Goal: Task Accomplishment & Management: Manage account settings

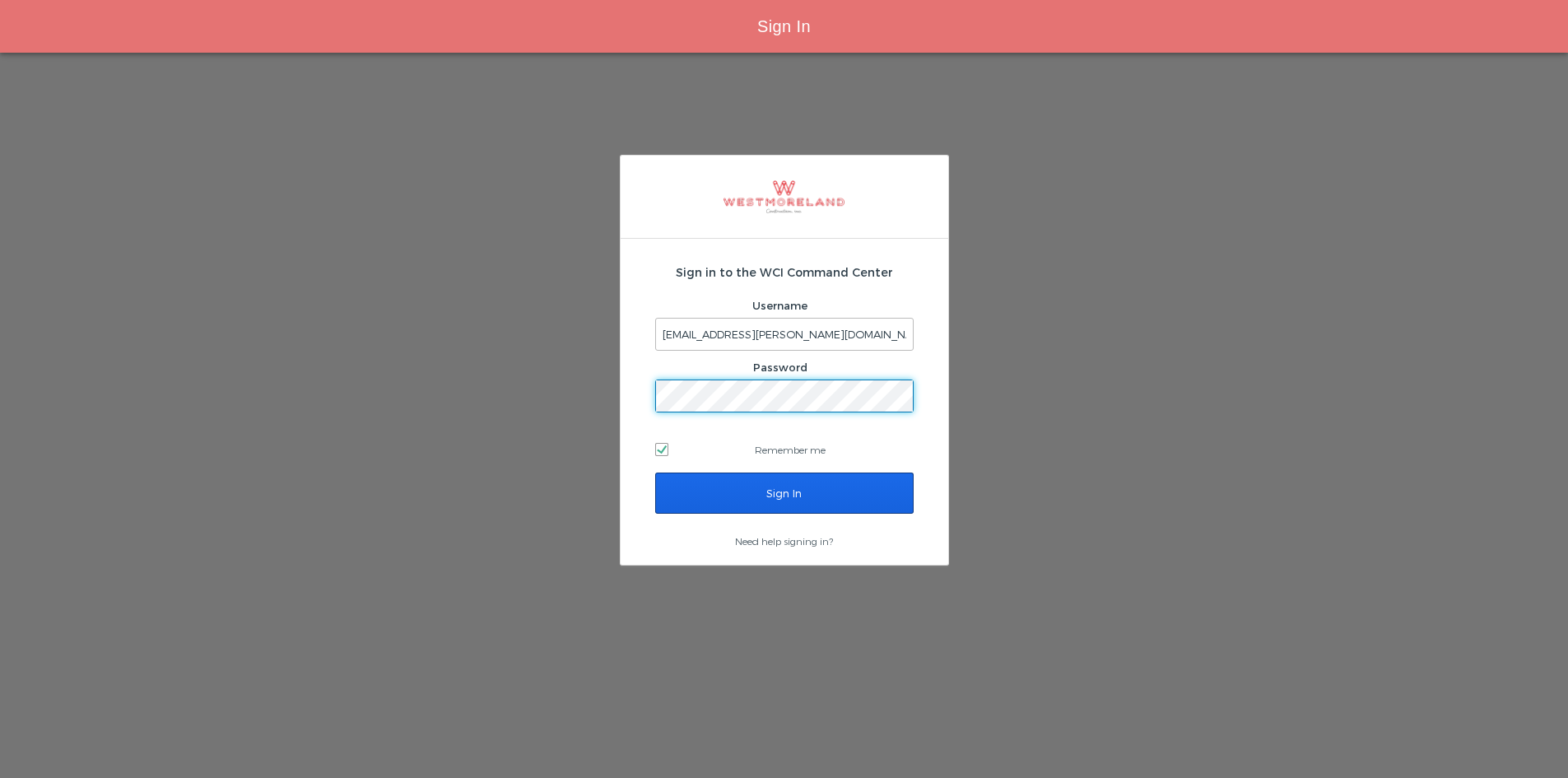
click at [845, 506] on input "Sign In" at bounding box center [785, 493] width 259 height 41
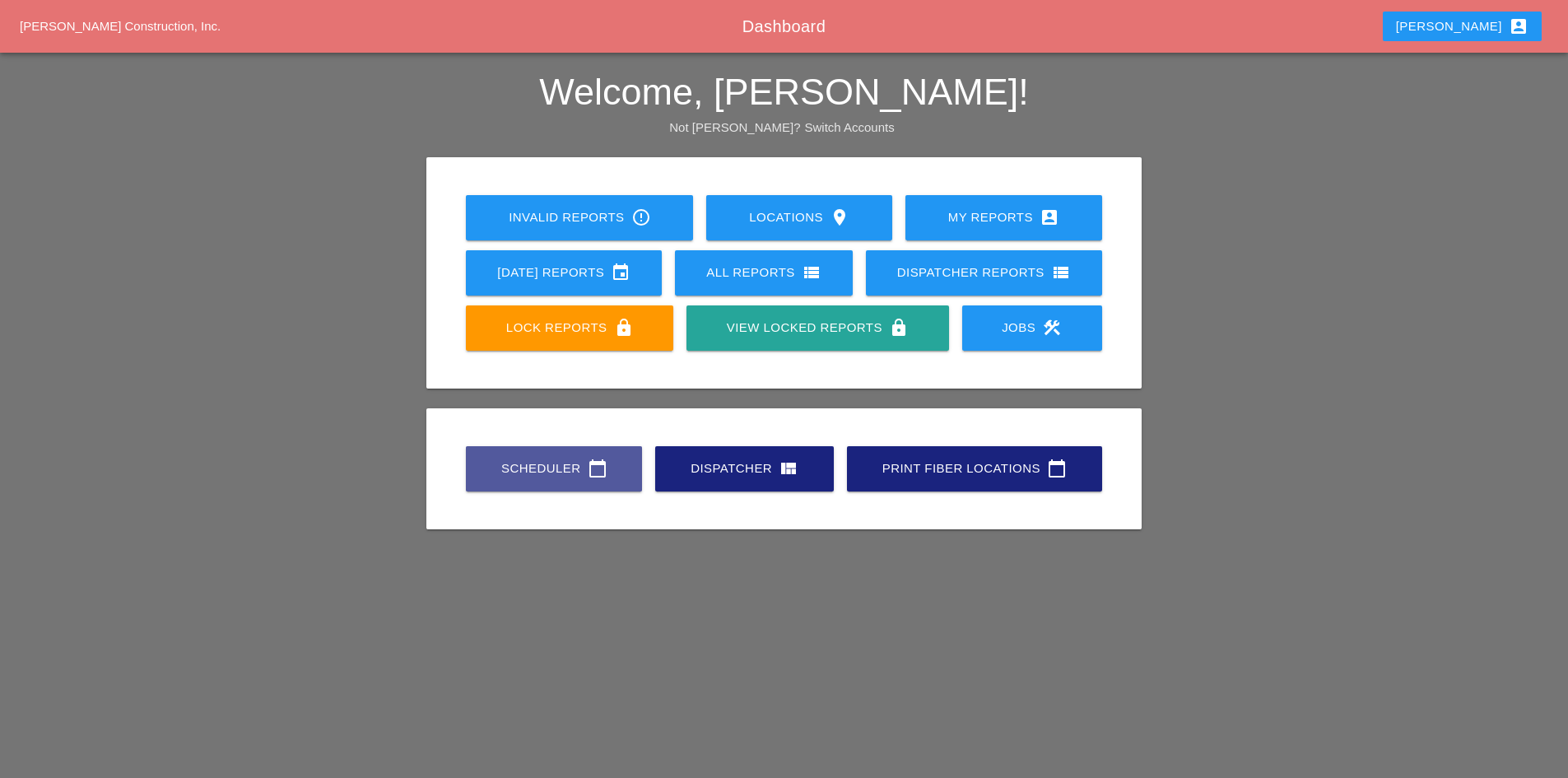
click at [559, 472] on div "Scheduler calendar_today" at bounding box center [554, 468] width 124 height 20
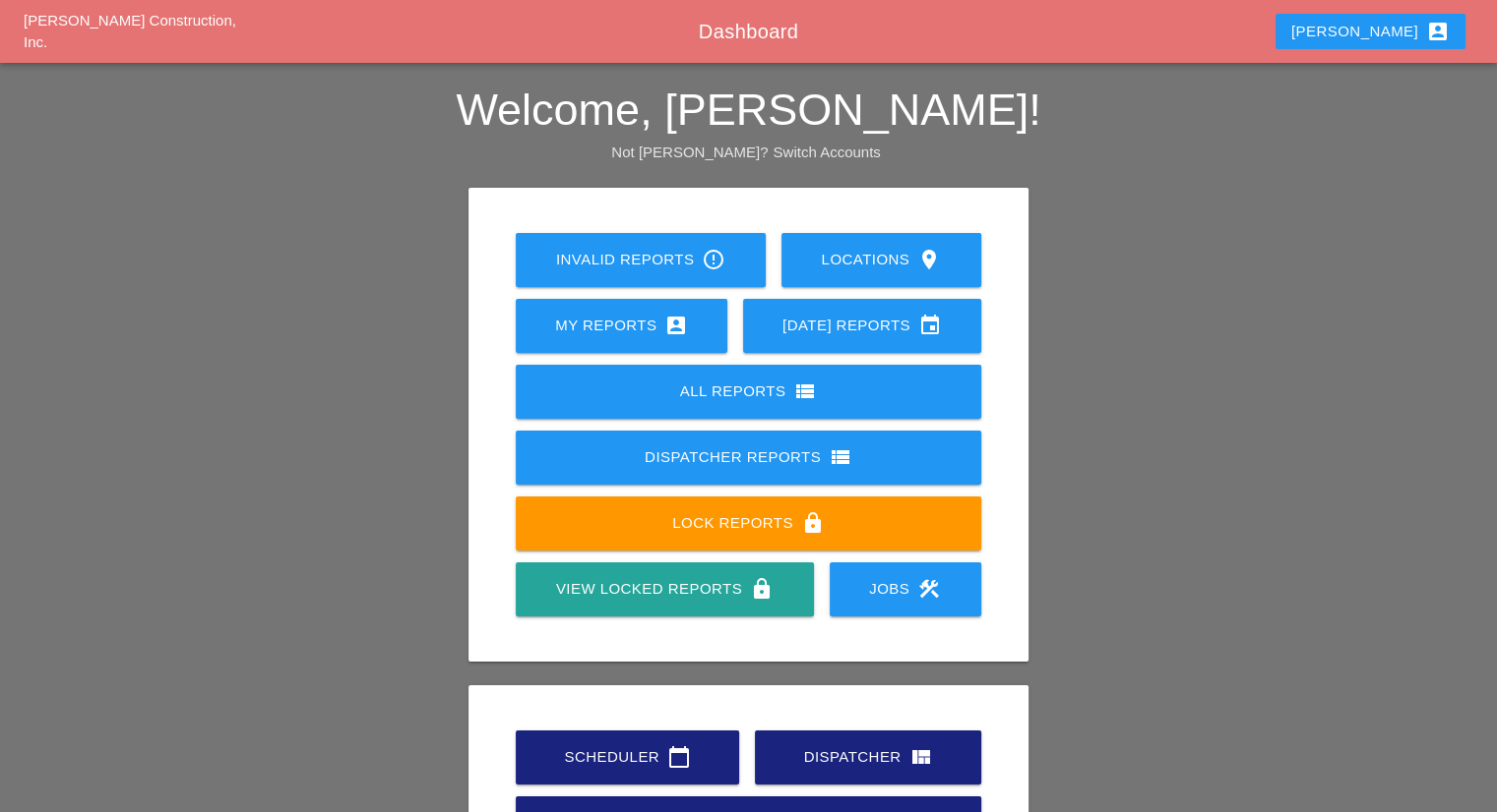
click at [1341, 22] on div "Robbie account_box" at bounding box center [1352, 31] width 243 height 47
click at [1369, 28] on div "Robbie account_box" at bounding box center [1370, 32] width 159 height 24
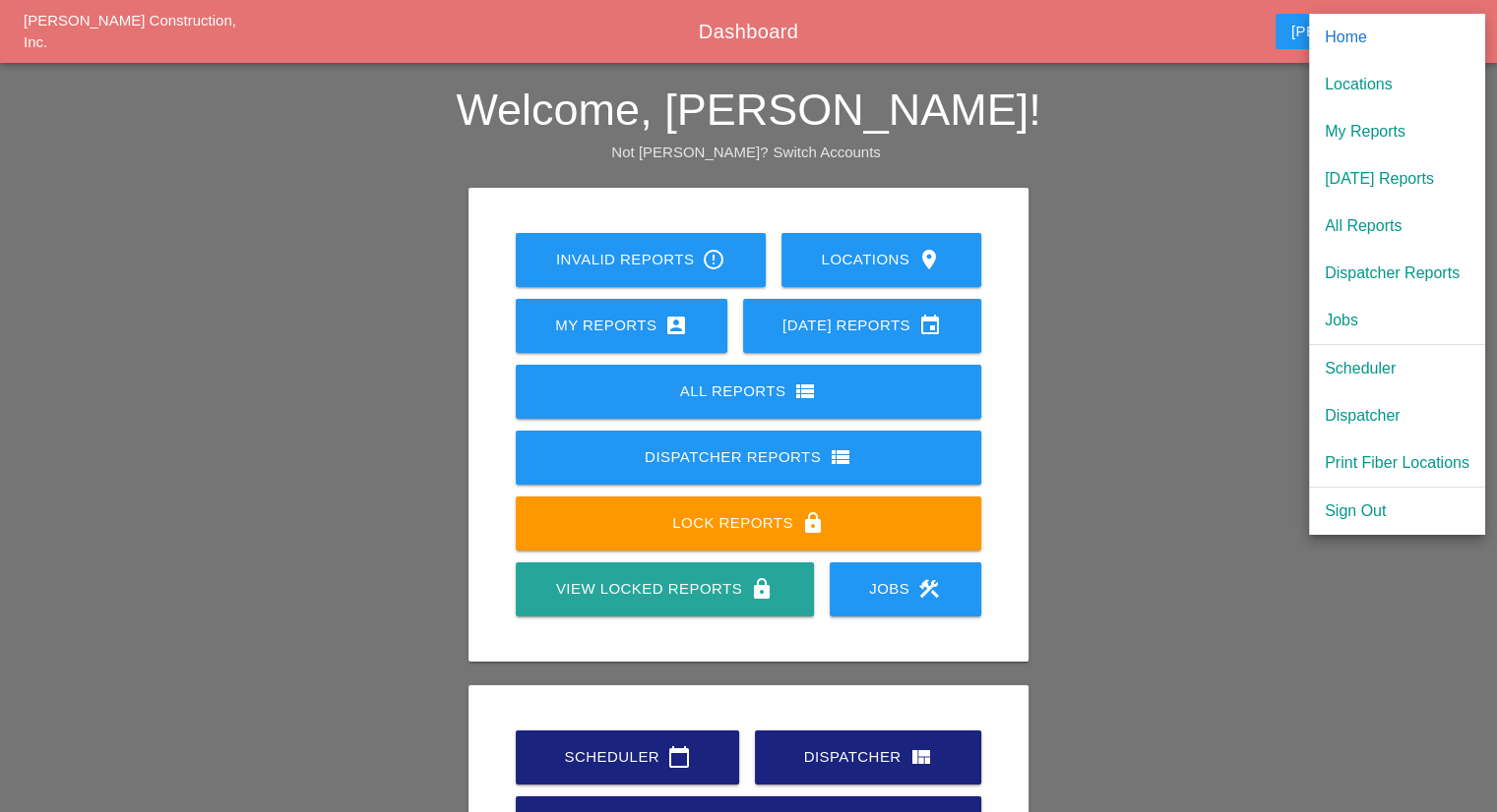
click at [1184, 54] on div "Westmoreland Construction, Inc. Dashboard Robbie account_box" at bounding box center [748, 31] width 1497 height 63
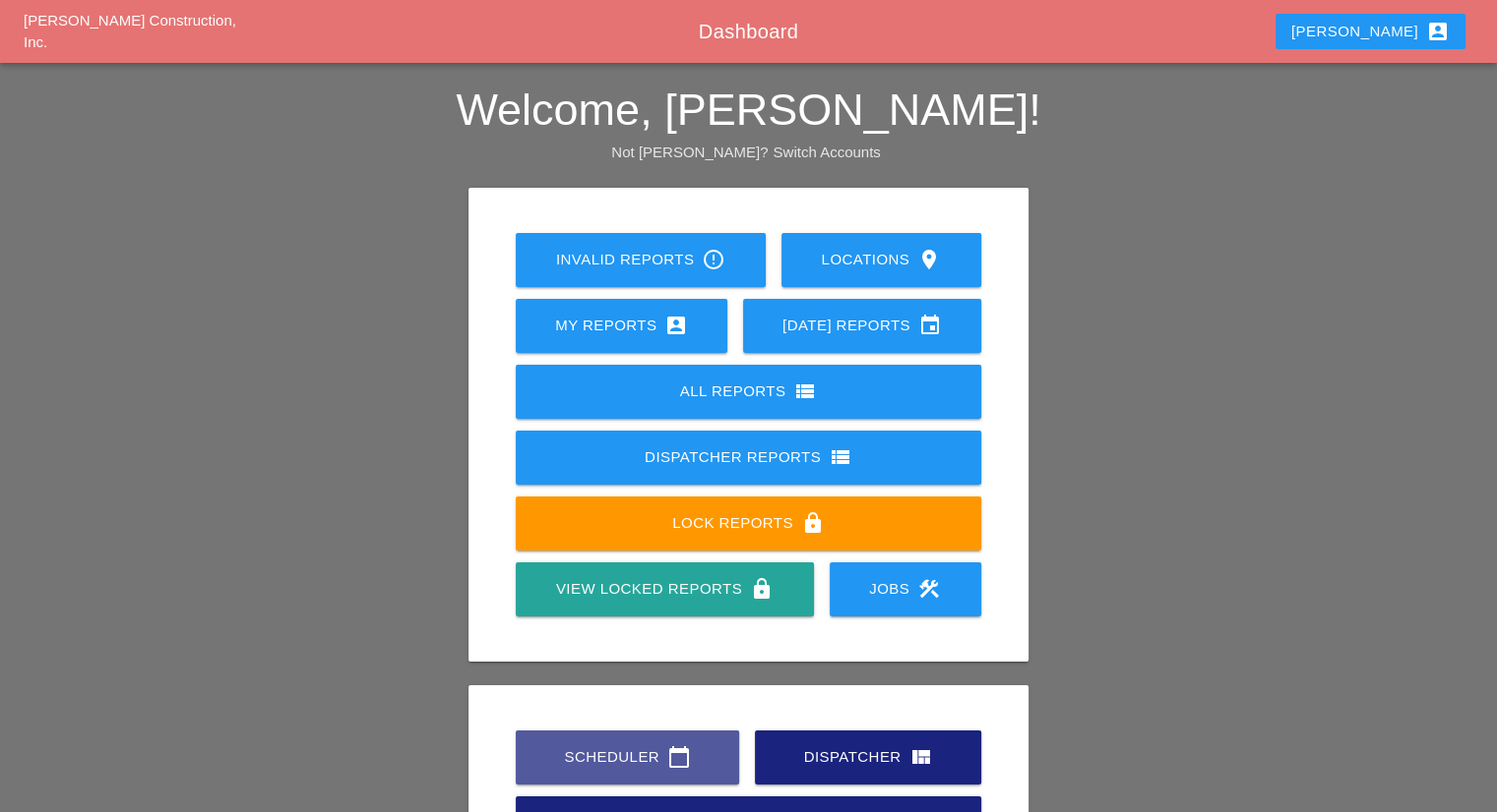
click at [668, 772] on link "Scheduler calendar_today" at bounding box center [628, 758] width 224 height 54
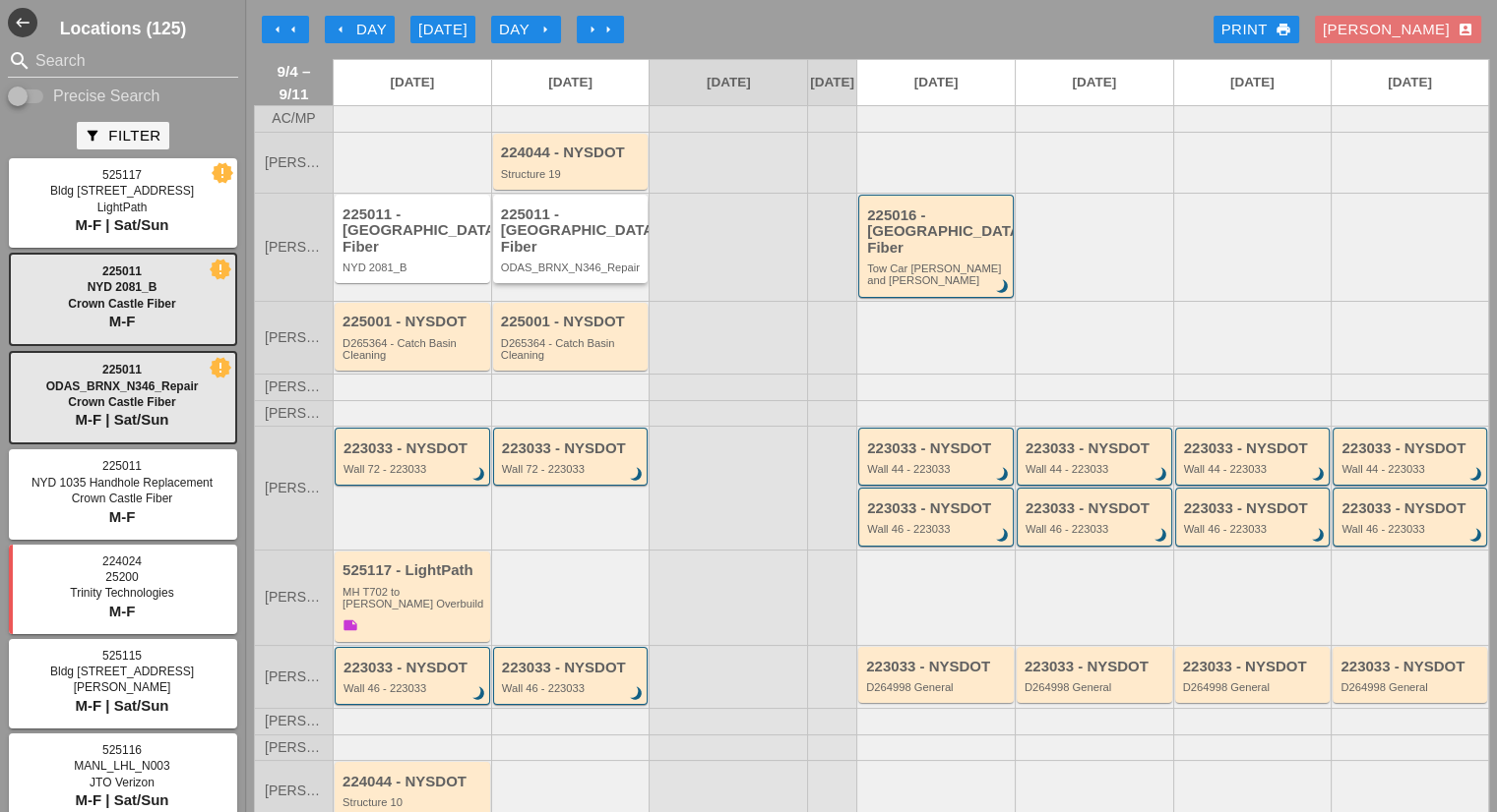
click at [625, 245] on div "225011 - [GEOGRAPHIC_DATA] Fiber" at bounding box center [572, 230] width 143 height 49
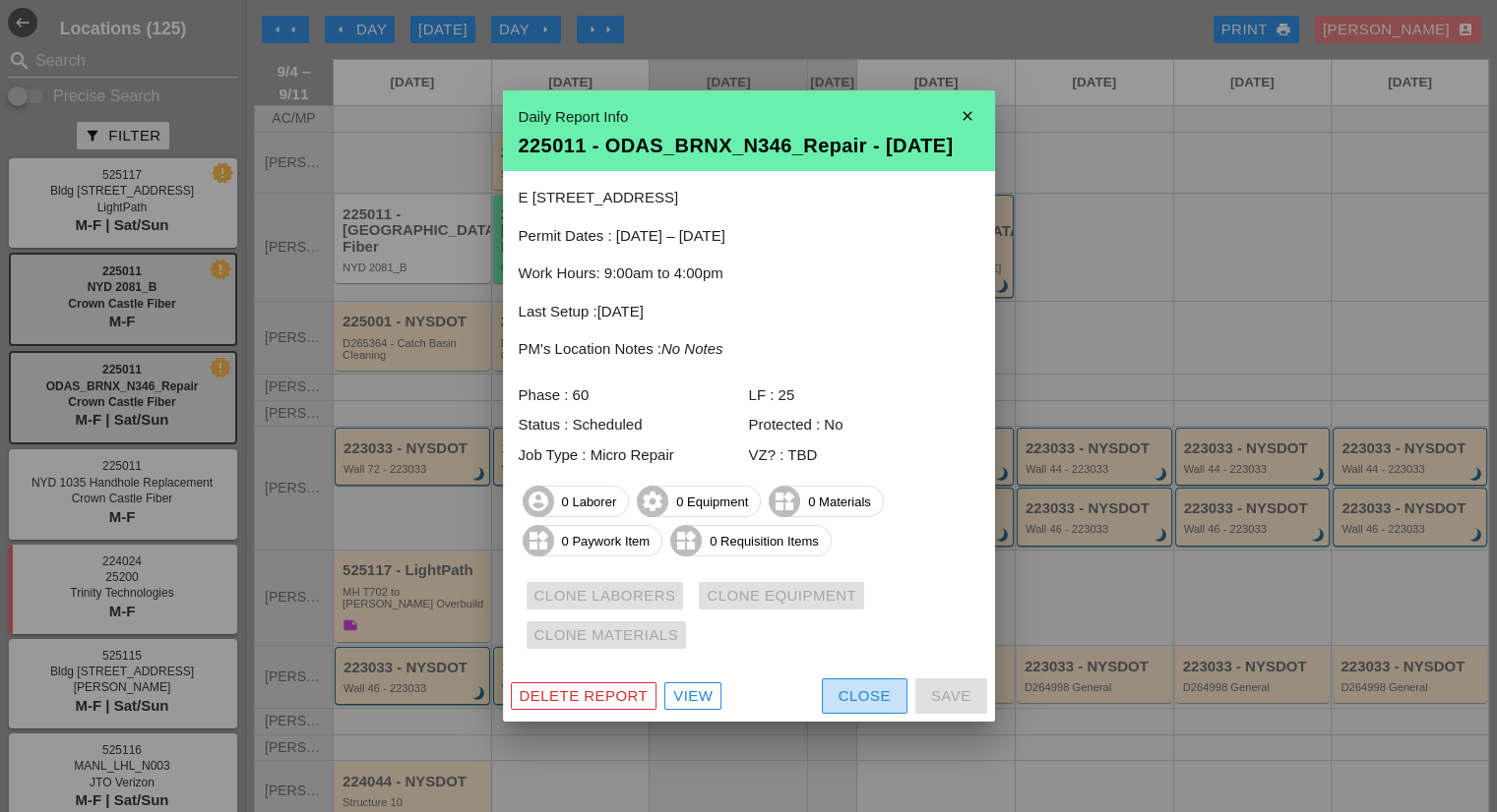
click at [838, 706] on div "Close" at bounding box center [864, 696] width 52 height 23
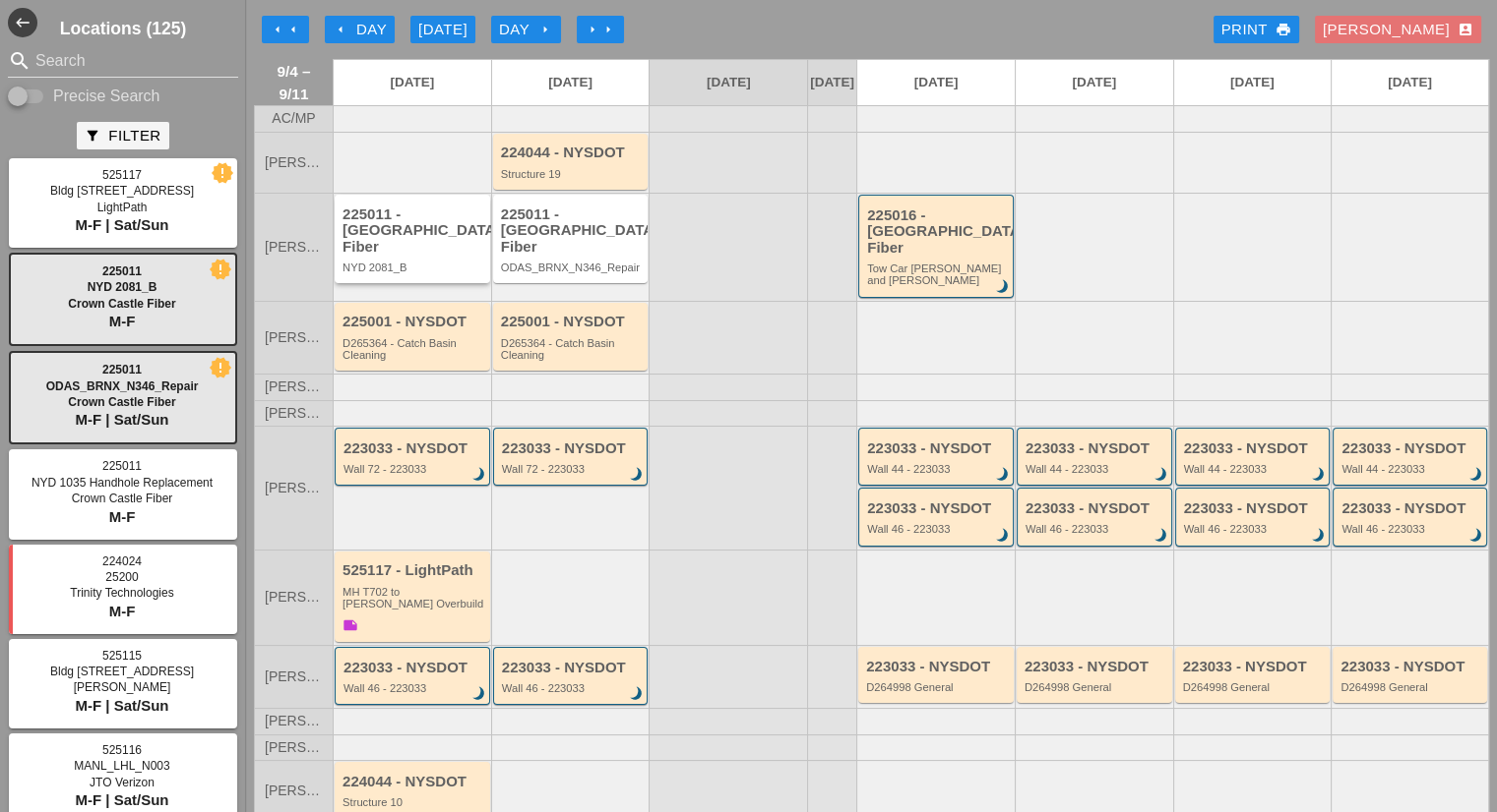
click at [431, 237] on div "225011 - [GEOGRAPHIC_DATA] Fiber" at bounding box center [413, 230] width 143 height 49
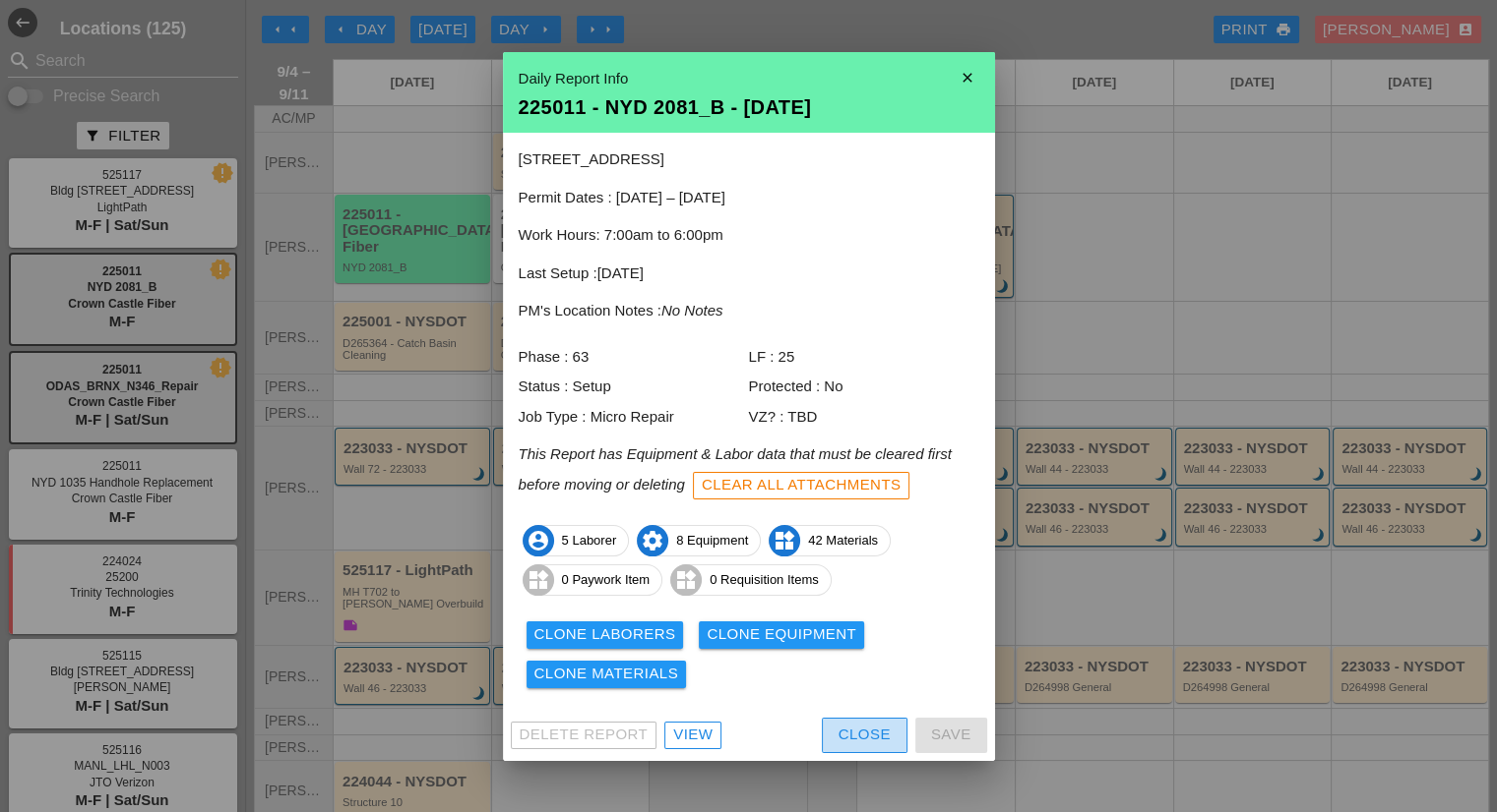
click at [851, 741] on div "Close" at bounding box center [864, 735] width 52 height 23
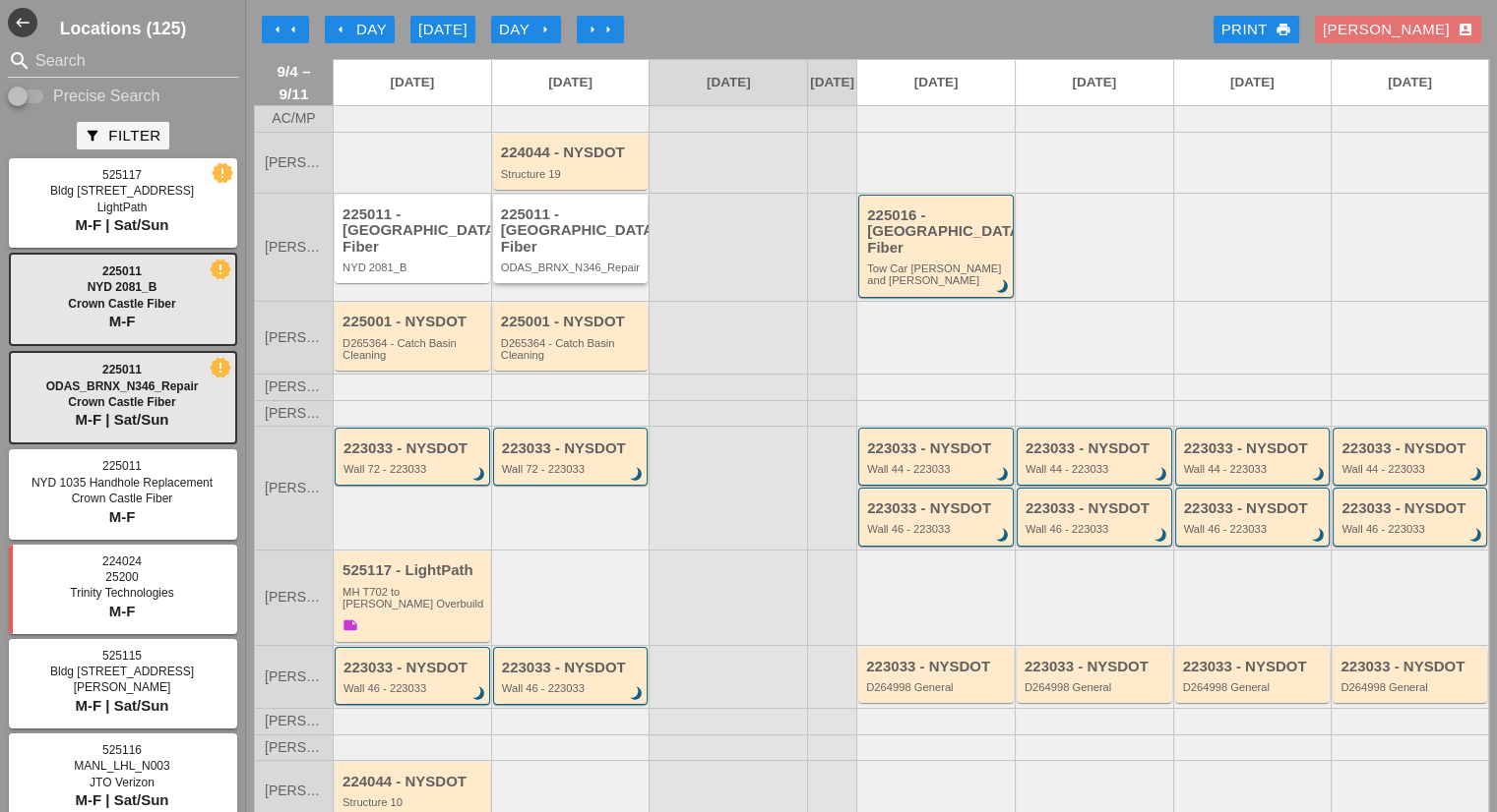
click at [564, 261] on div "ODAS_BRNX_N346_Repair" at bounding box center [572, 267] width 143 height 12
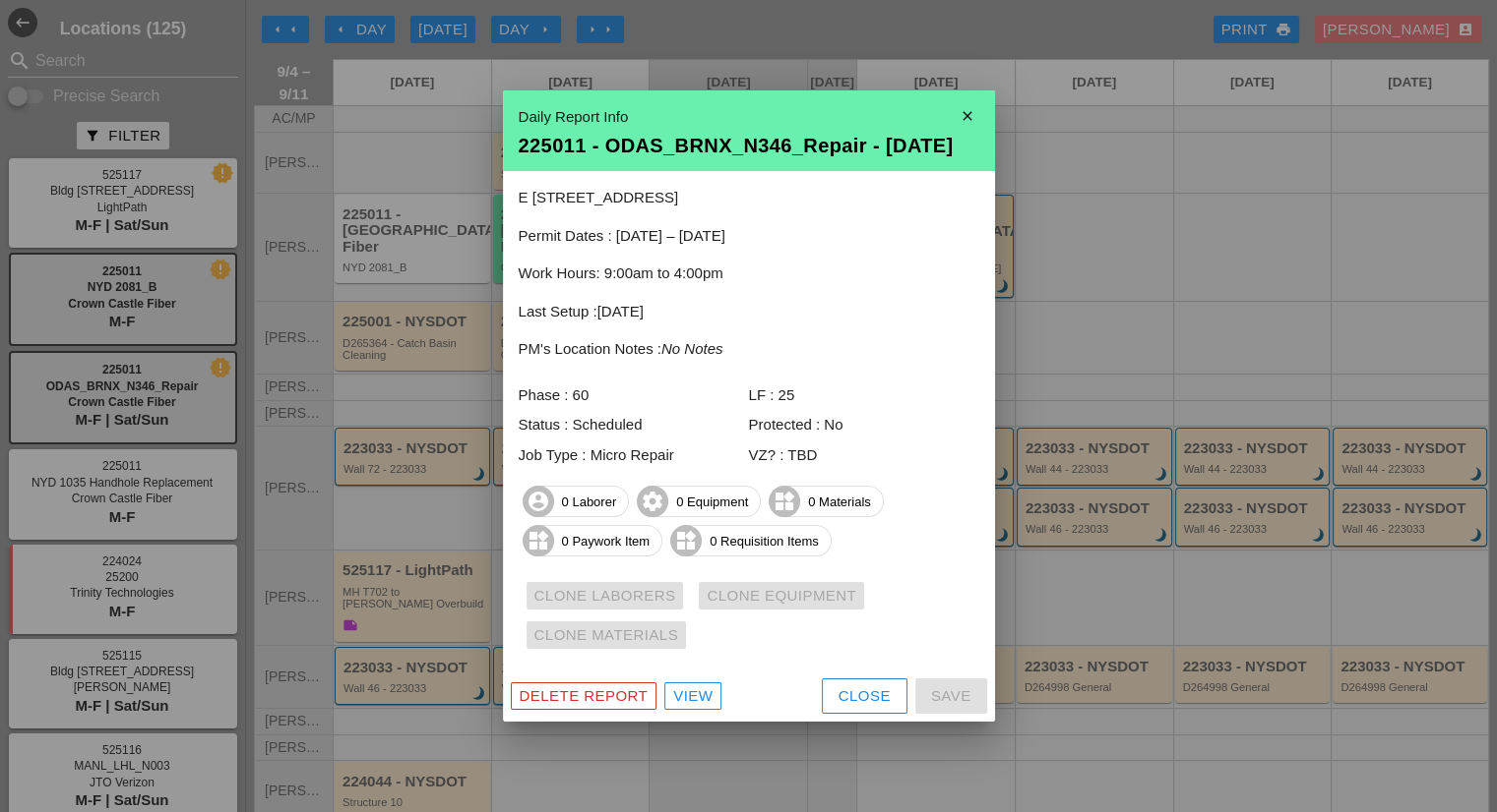
click at [826, 690] on button "Close" at bounding box center [864, 695] width 86 height 35
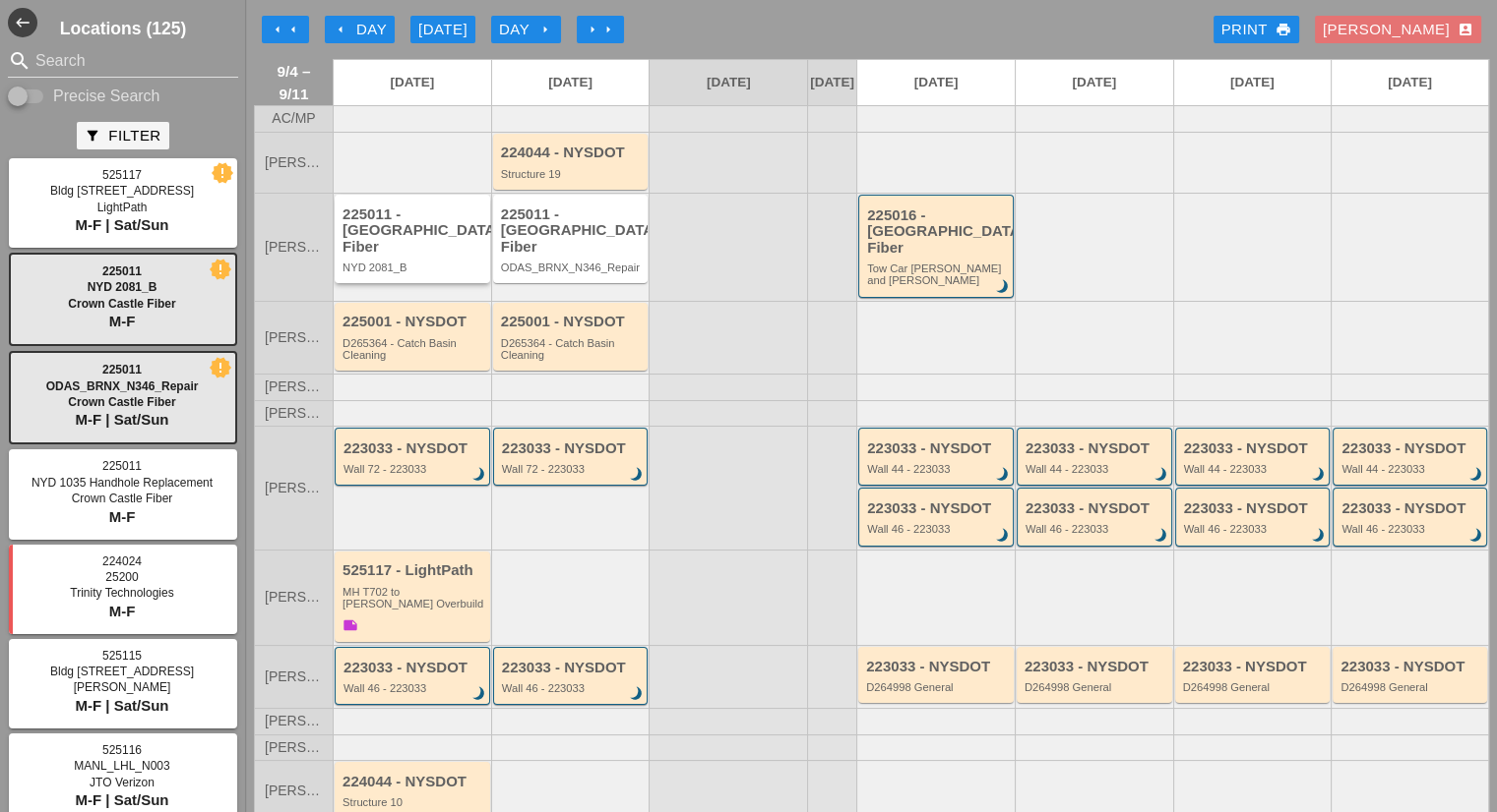
click at [435, 267] on div "NYD 2081_B" at bounding box center [413, 267] width 143 height 12
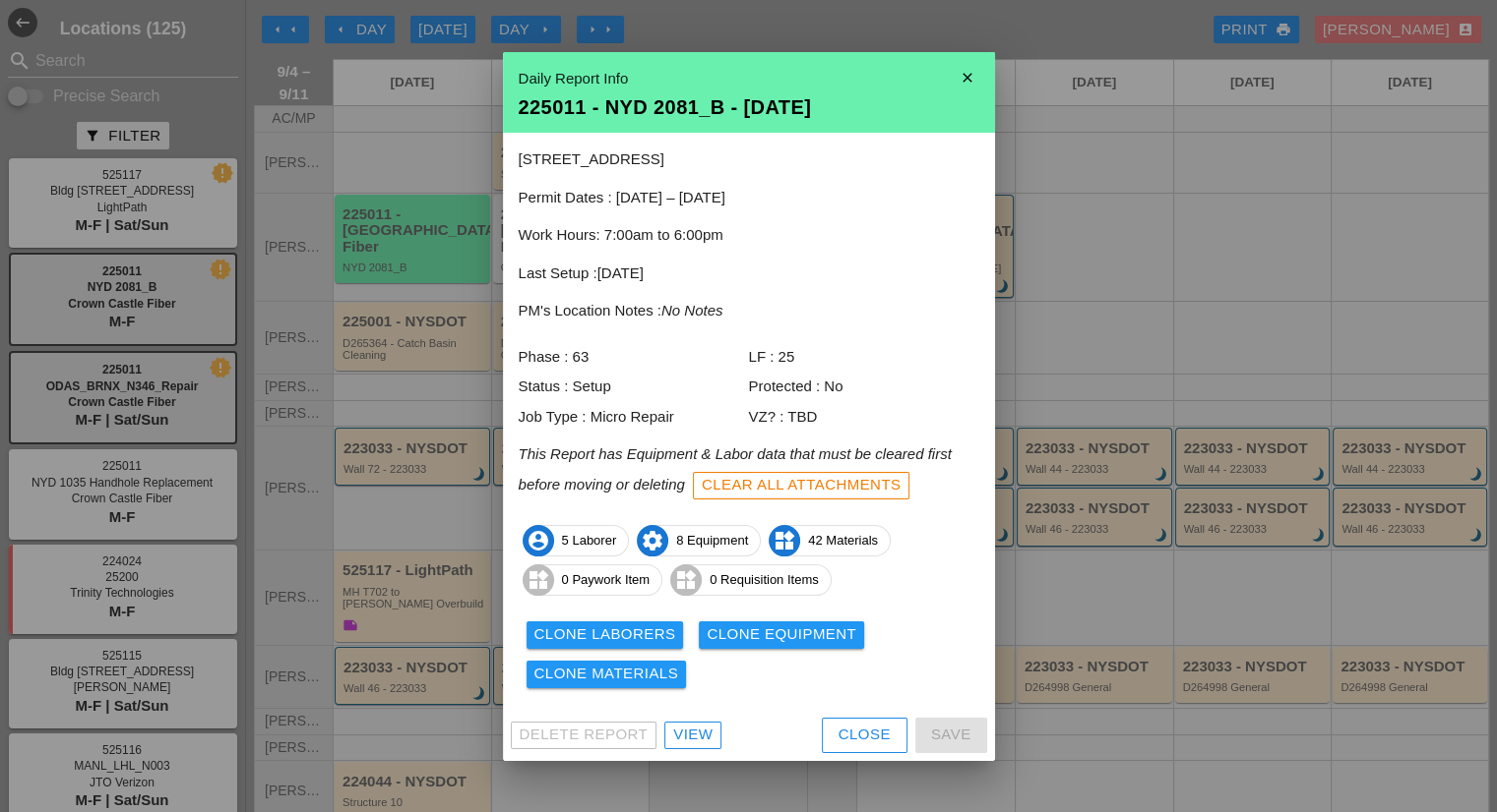
click at [592, 630] on div "Clone Laborers" at bounding box center [605, 634] width 142 height 23
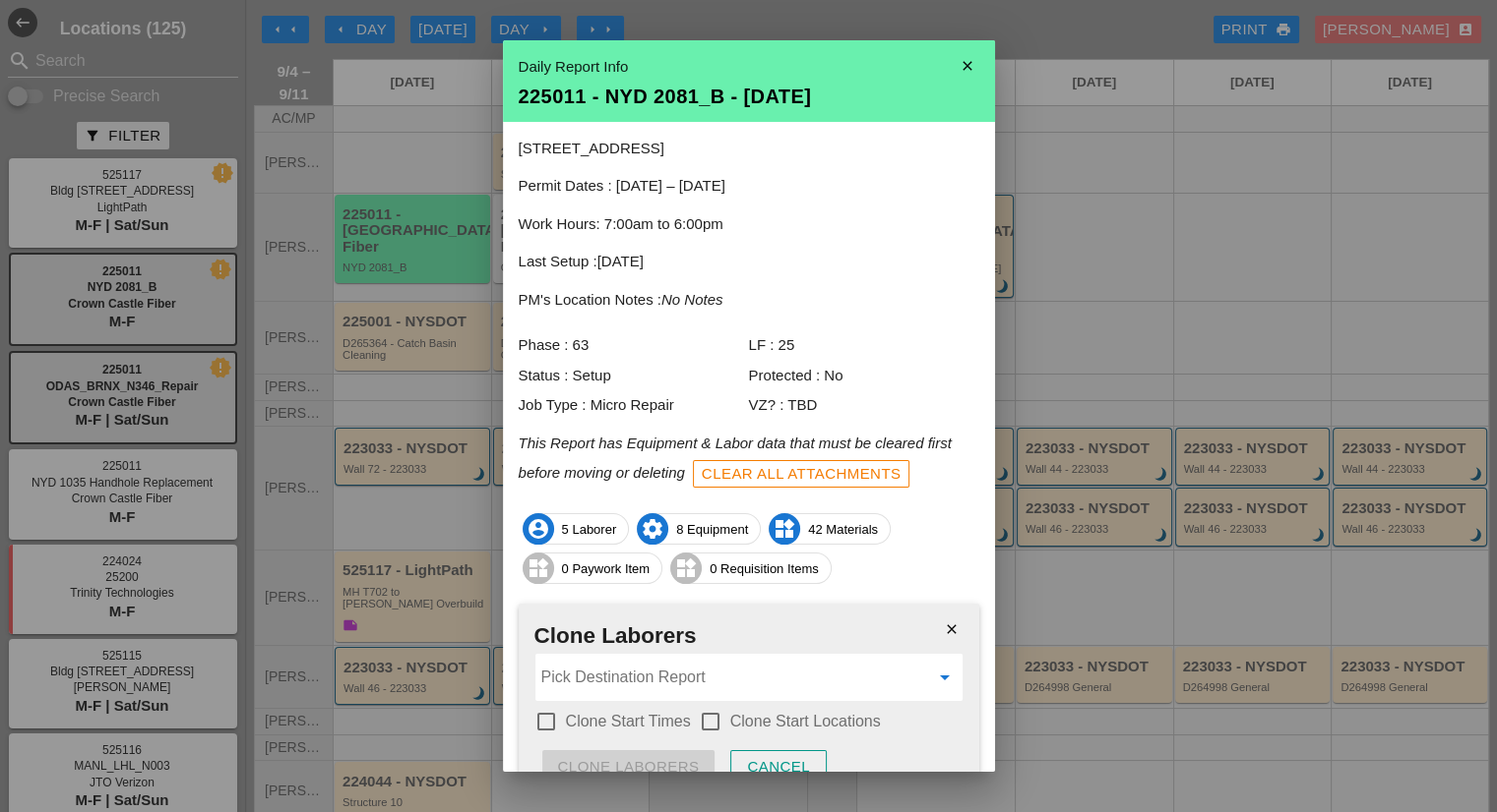
click at [636, 676] on input "Pick Destination Report" at bounding box center [735, 678] width 387 height 32
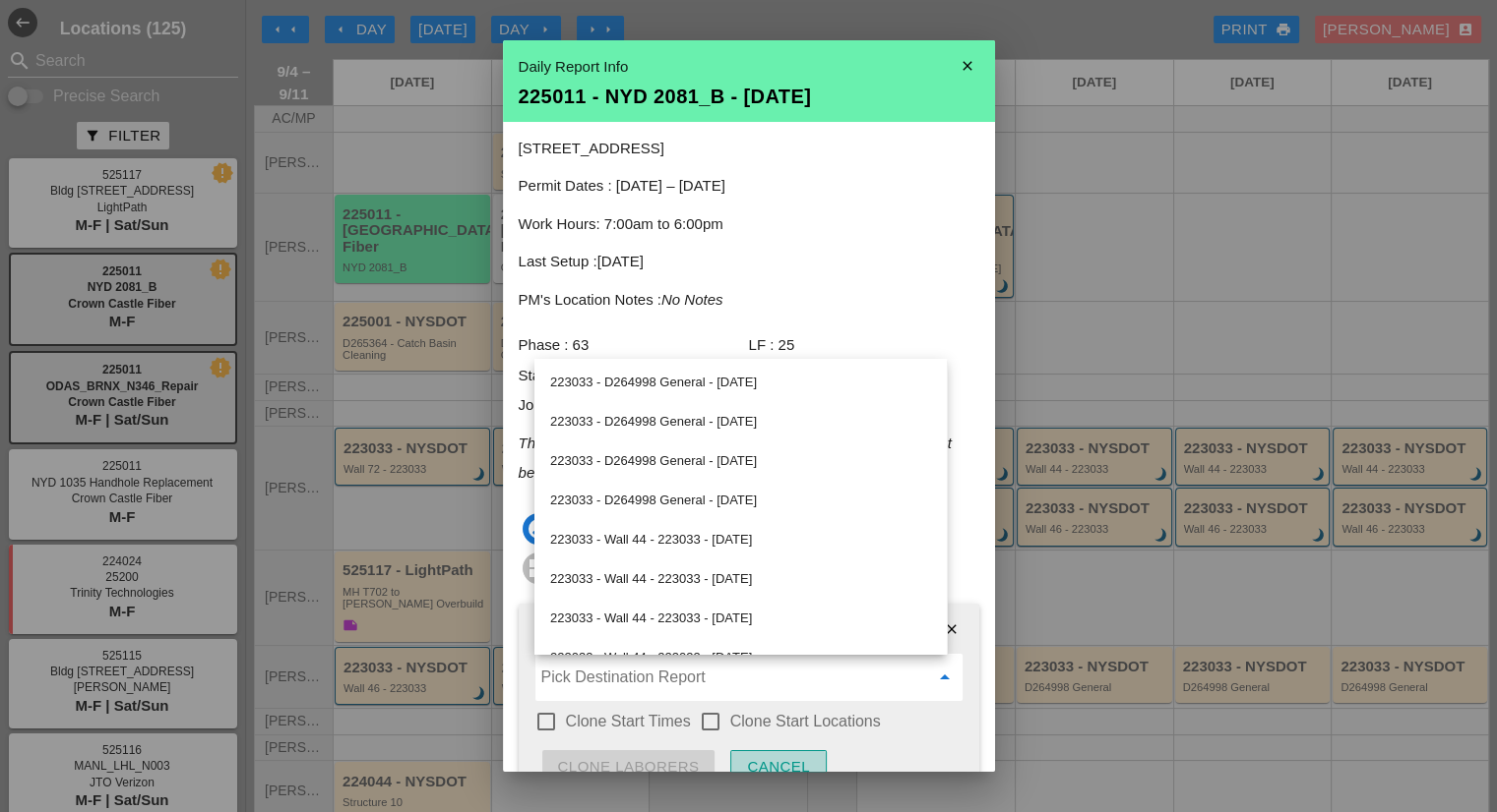
click at [807, 761] on div "Cancel" at bounding box center [777, 767] width 63 height 23
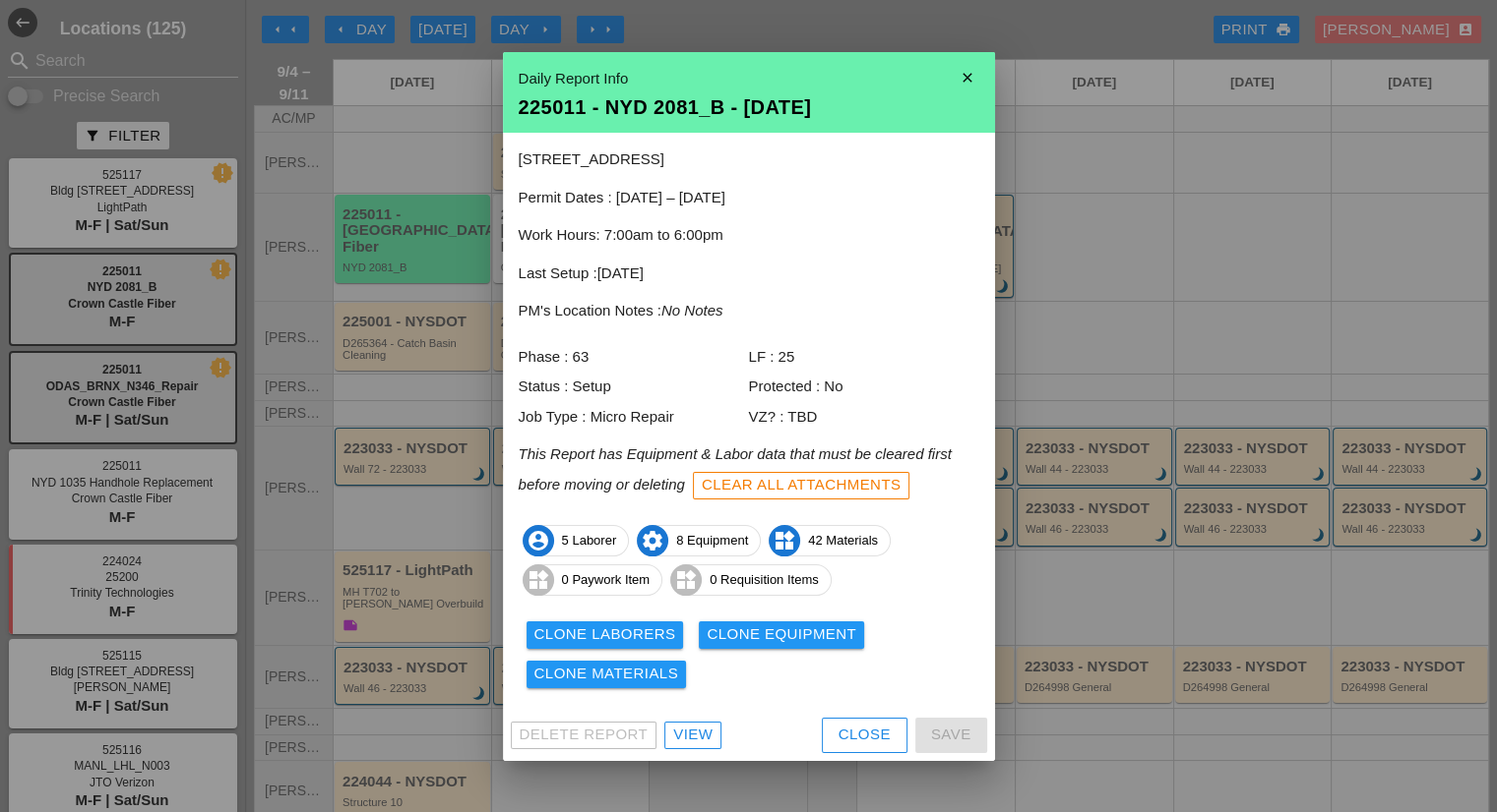
click at [958, 72] on icon "close" at bounding box center [966, 77] width 39 height 39
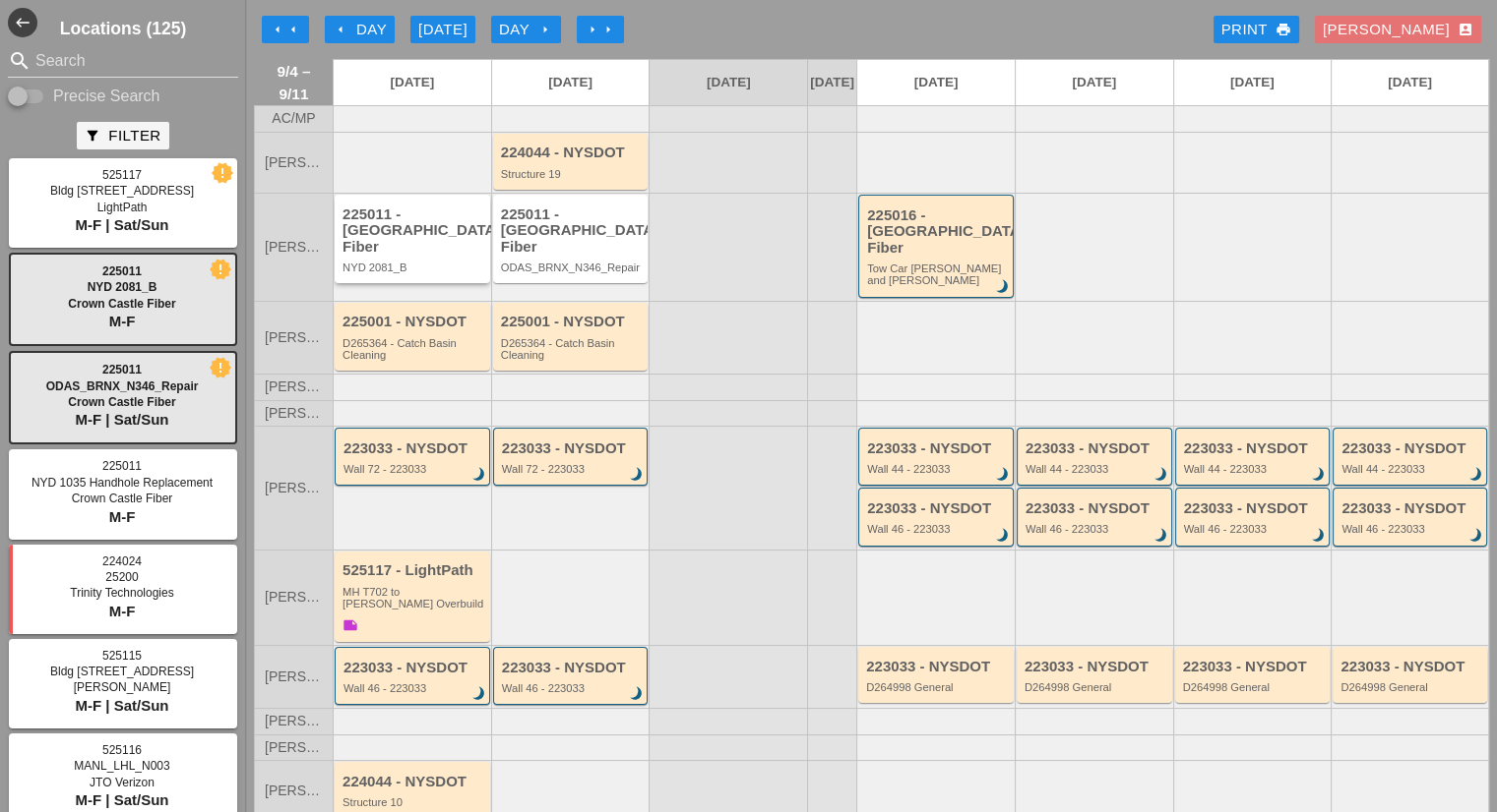
click at [442, 245] on div "225011 - [GEOGRAPHIC_DATA] Fiber" at bounding box center [413, 230] width 143 height 49
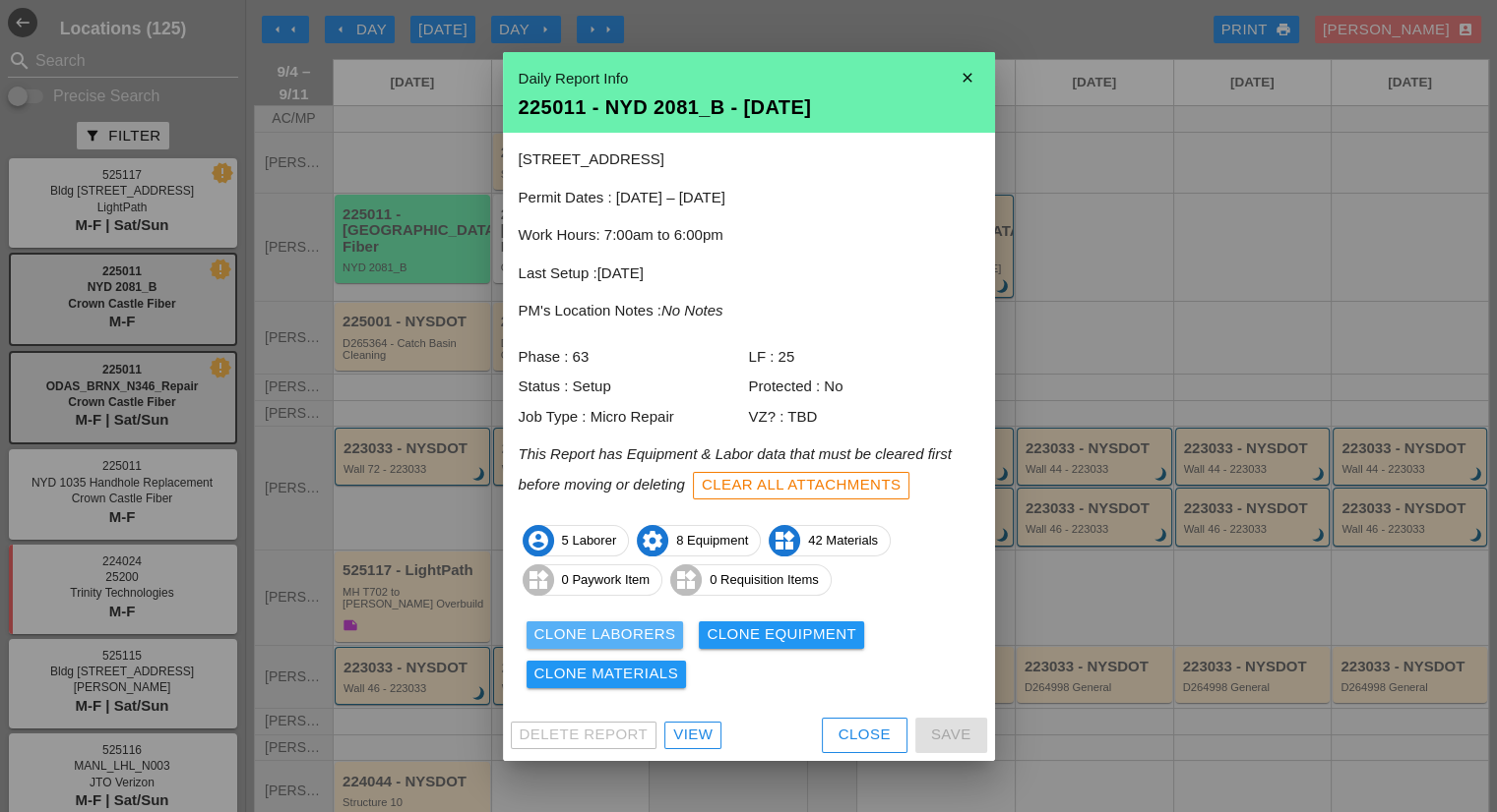
click at [622, 642] on div "Clone Laborers" at bounding box center [605, 634] width 142 height 23
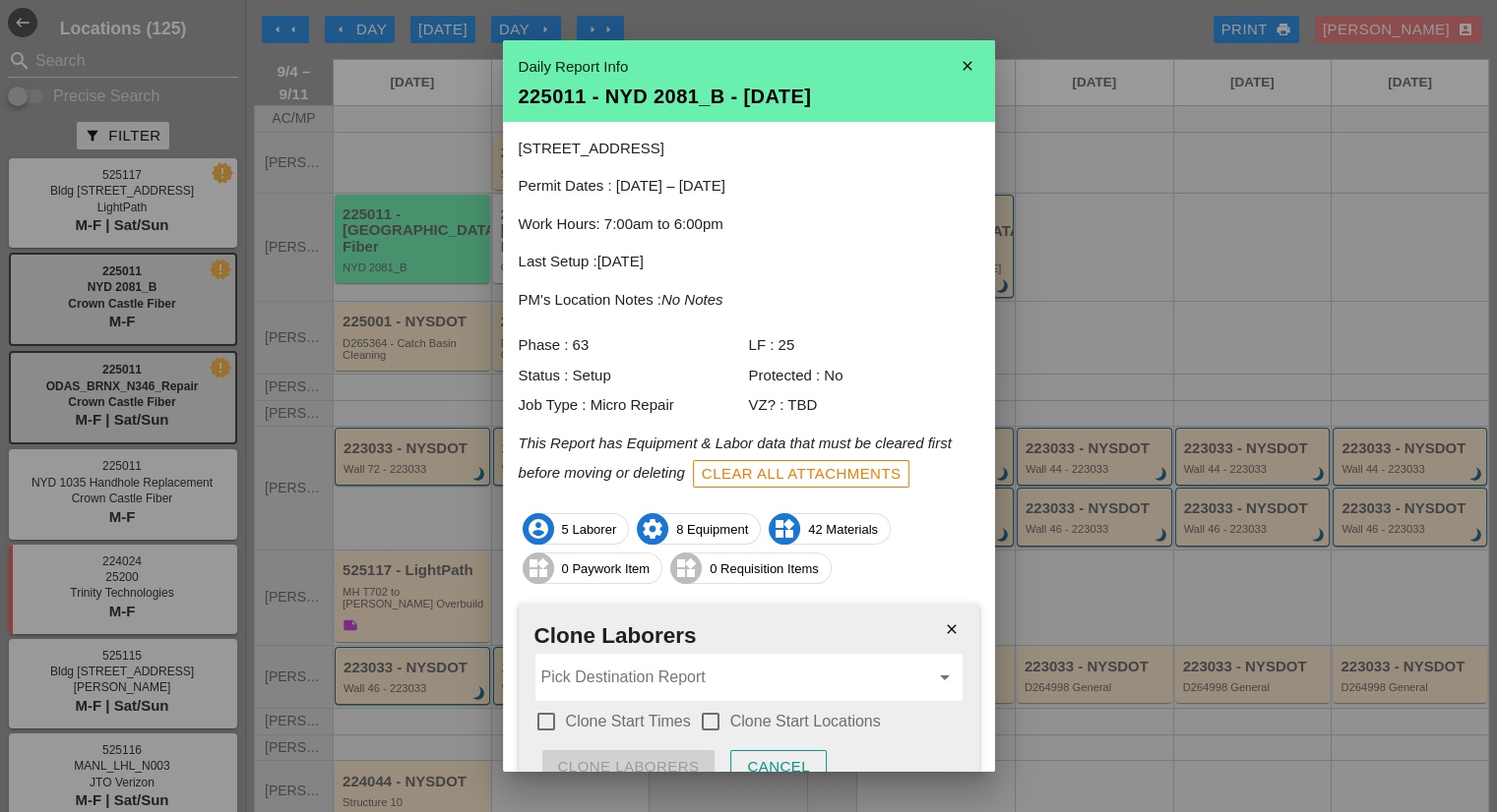
click at [614, 662] on input "Pick Destination Report" at bounding box center [735, 678] width 387 height 32
click at [735, 732] on div "225011 - ODAS_ BRNX _N346_Repair - 09/05/2025" at bounding box center [741, 726] width 381 height 24
type input "225011 - ODAS_BRNX_N346_Repair - 09/05/2025"
click at [680, 729] on label "Clone Start Times" at bounding box center [628, 722] width 125 height 20
checkbox input "true"
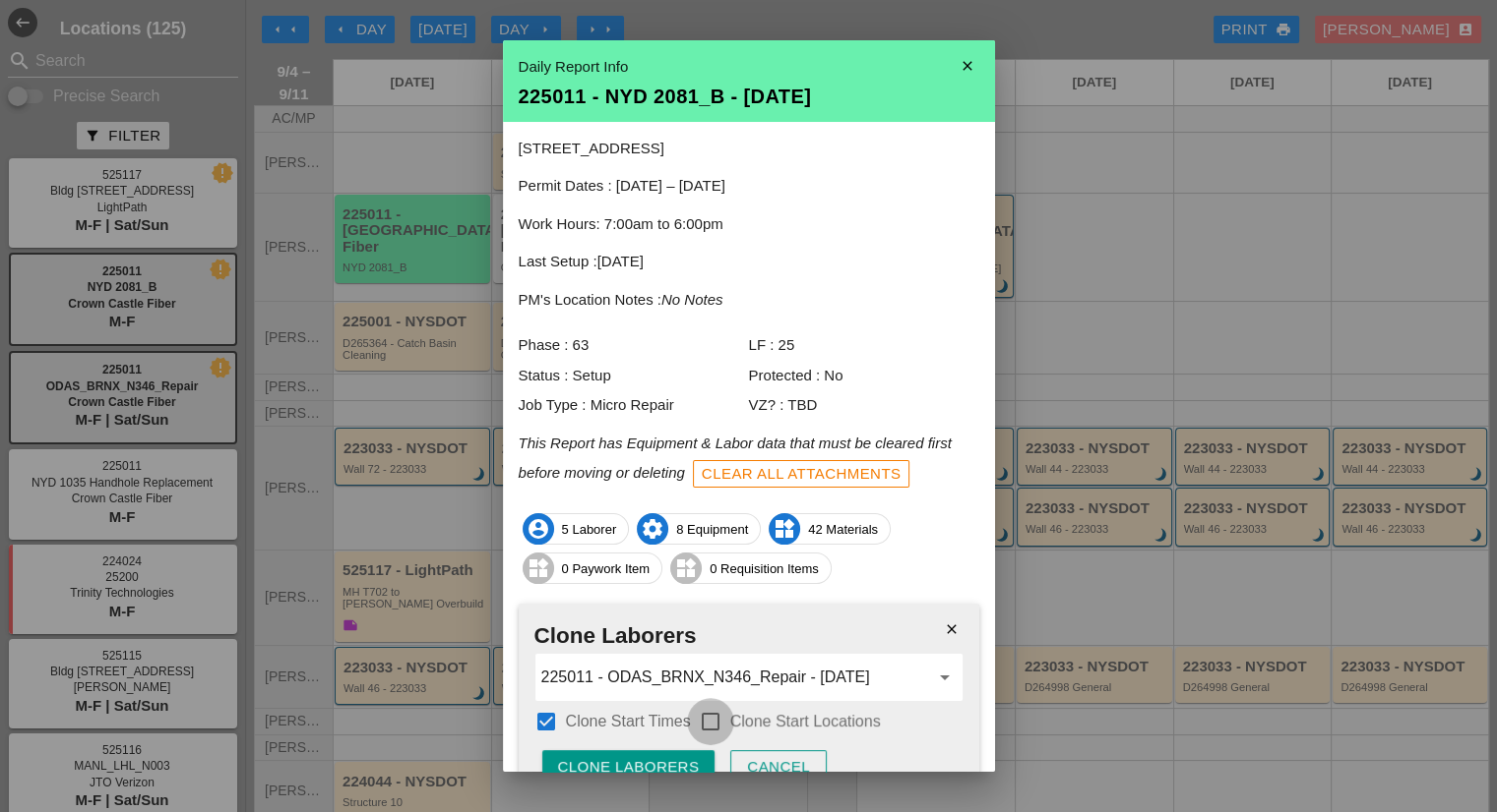
click at [726, 721] on div at bounding box center [711, 722] width 34 height 34
checkbox input "true"
click at [682, 754] on button "Clone Laborers" at bounding box center [629, 767] width 174 height 35
click at [682, 754] on button "Are you sure?" at bounding box center [620, 767] width 157 height 35
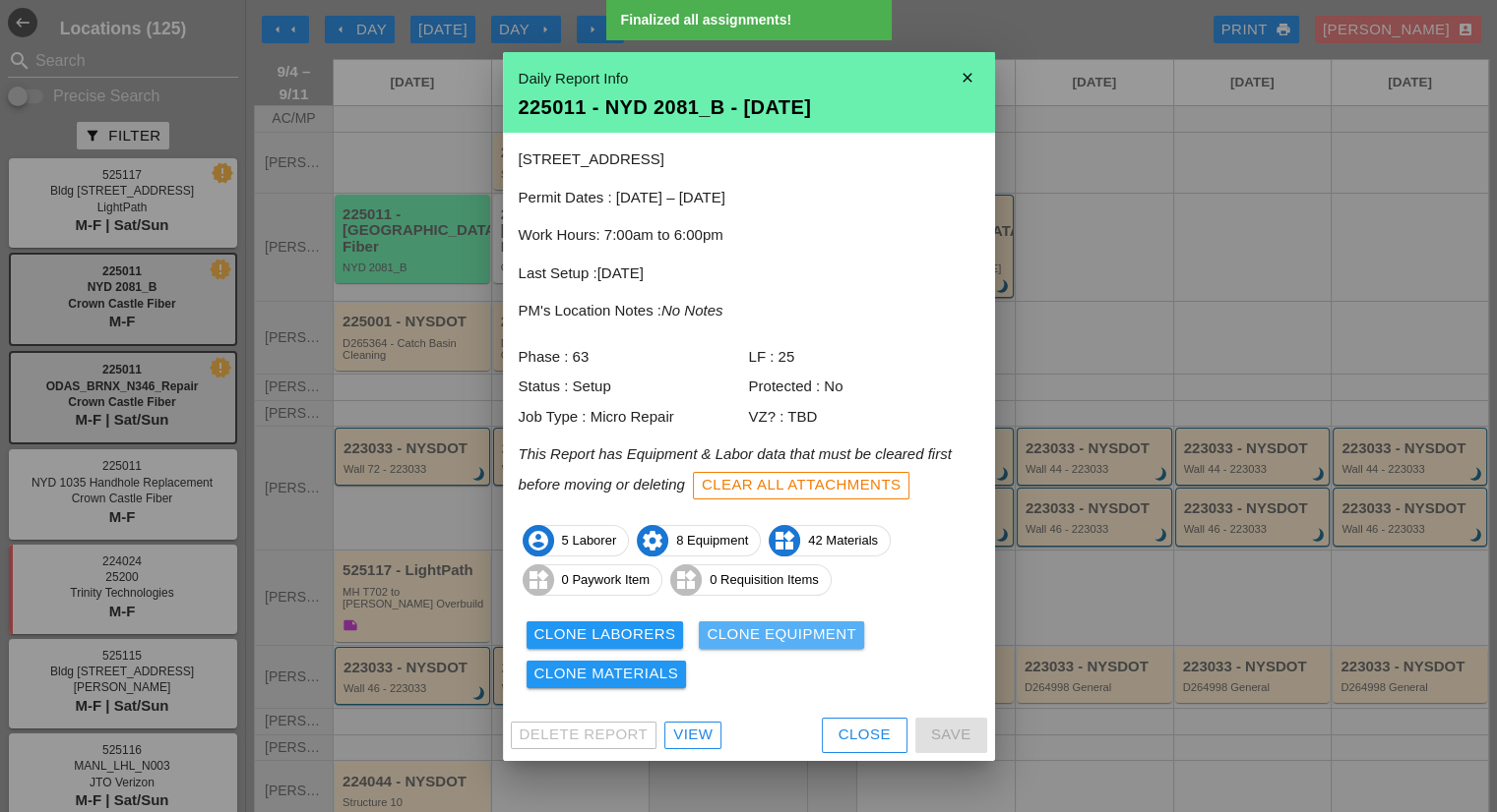
click at [740, 638] on div "Clone Equipment" at bounding box center [781, 634] width 150 height 23
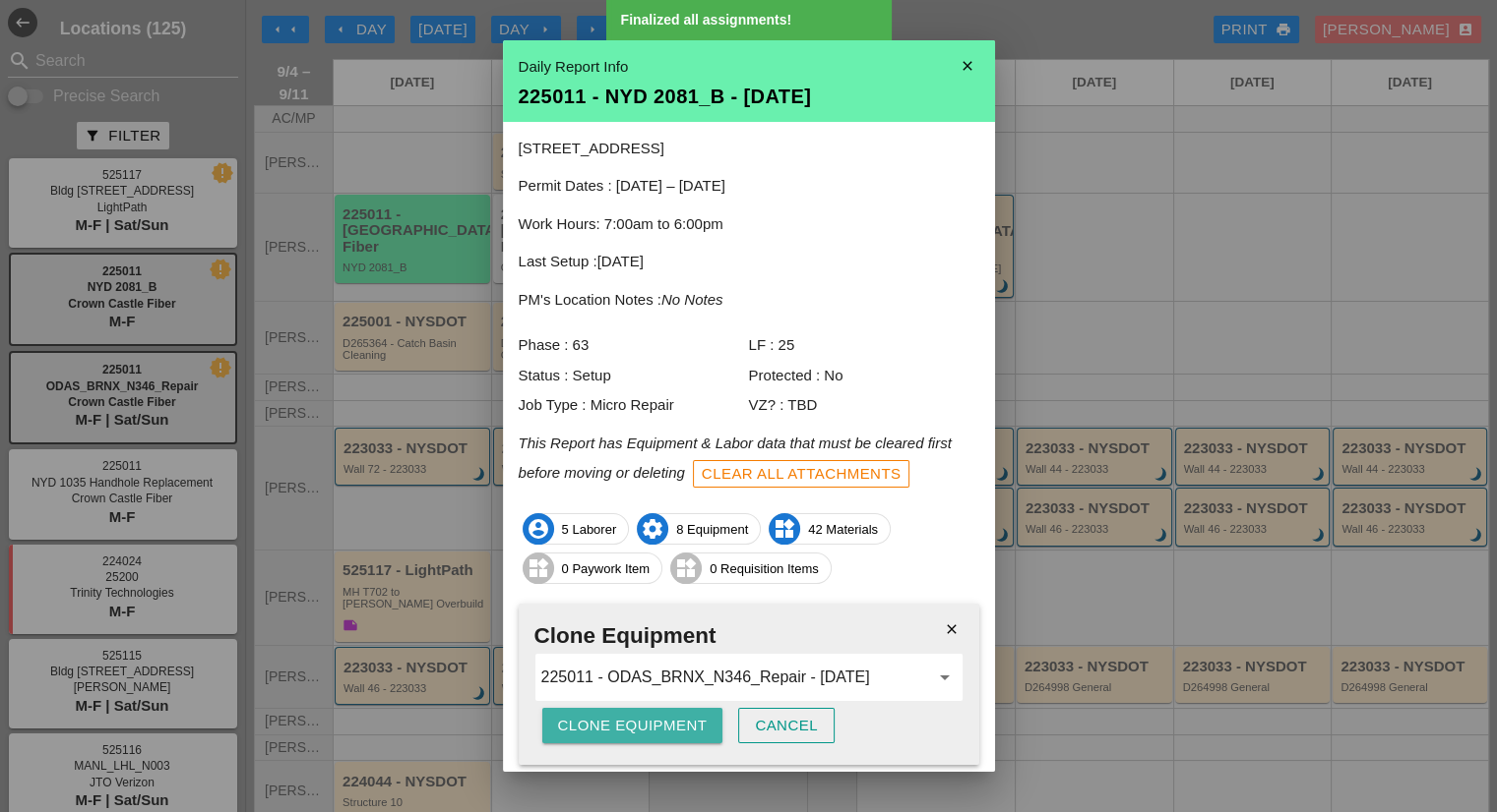
click at [635, 716] on div "Clone Equipment" at bounding box center [633, 726] width 150 height 23
click at [635, 716] on div "Are you sure?" at bounding box center [620, 726] width 125 height 23
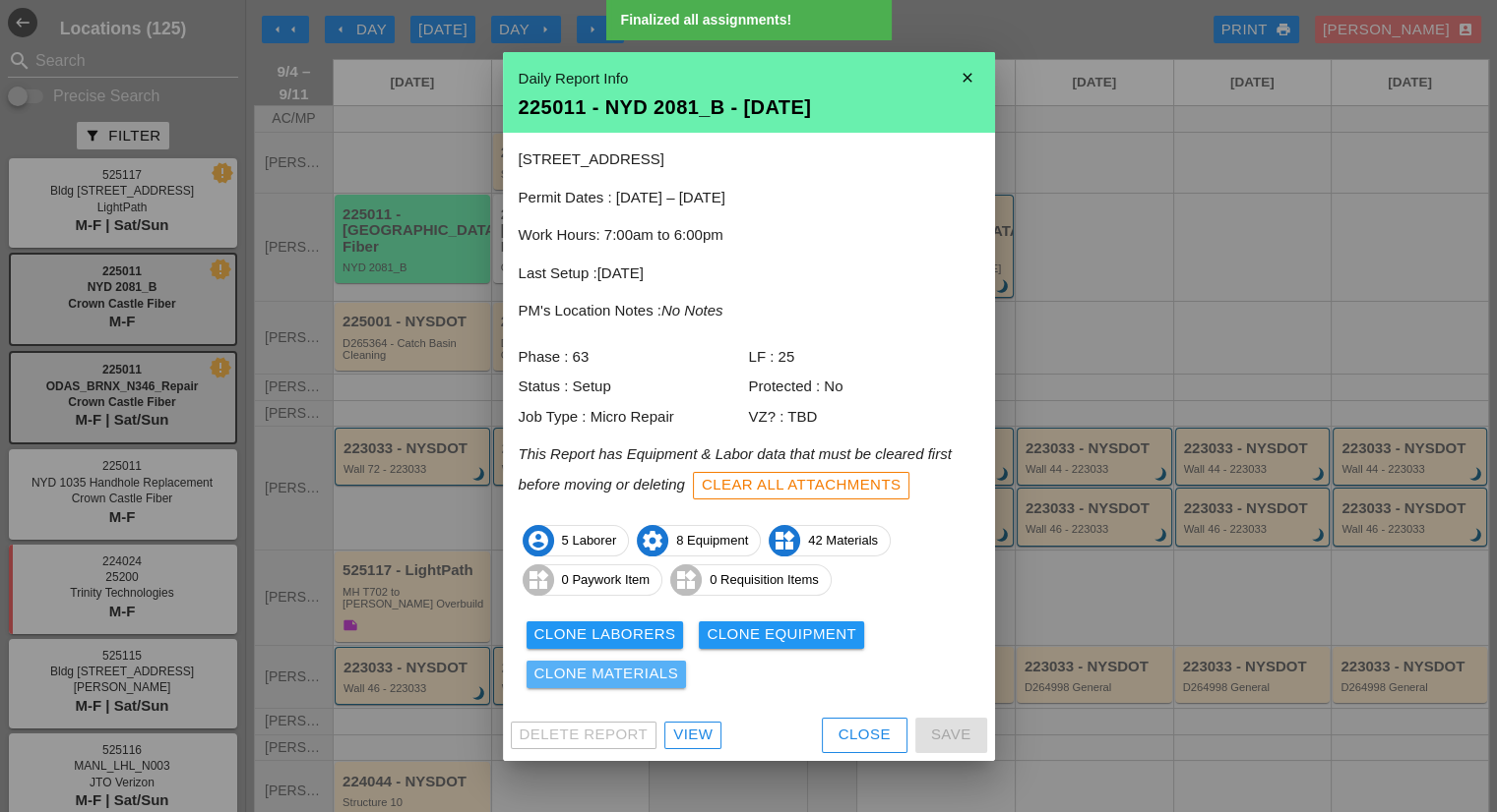
click at [596, 677] on div "Clone Materials" at bounding box center [606, 674] width 145 height 23
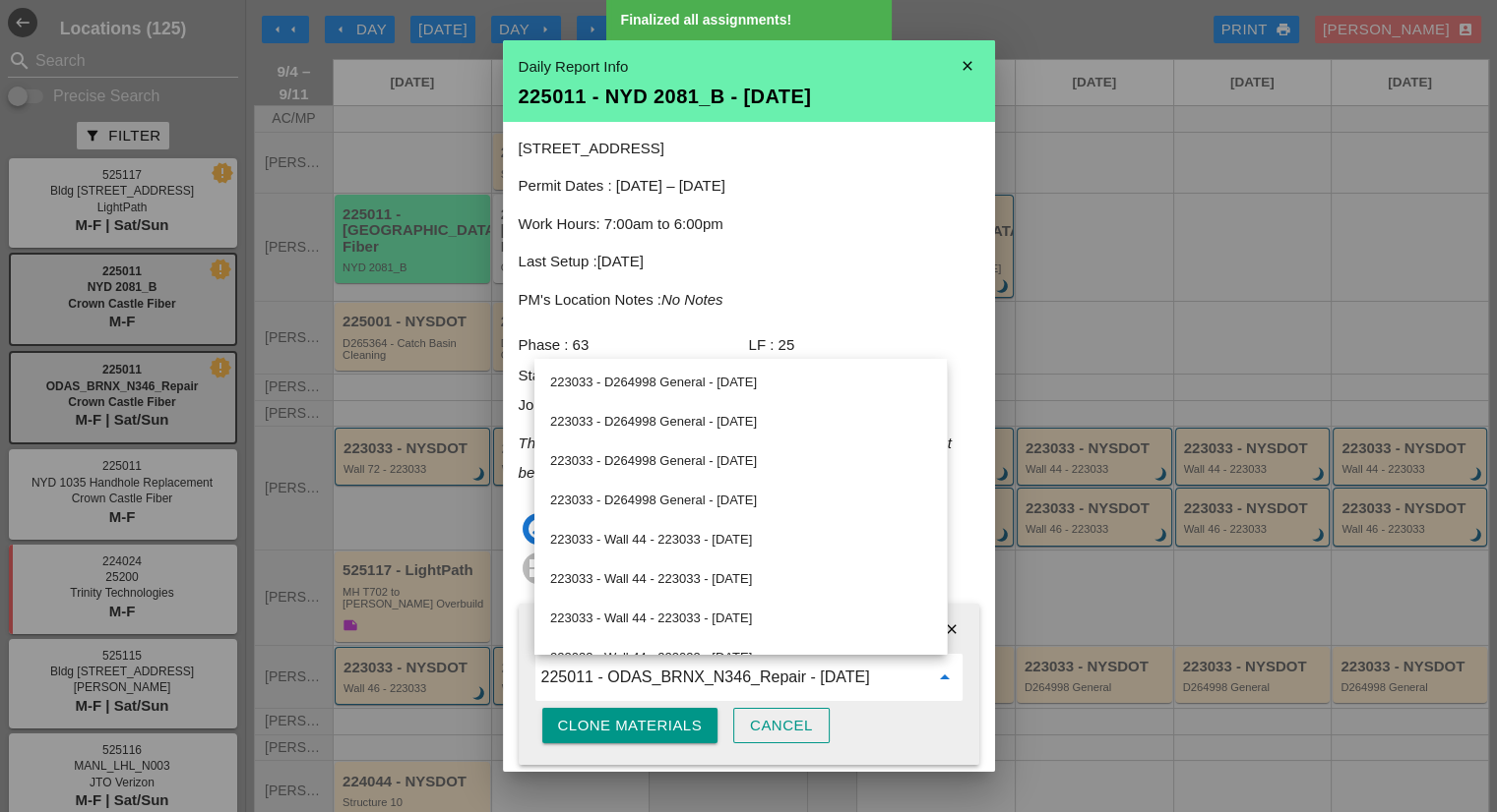
click at [592, 715] on div "Clone Materials" at bounding box center [630, 726] width 145 height 23
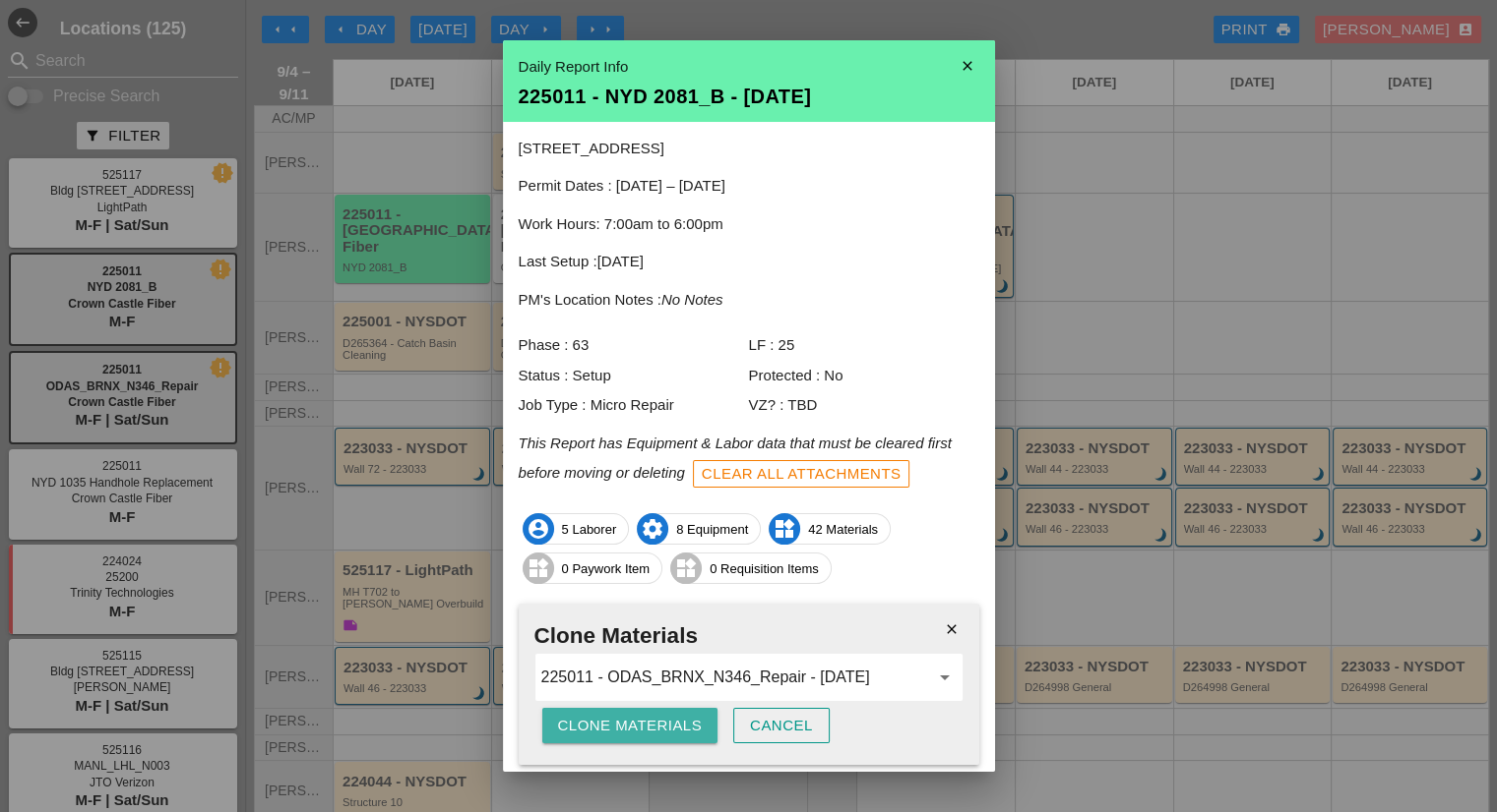
click at [632, 732] on div "Clone Materials" at bounding box center [630, 726] width 145 height 23
click at [632, 732] on div "Are you sure?" at bounding box center [620, 726] width 125 height 23
click at [958, 85] on icon "close" at bounding box center [966, 65] width 39 height 39
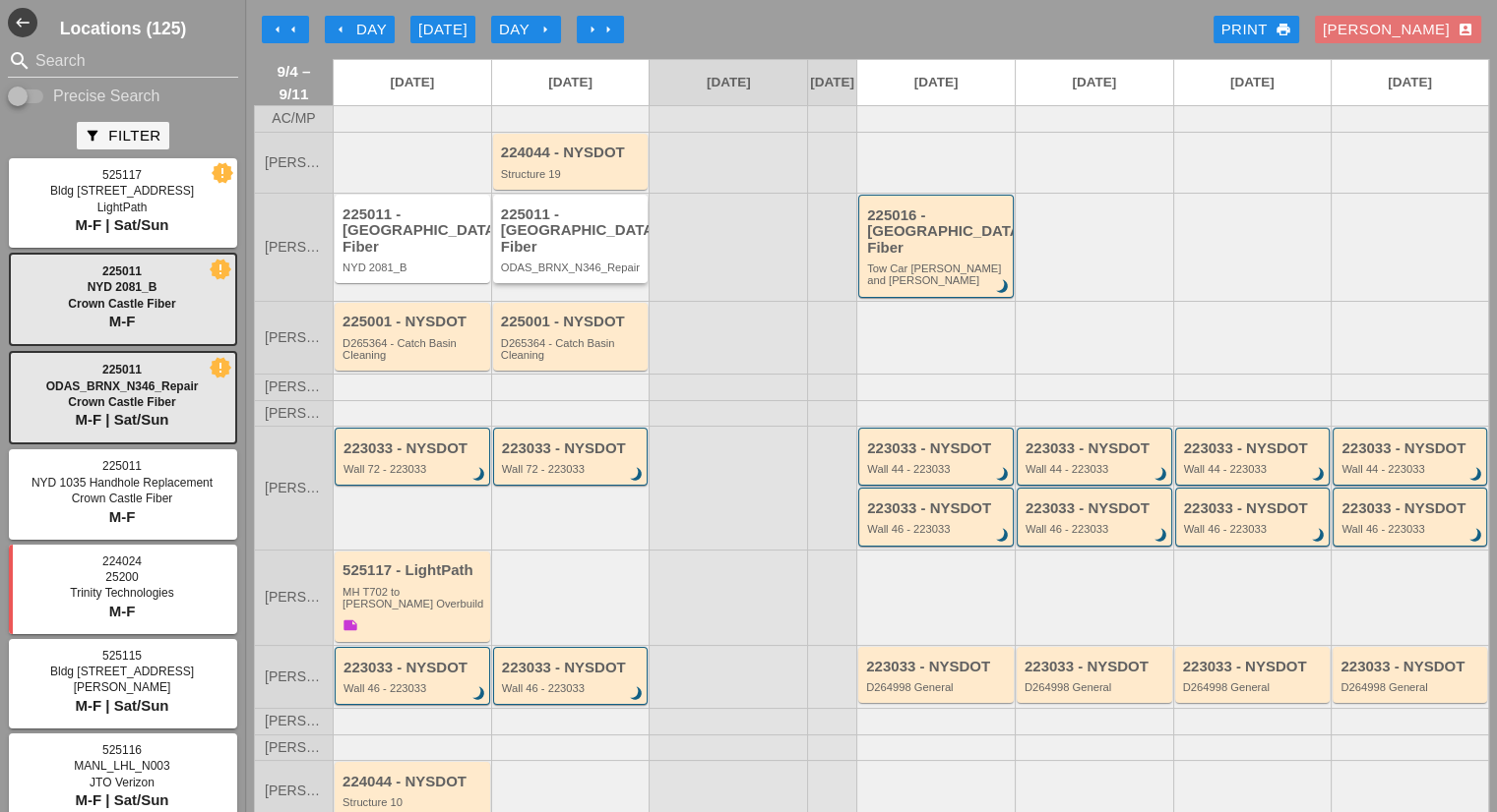
click at [572, 248] on div "225011 - [GEOGRAPHIC_DATA] Fiber" at bounding box center [572, 230] width 143 height 49
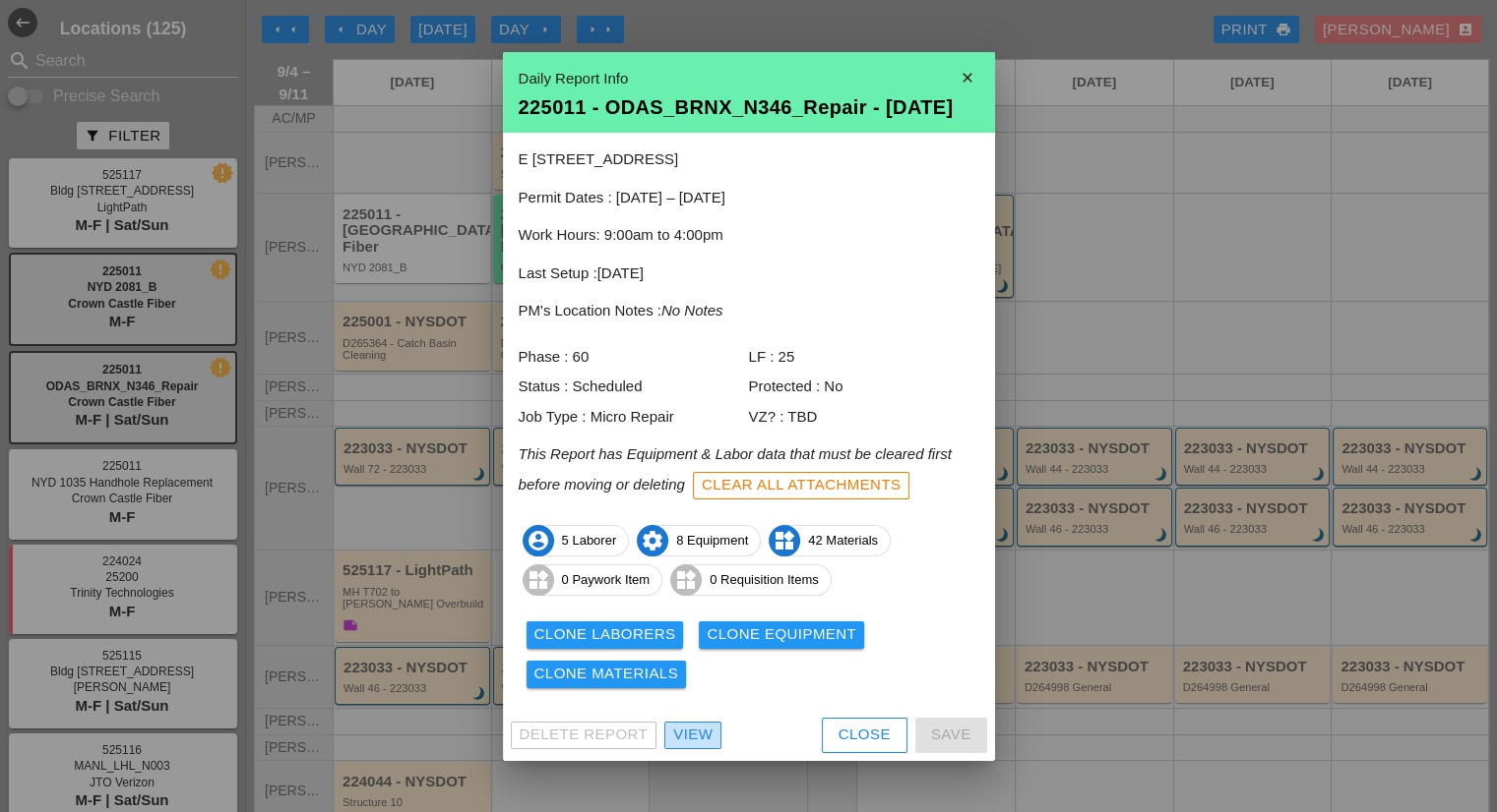
click at [696, 746] on div "View" at bounding box center [692, 735] width 39 height 23
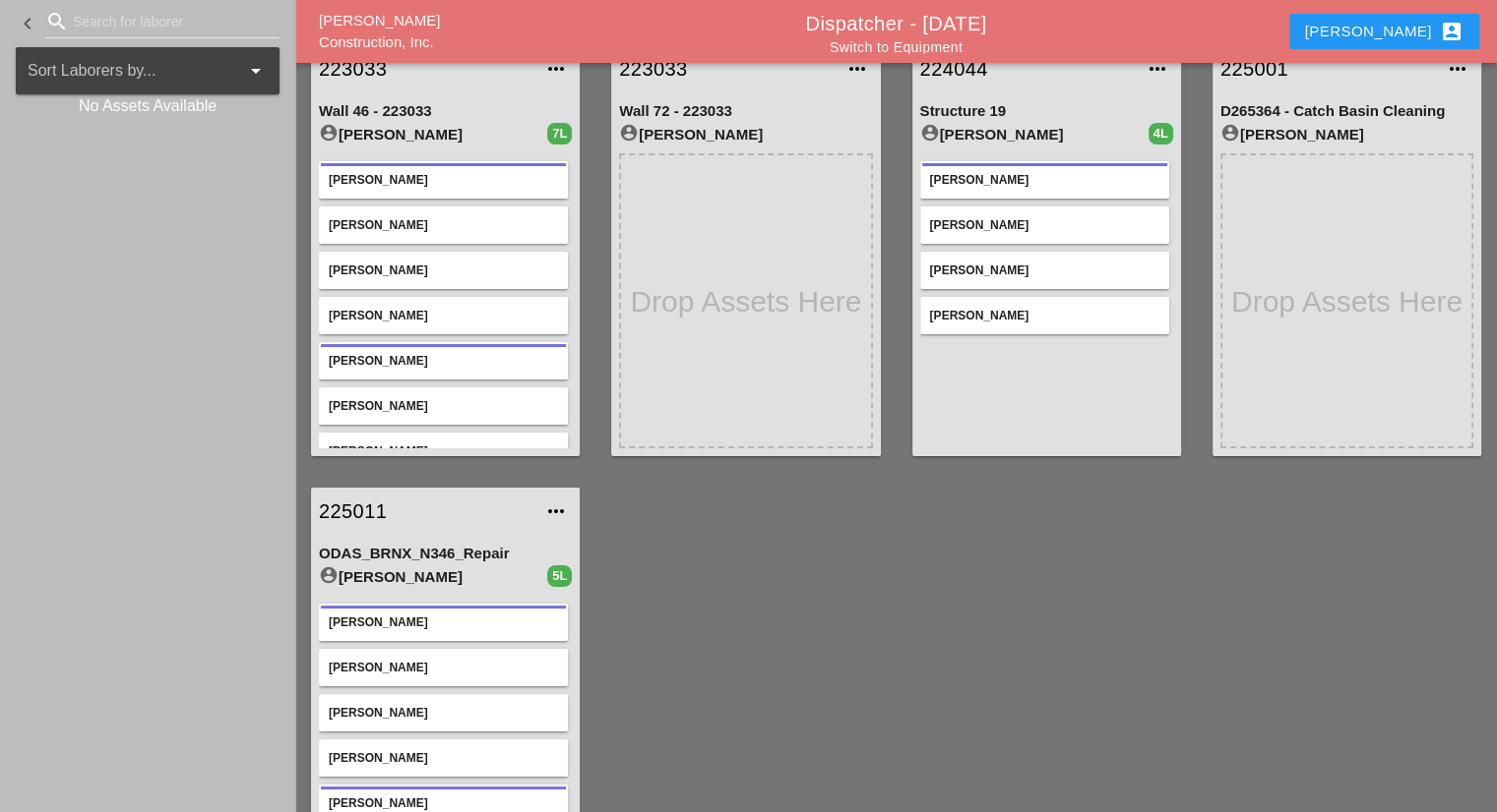
scroll to position [187, 0]
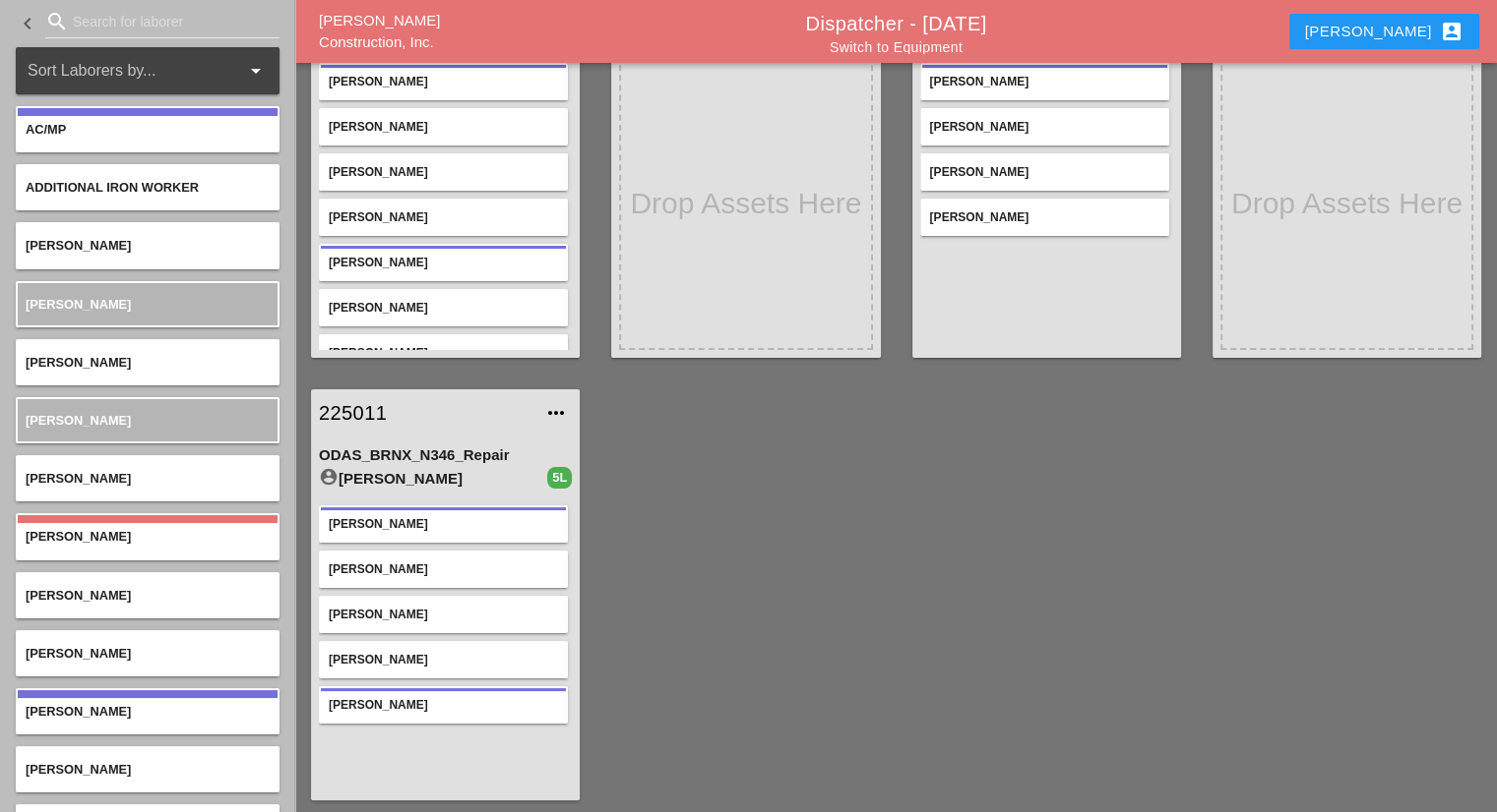
scroll to position [187, 0]
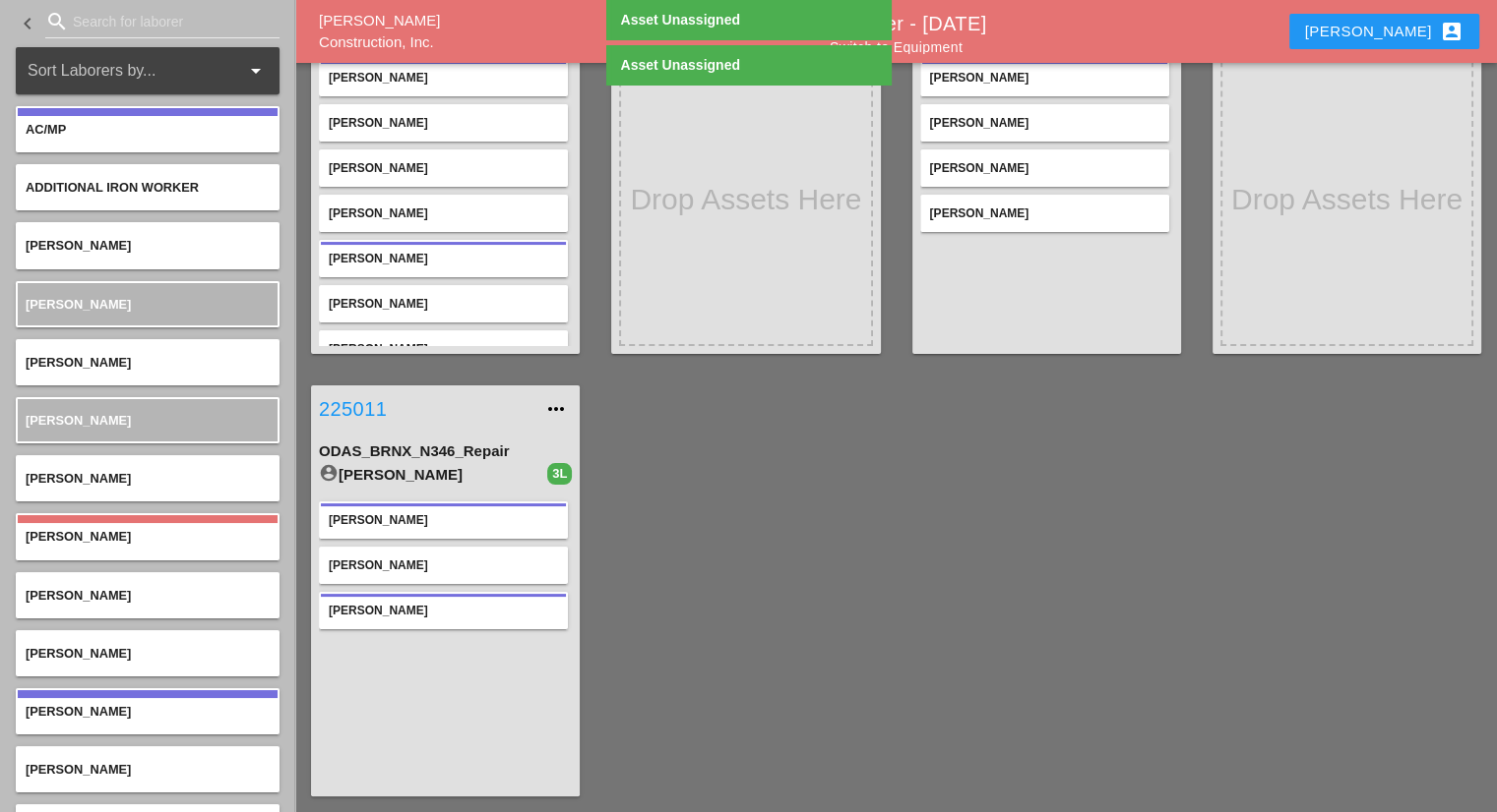
click at [360, 412] on link "225011" at bounding box center [425, 409] width 214 height 30
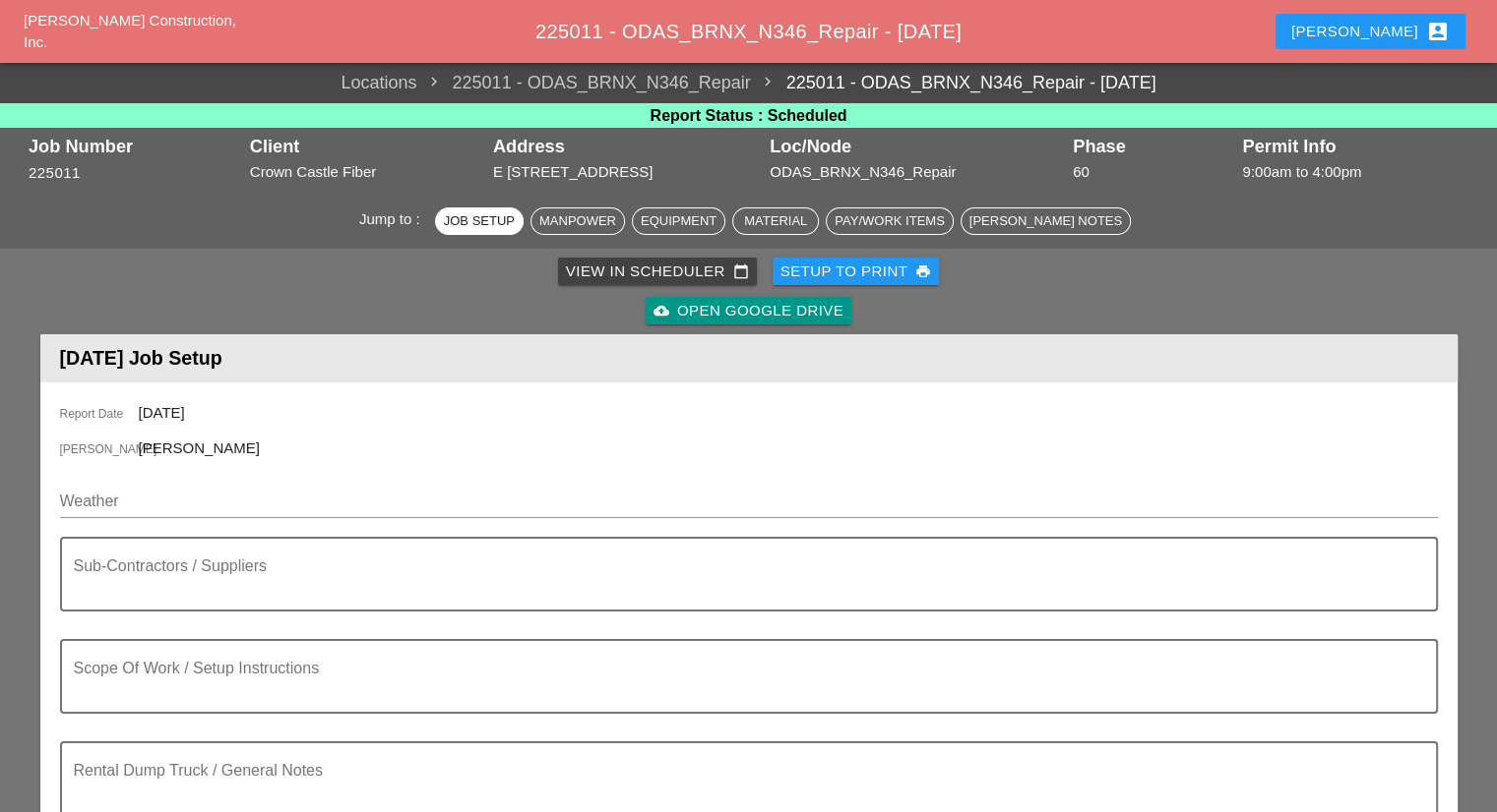
click at [185, 481] on div "Weather" at bounding box center [748, 505] width 1377 height 63
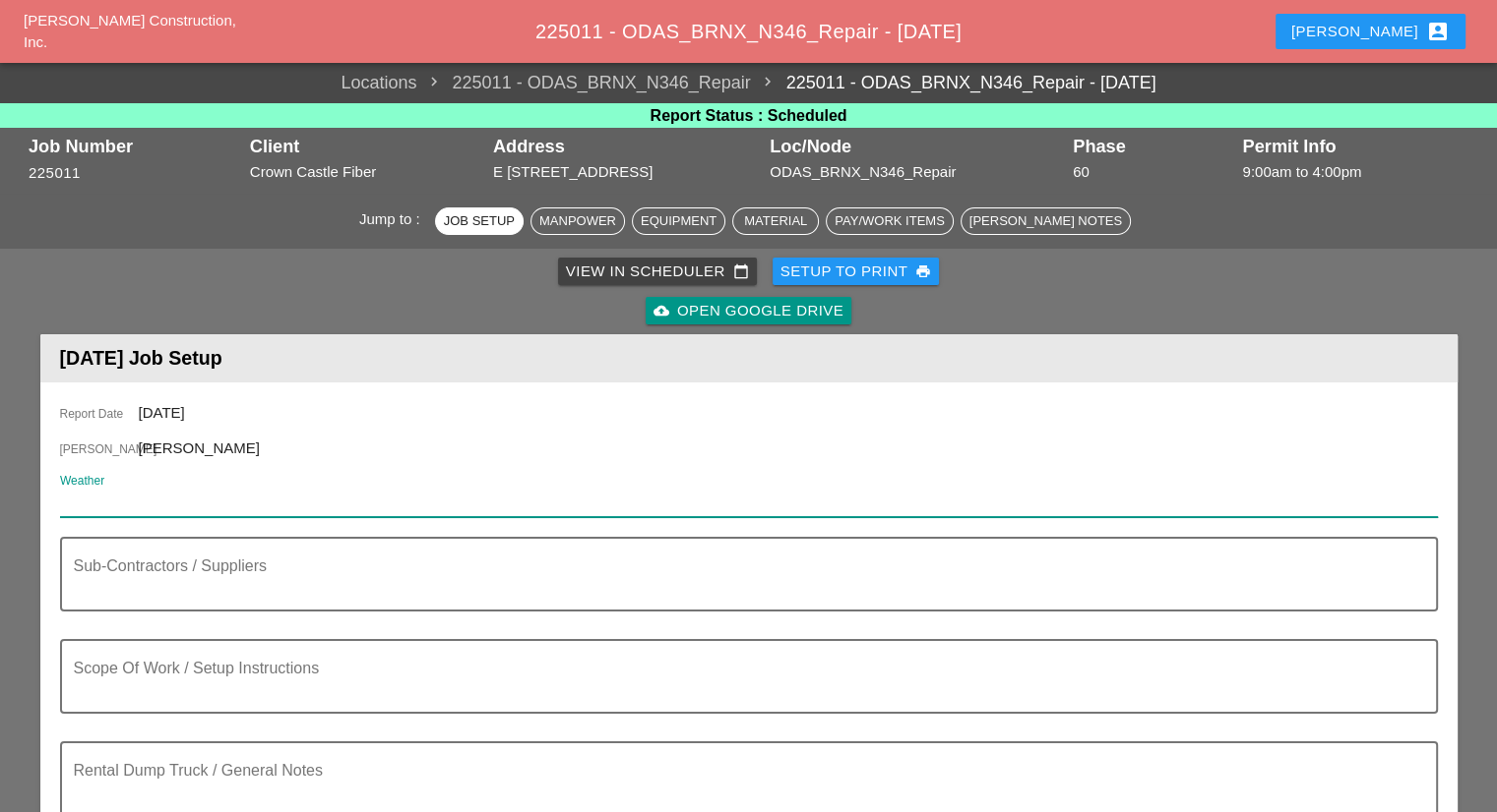
click at [166, 493] on input "Weather" at bounding box center [735, 502] width 1350 height 32
paste input "Fri 05 Day 84° 15% SSW 11 mph Sunshine and clouds mixed. Slight chance of a rai…"
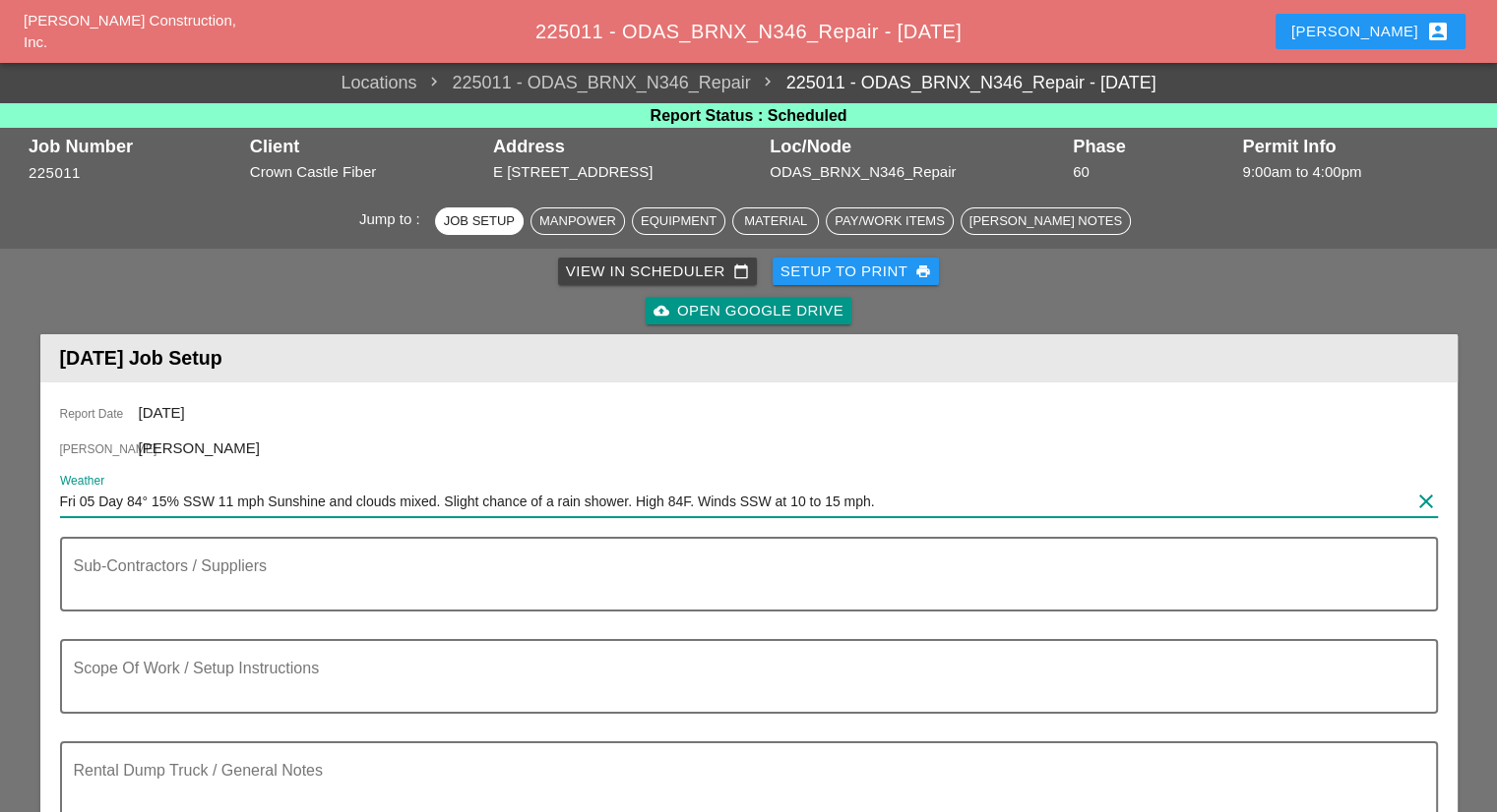
scroll to position [295, 0]
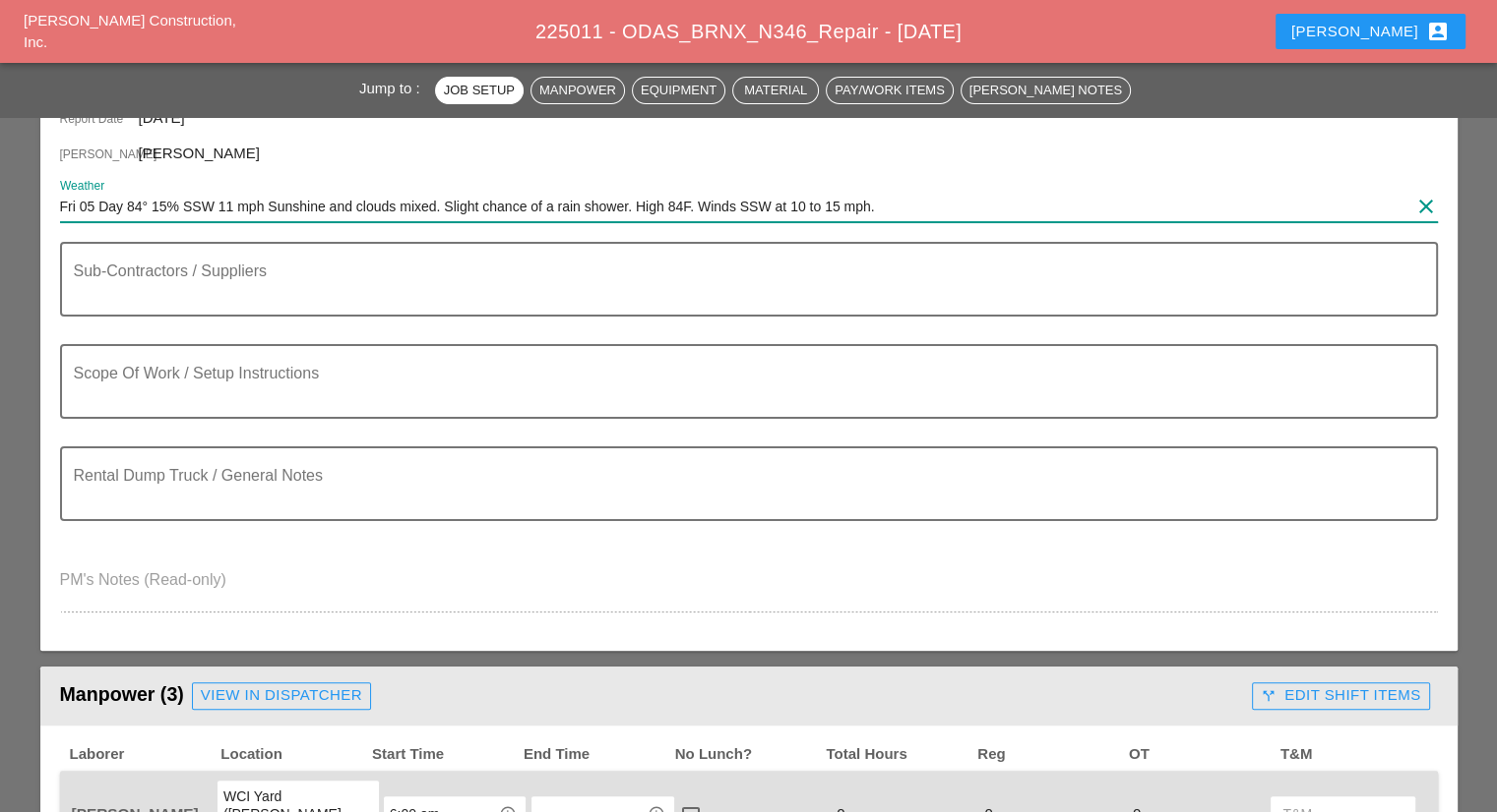
type input "Fri 05 Day 84° 15% SSW 11 mph Sunshine and clouds mixed. Slight chance of a rai…"
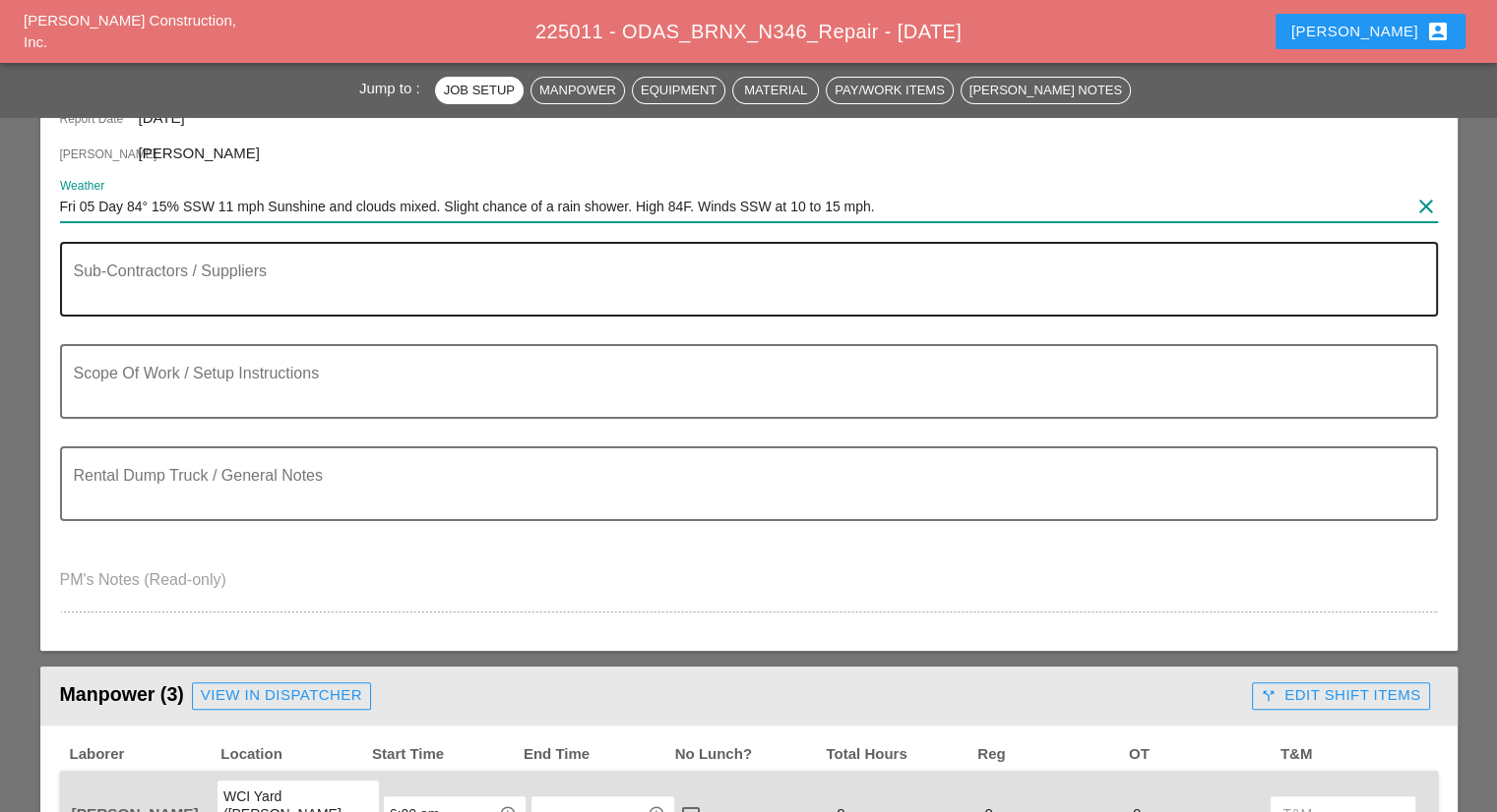
click at [279, 288] on textarea "Sub-Contractors / Suppliers" at bounding box center [741, 290] width 1334 height 47
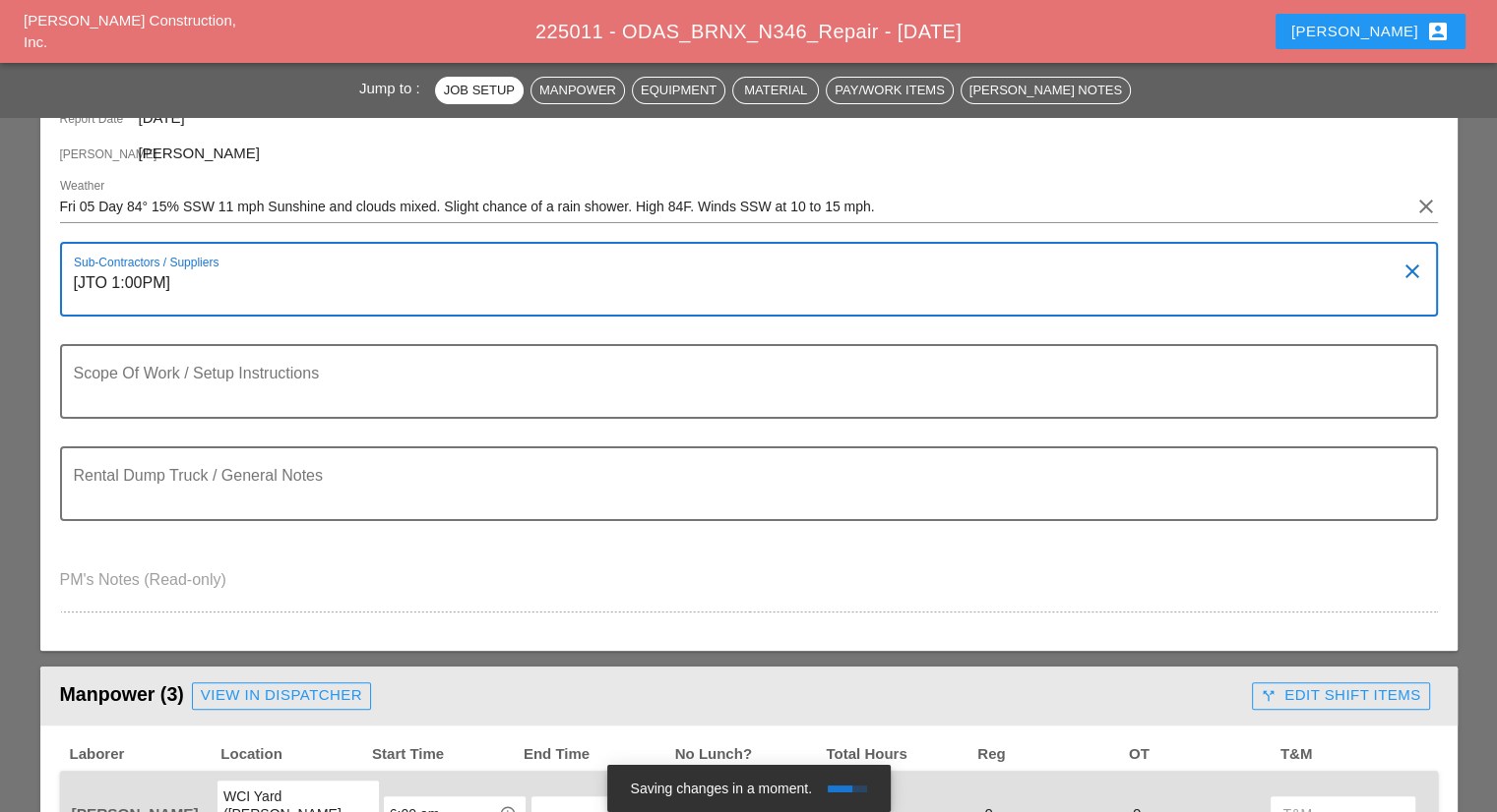
type textarea "[JTO 1:00PM]"
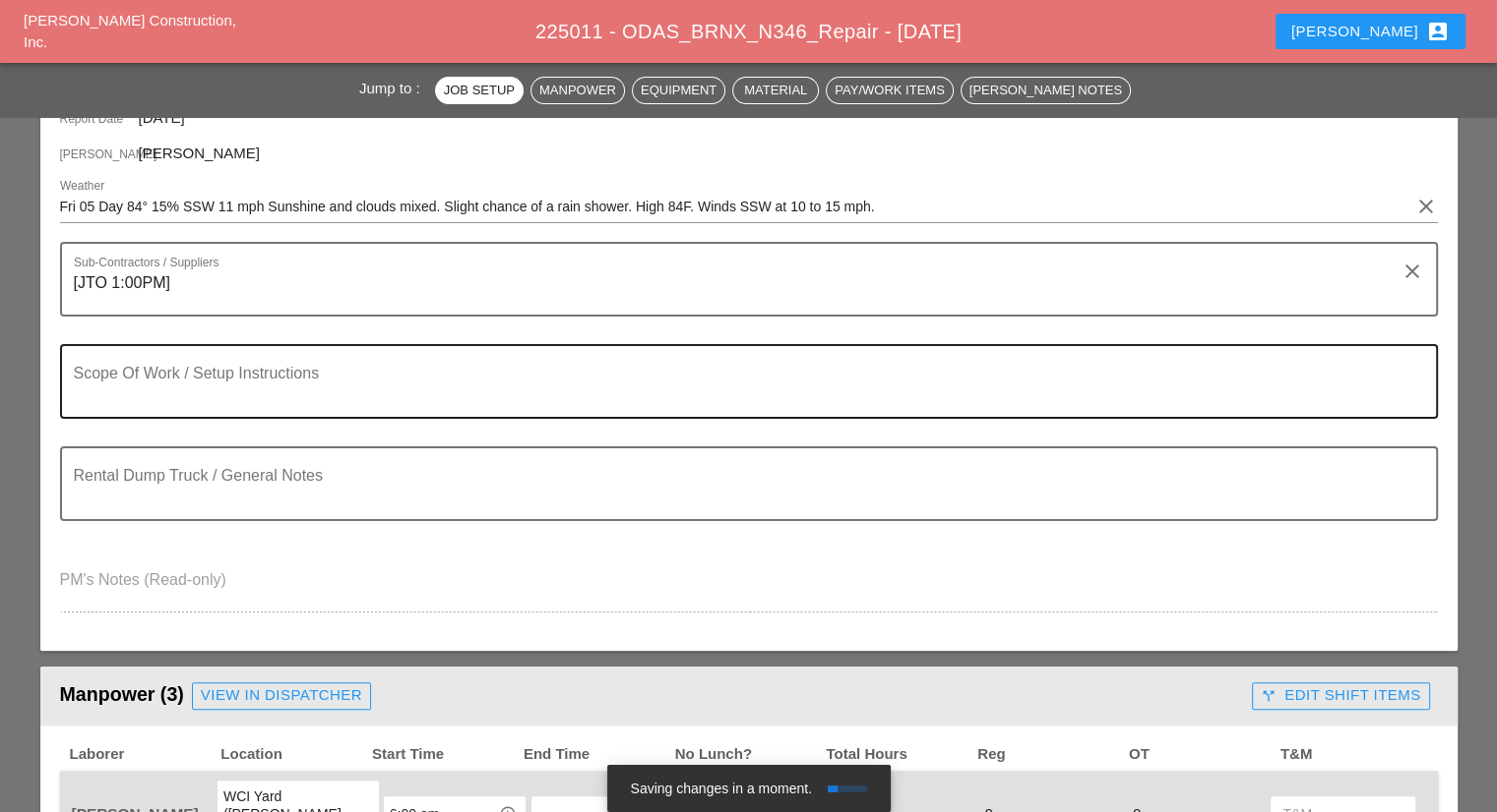
click at [350, 383] on textarea "Scope Of Work / Setup Instructions" at bounding box center [741, 393] width 1334 height 47
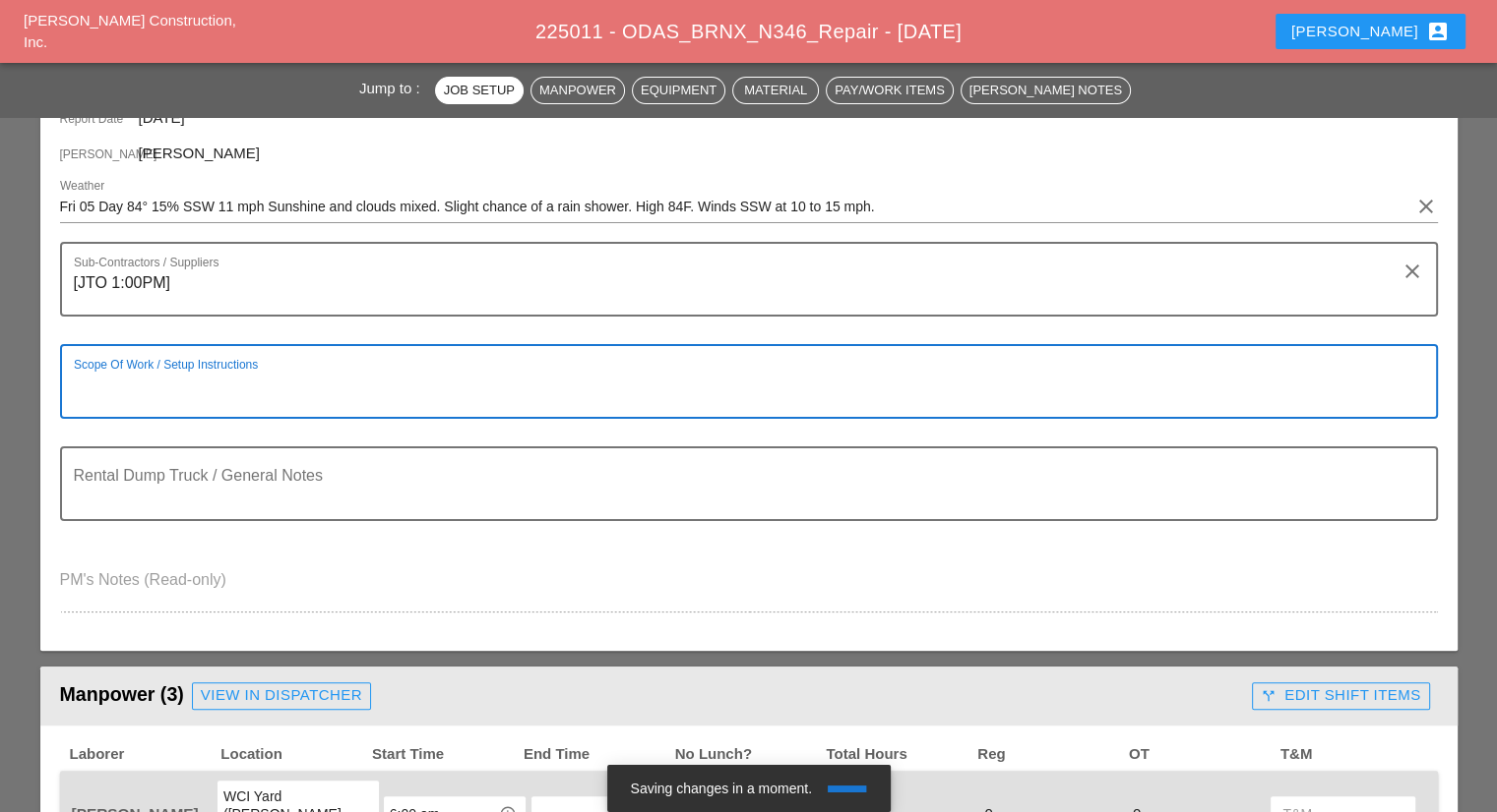
paste textarea "Scope of Work Friday 9/5: 1) Locate damaged microconduit. (Damage should be at …"
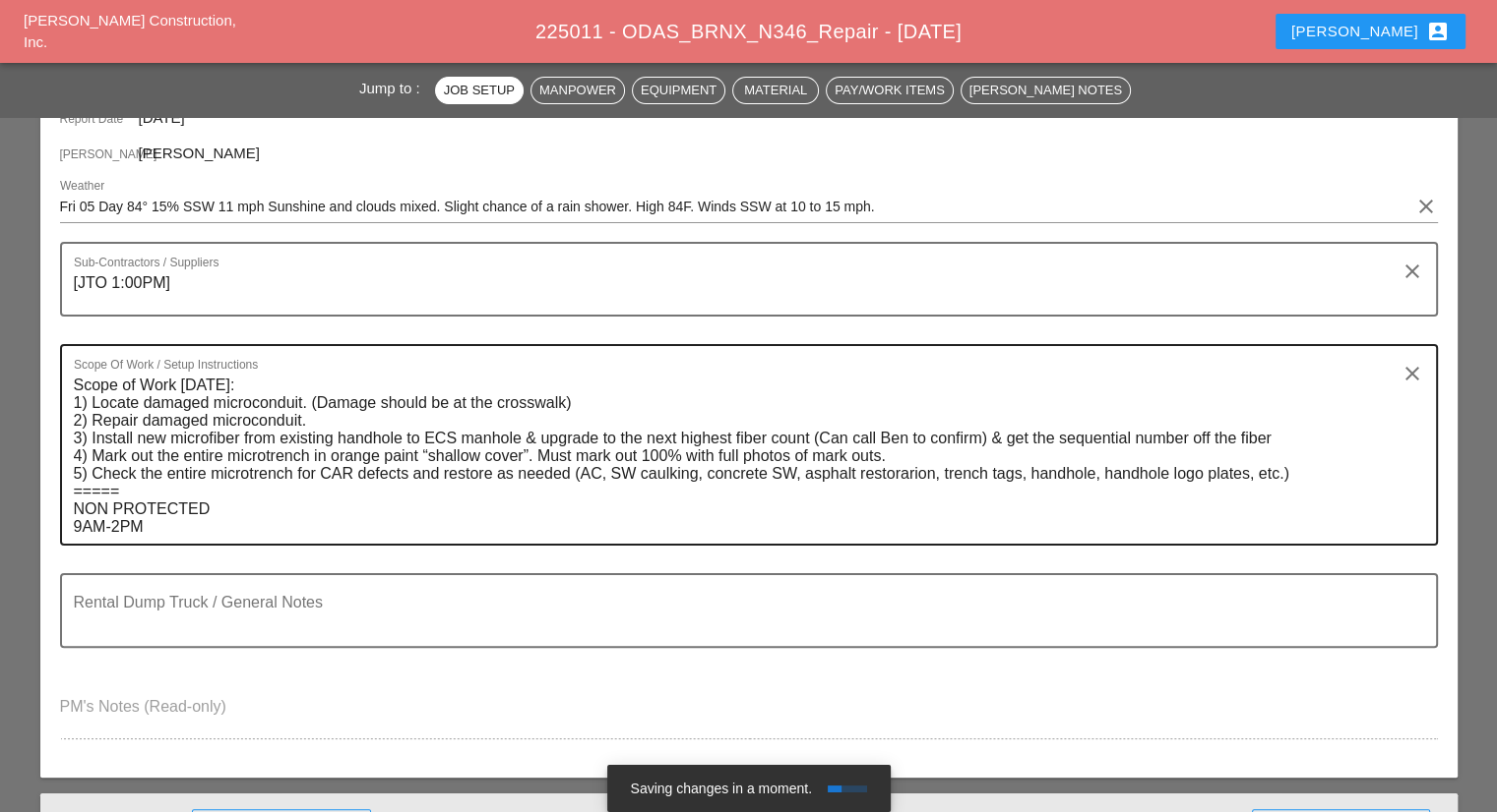
drag, startPoint x: 199, startPoint y: 546, endPoint x: 192, endPoint y: 526, distance: 21.2
click at [198, 544] on div "Scope Of Work / Setup Instructions Scope of Work Friday 9/5: 1) Locate damaged …" at bounding box center [748, 459] width 1377 height 229
click at [190, 524] on textarea "Scope of Work Friday 9/5: 1) Locate damaged microconduit. (Damage should be at …" at bounding box center [741, 457] width 1334 height 175
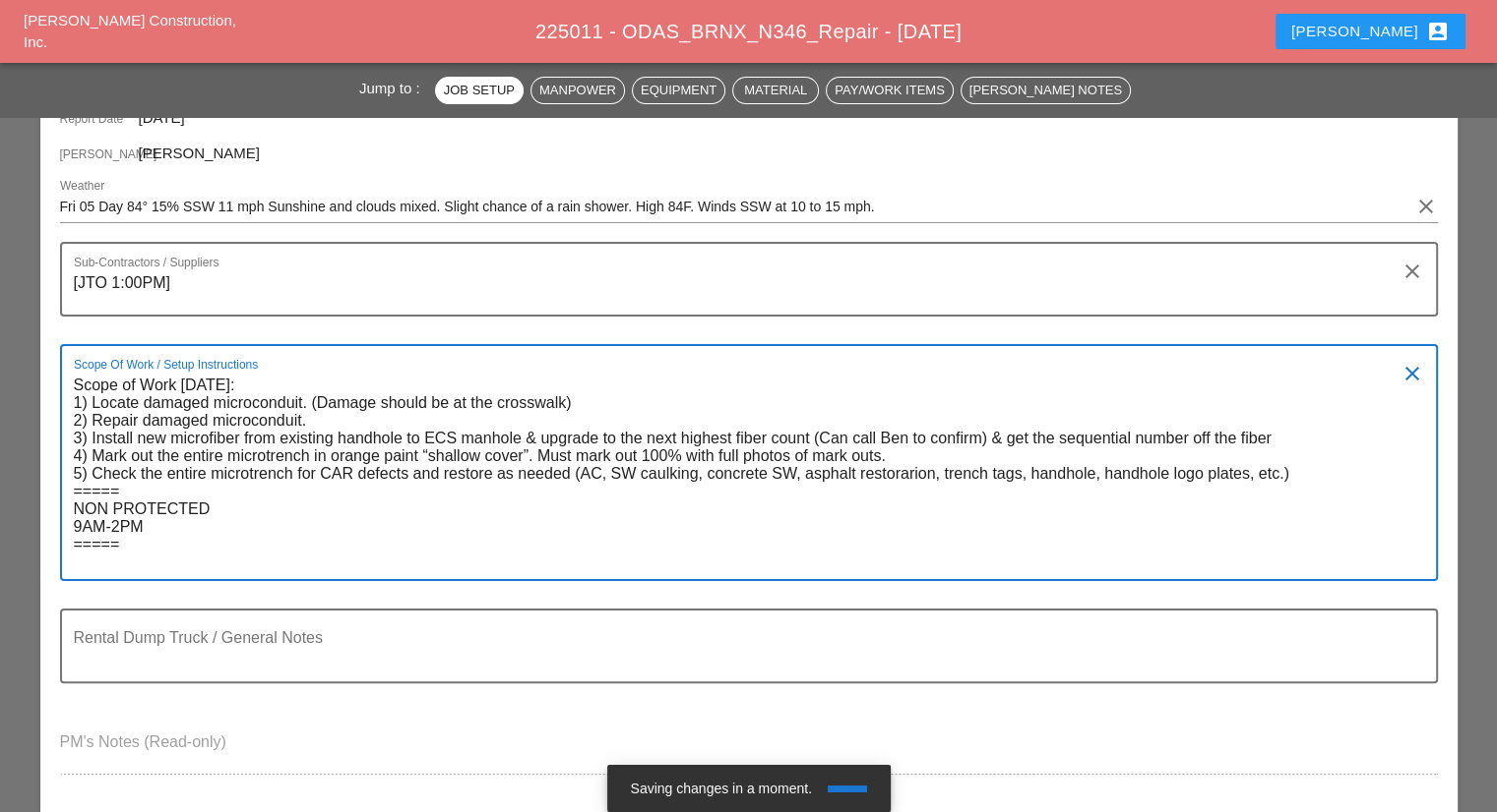
paste textarea "NOTE: MAY NEED TO INVESTIGATE MICROTRENCH TO CONFIRM WHICH HANDHOLE & MANHOLE I…"
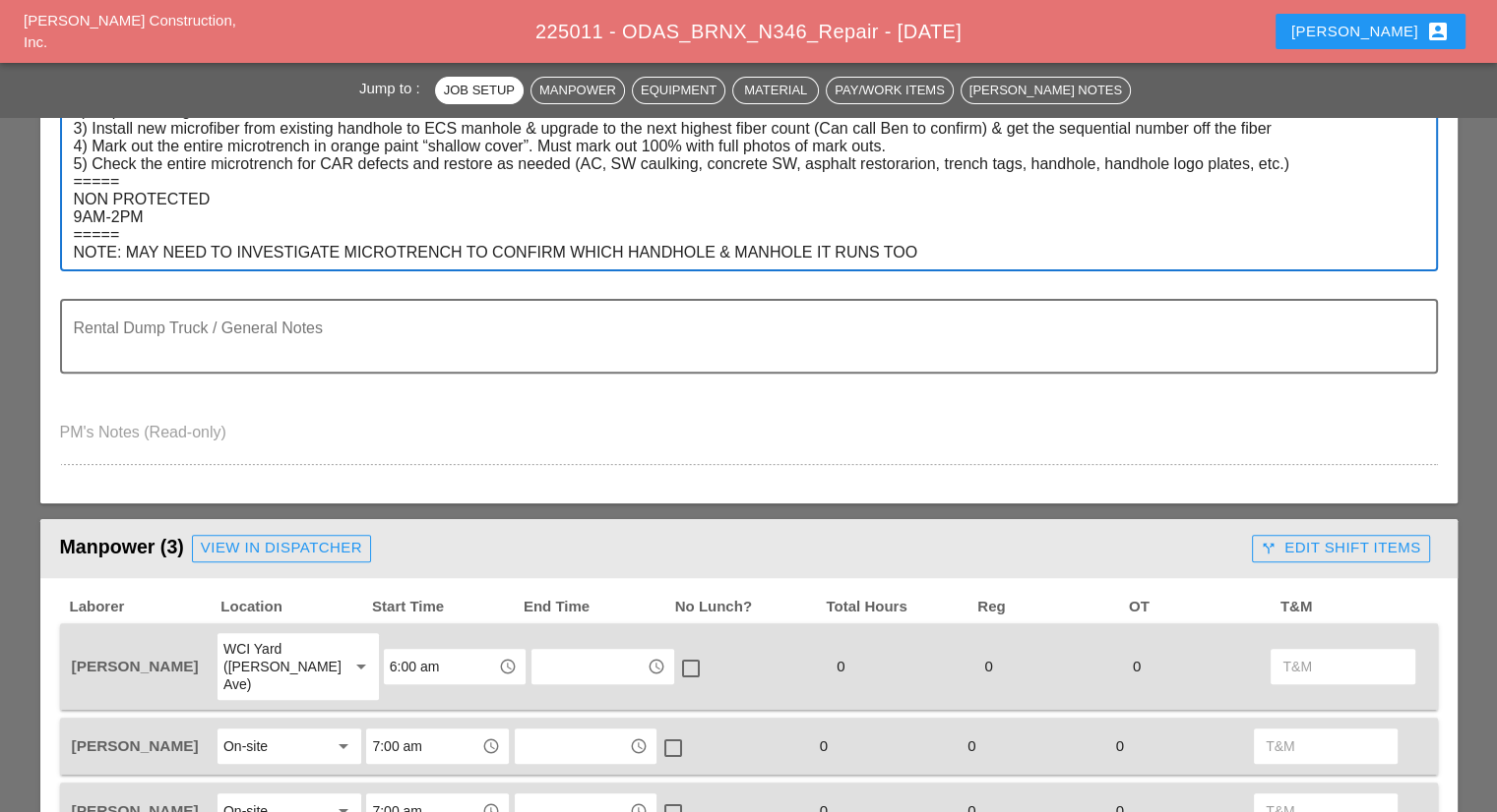
scroll to position [492, 0]
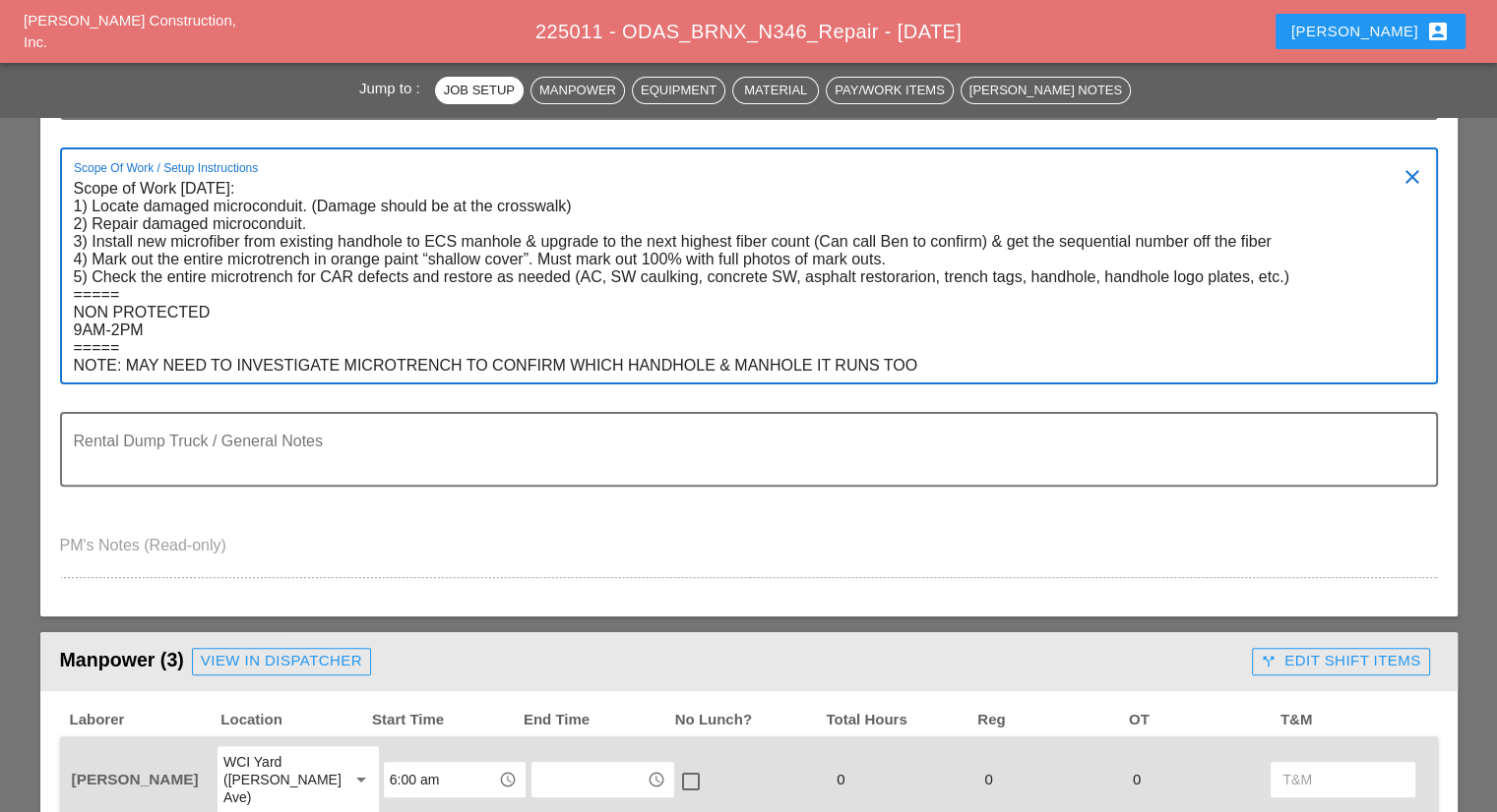
drag, startPoint x: 920, startPoint y: 363, endPoint x: 87, endPoint y: 363, distance: 833.0
click at [87, 363] on textarea "Scope of Work Friday 9/5: 1) Locate damaged microconduit. (Damage should be at …" at bounding box center [741, 278] width 1334 height 209
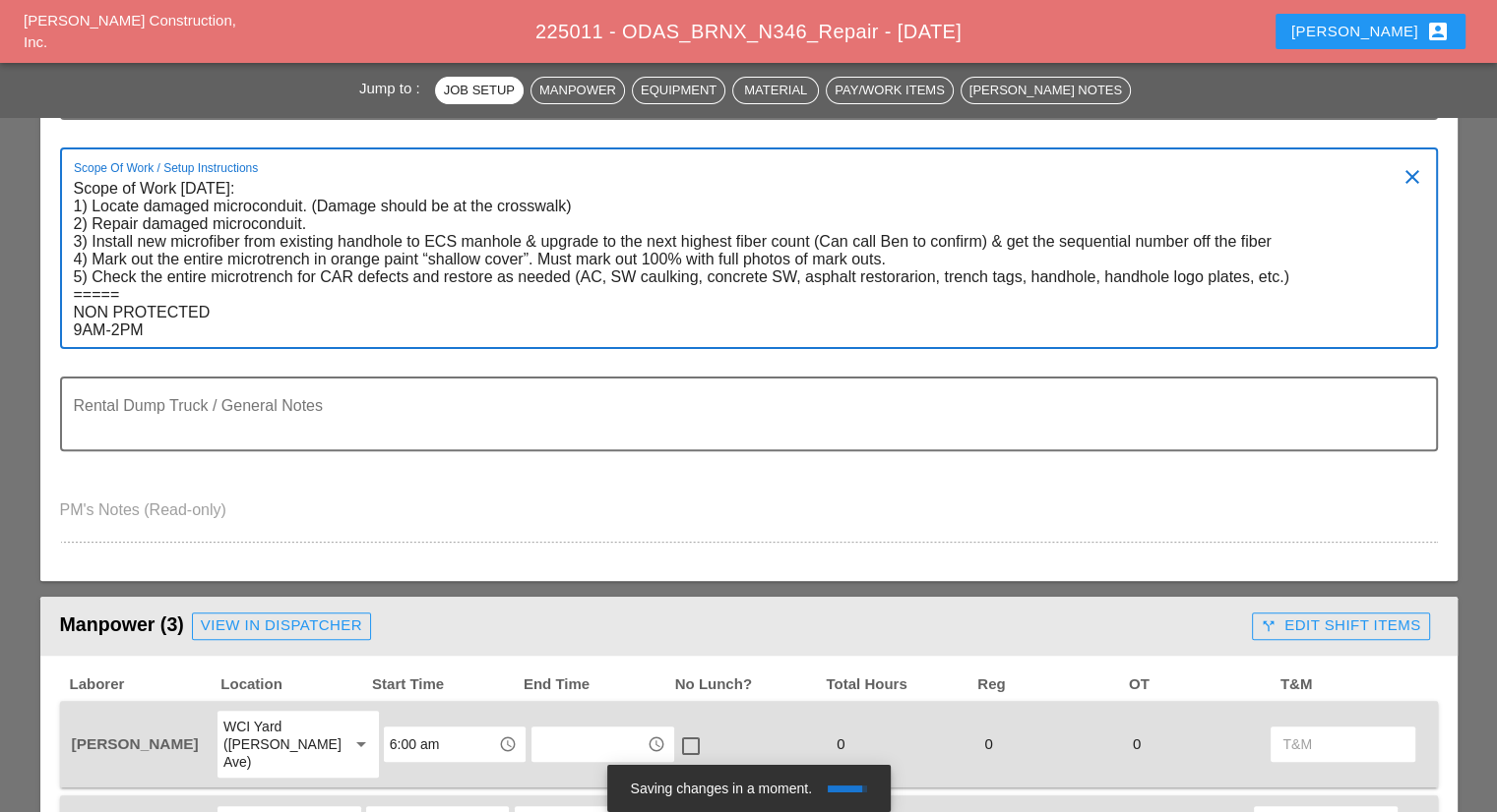
type textarea "Scope of Work Friday 9/5: 1) Locate damaged microconduit. (Damage should be at …"
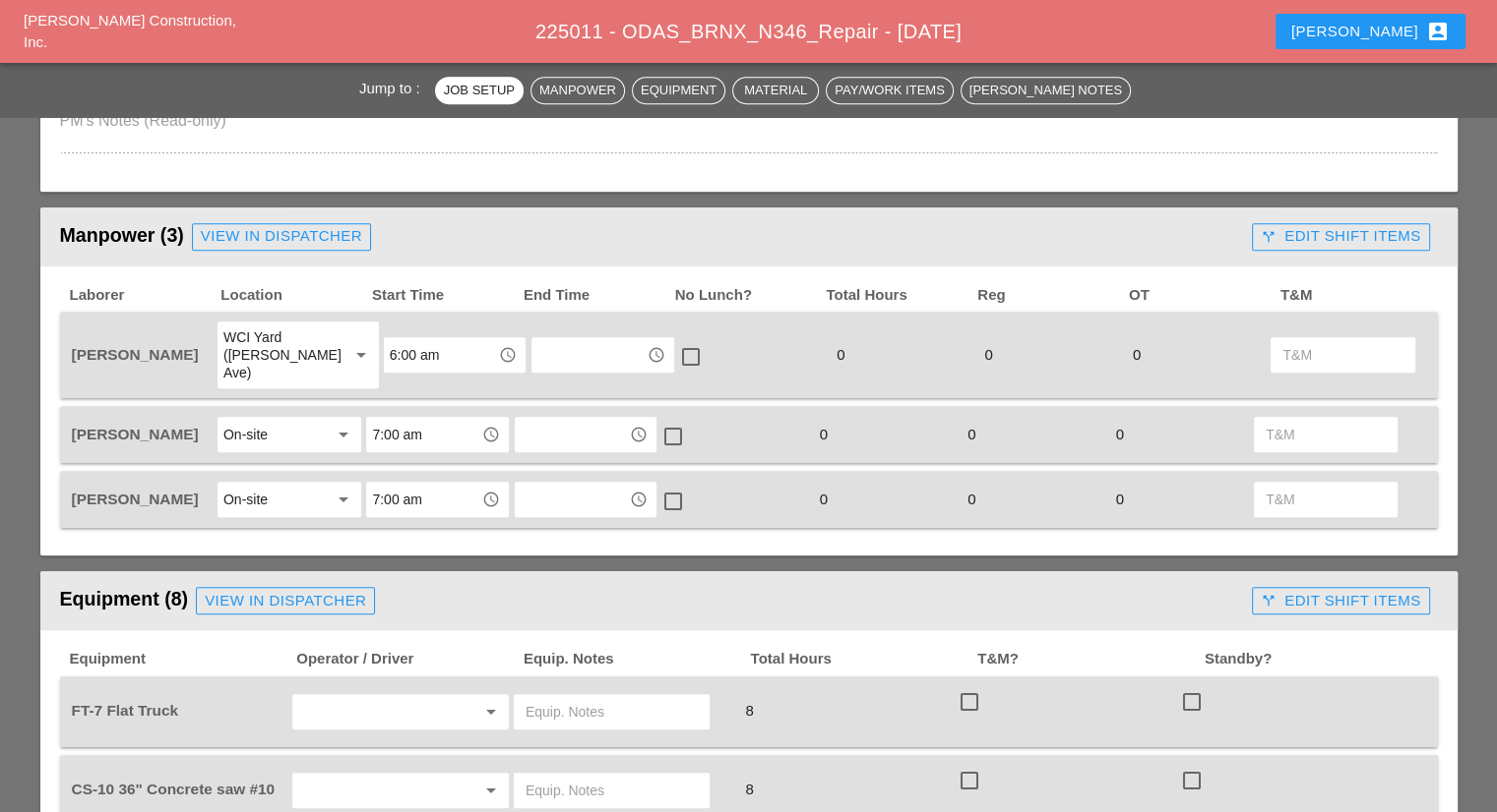
scroll to position [885, 0]
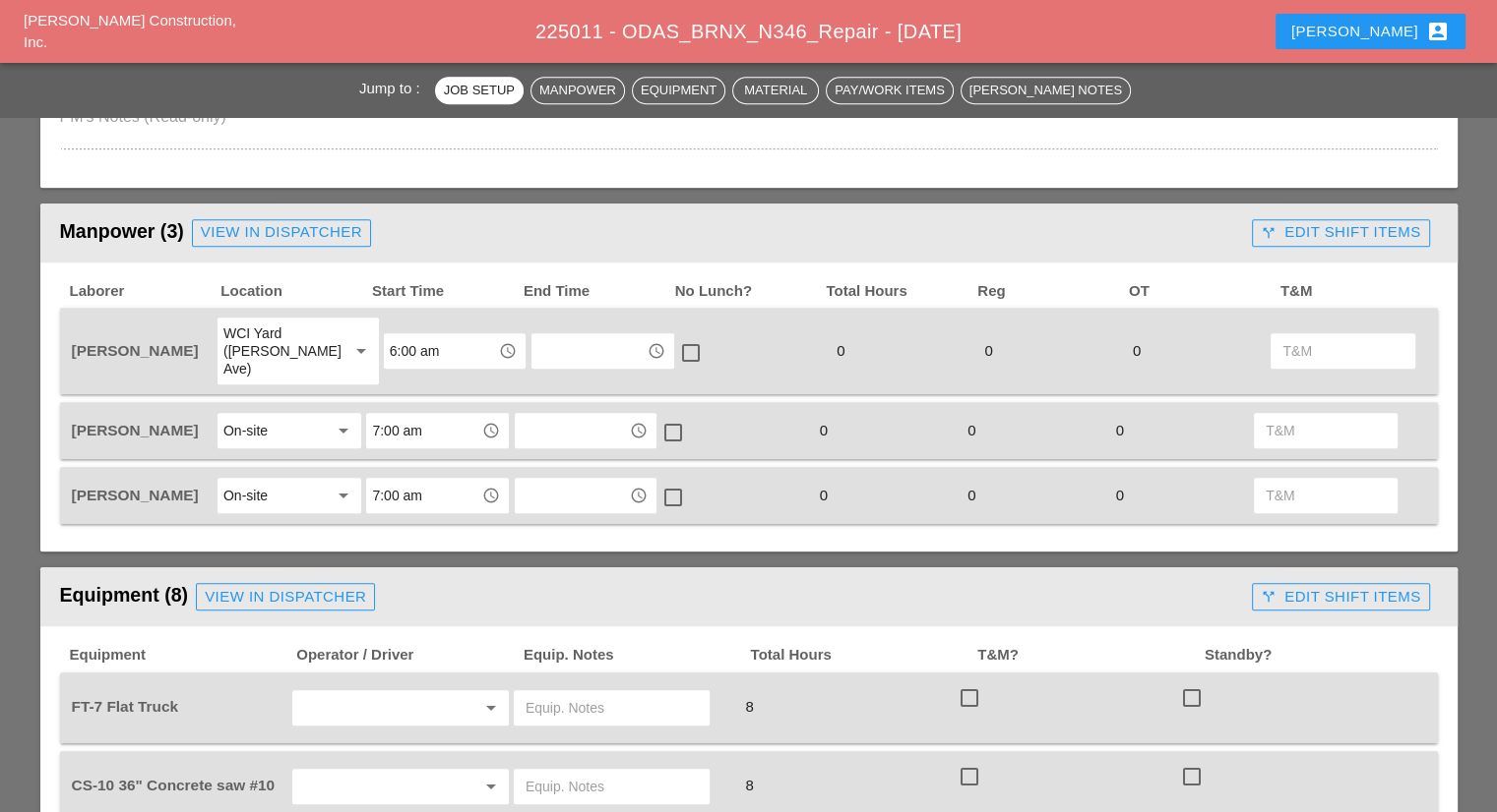
click at [403, 335] on input "6:00 am" at bounding box center [440, 351] width 103 height 32
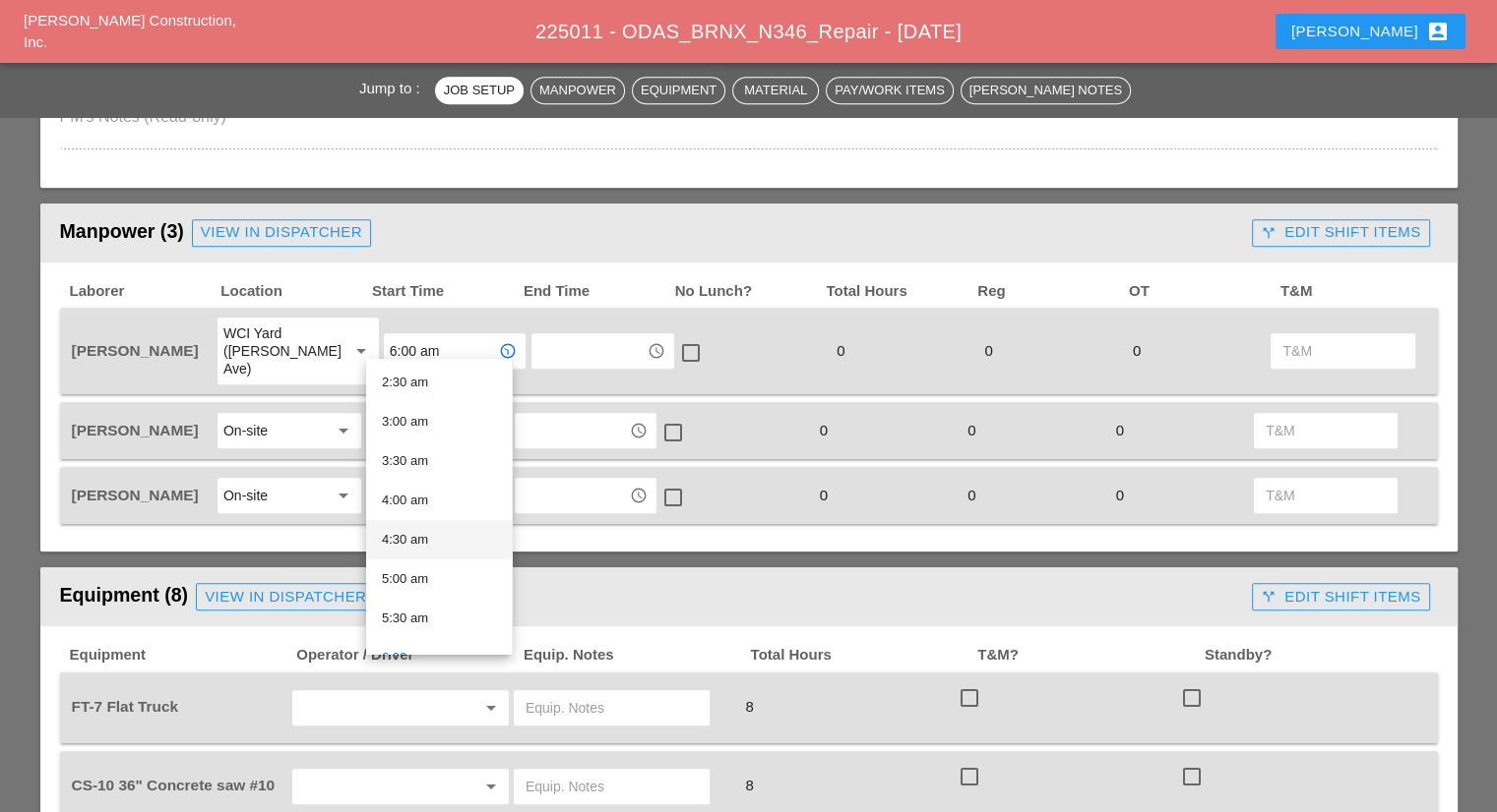
scroll to position [393, 0]
click at [421, 581] on div "7:30 am" at bounding box center [439, 580] width 114 height 24
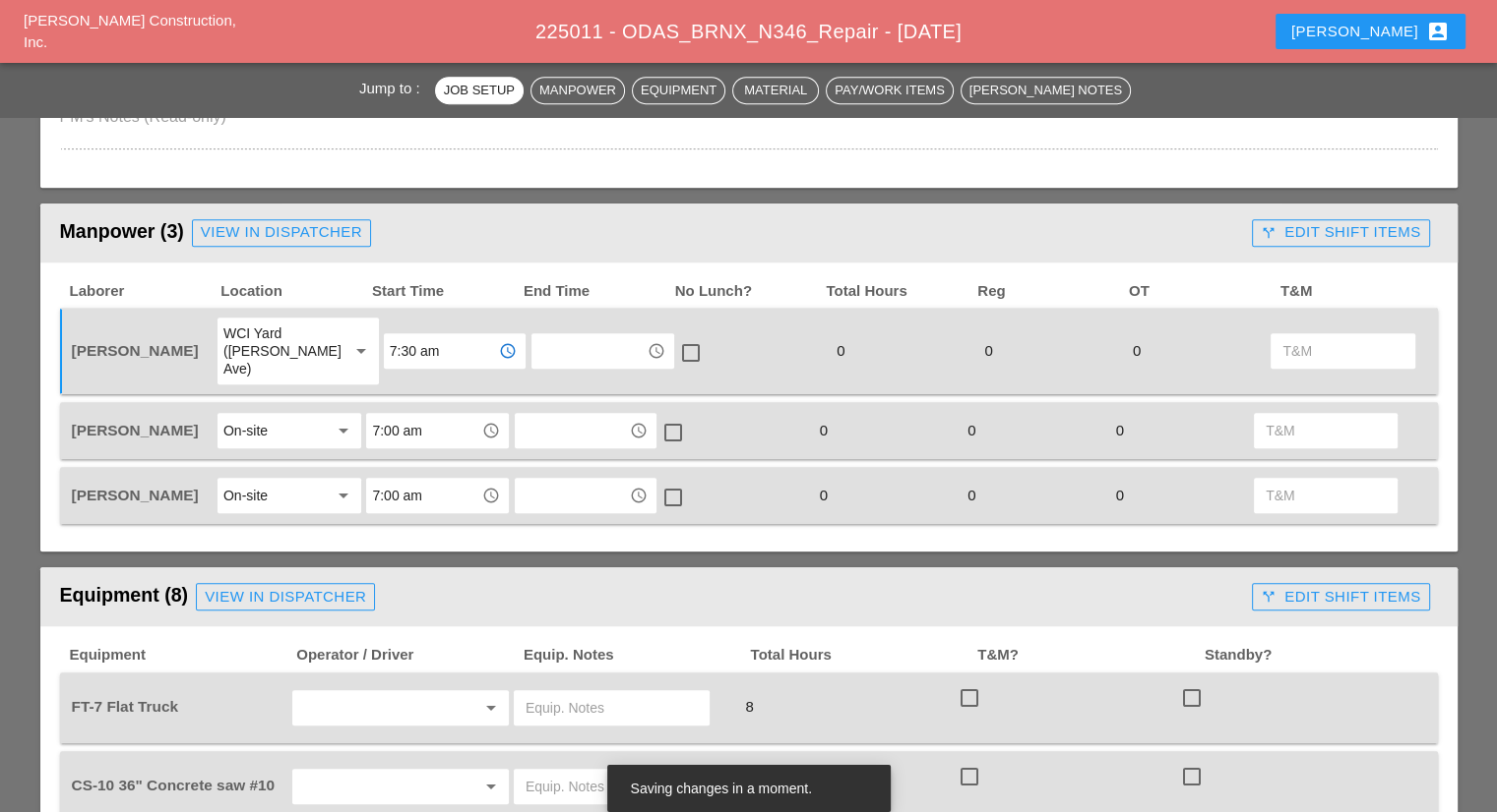
click at [407, 335] on input "7:30 am" at bounding box center [440, 351] width 103 height 32
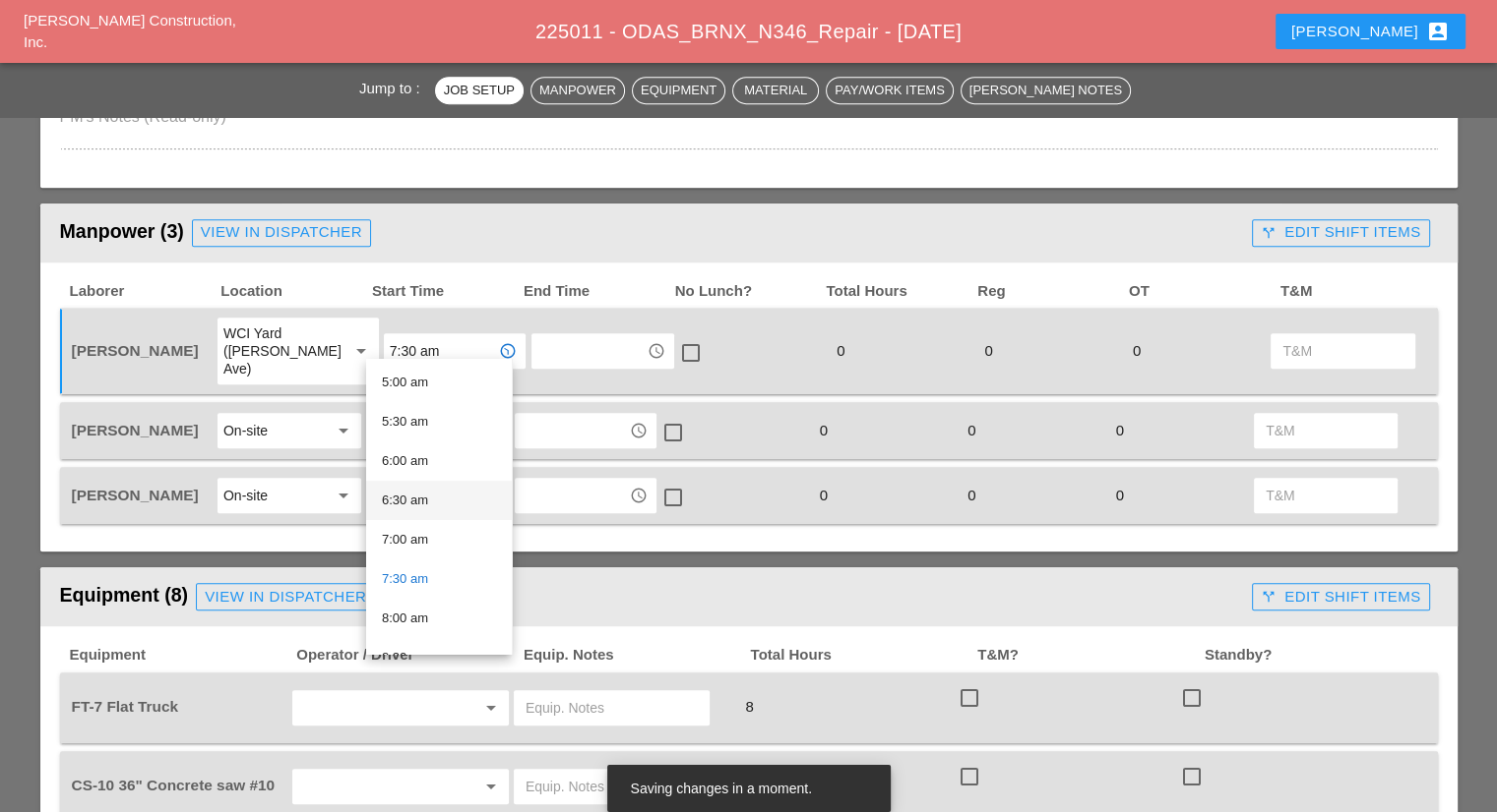
click at [437, 498] on div "6:30 am" at bounding box center [439, 501] width 114 height 24
type input "6:30 am"
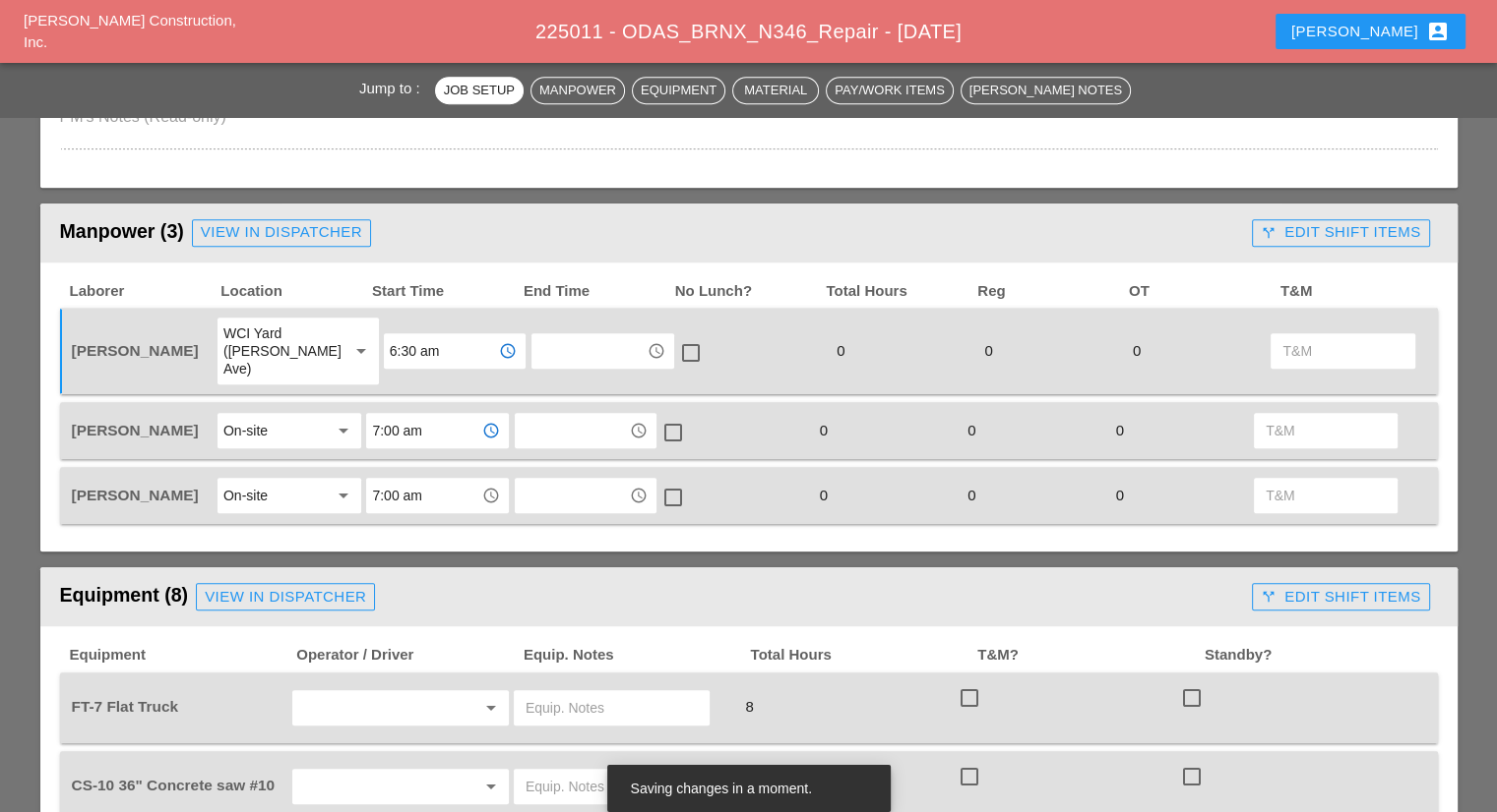
click at [405, 415] on input "7:00 am" at bounding box center [423, 431] width 103 height 32
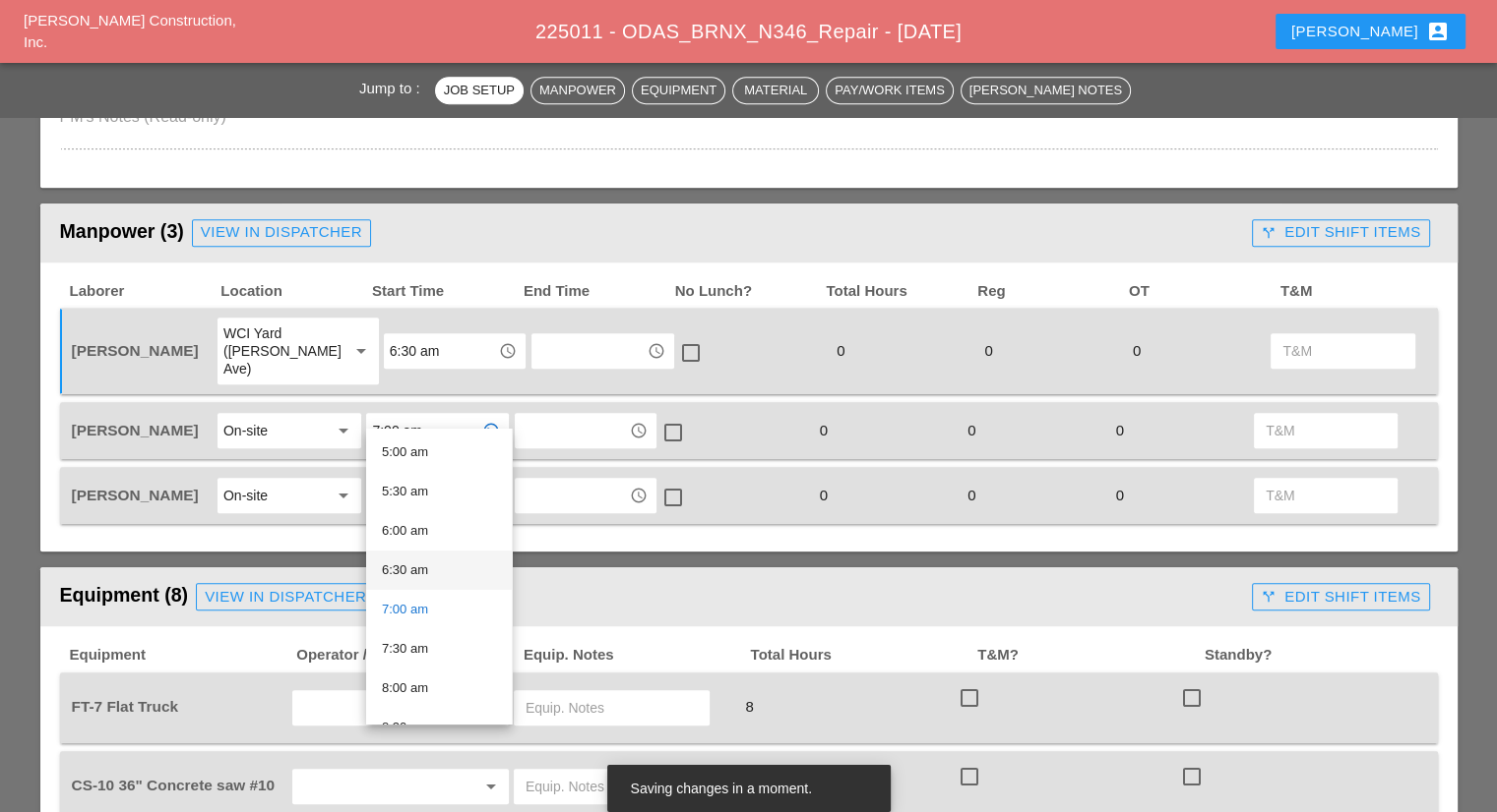
click at [429, 572] on div "6:30 am" at bounding box center [439, 571] width 114 height 24
type input "6:30 am"
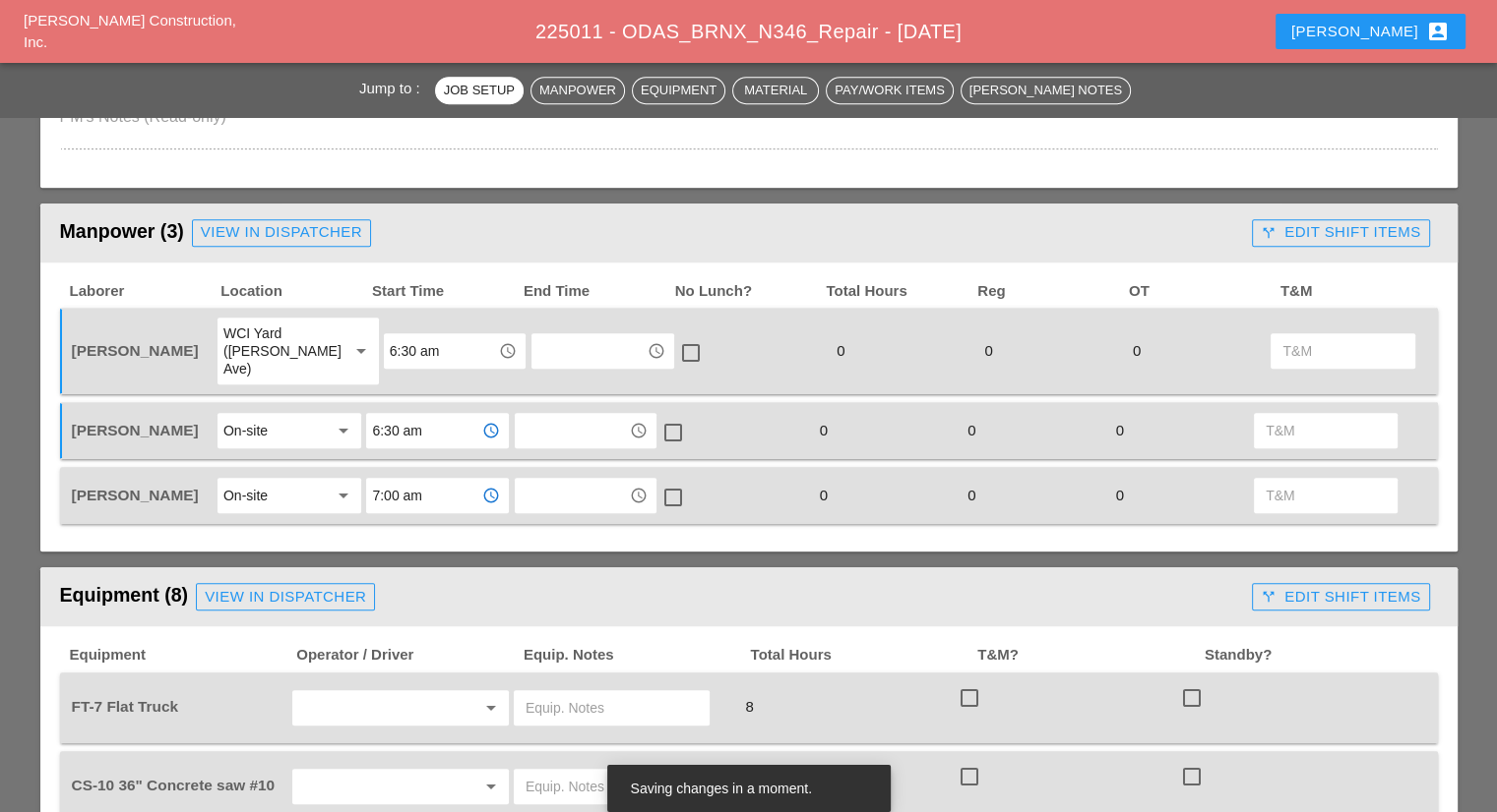
click at [409, 480] on input "7:00 am" at bounding box center [423, 496] width 103 height 32
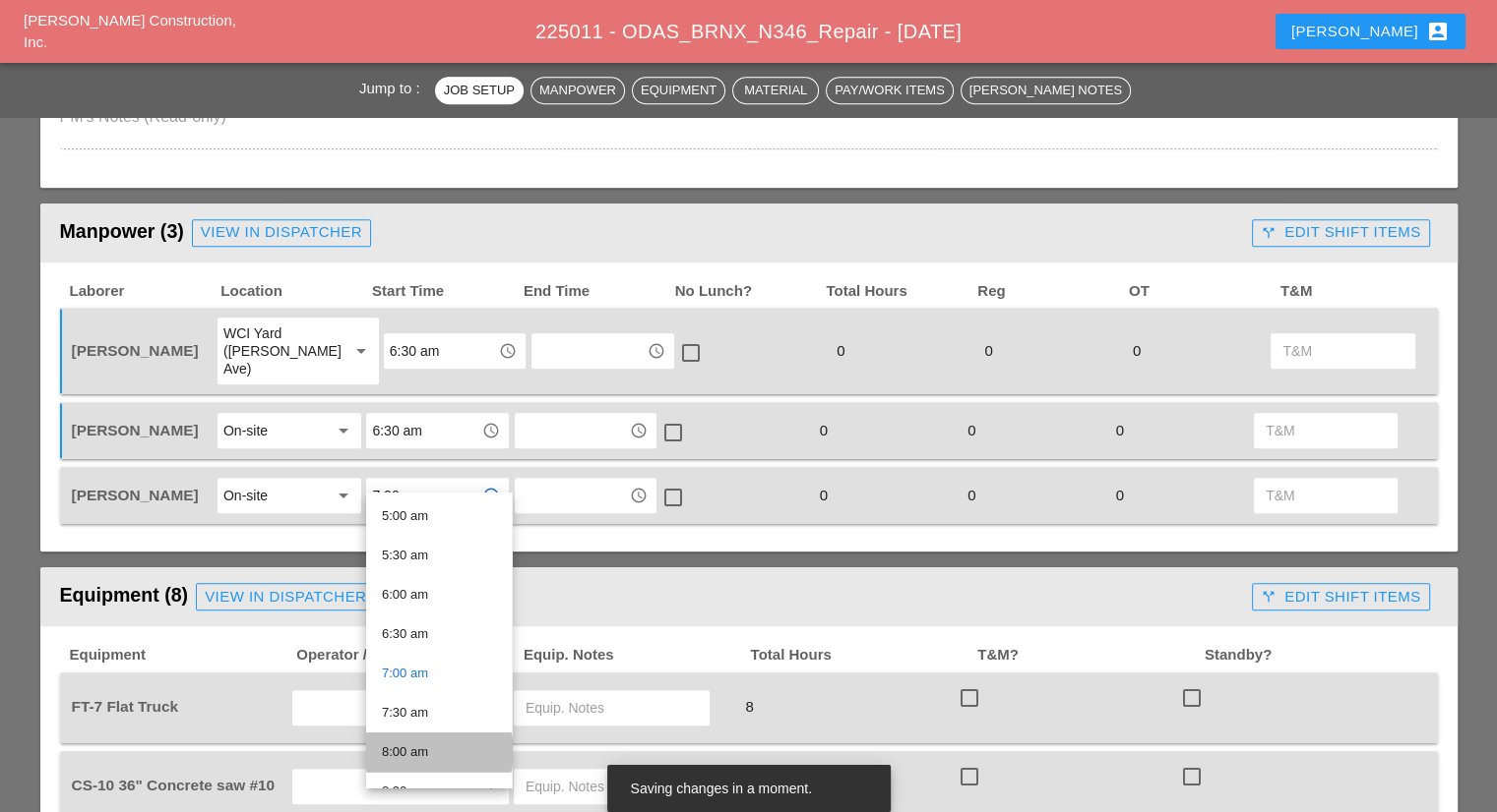
click at [436, 745] on div "8:00 am" at bounding box center [439, 752] width 114 height 24
type input "8:00 am"
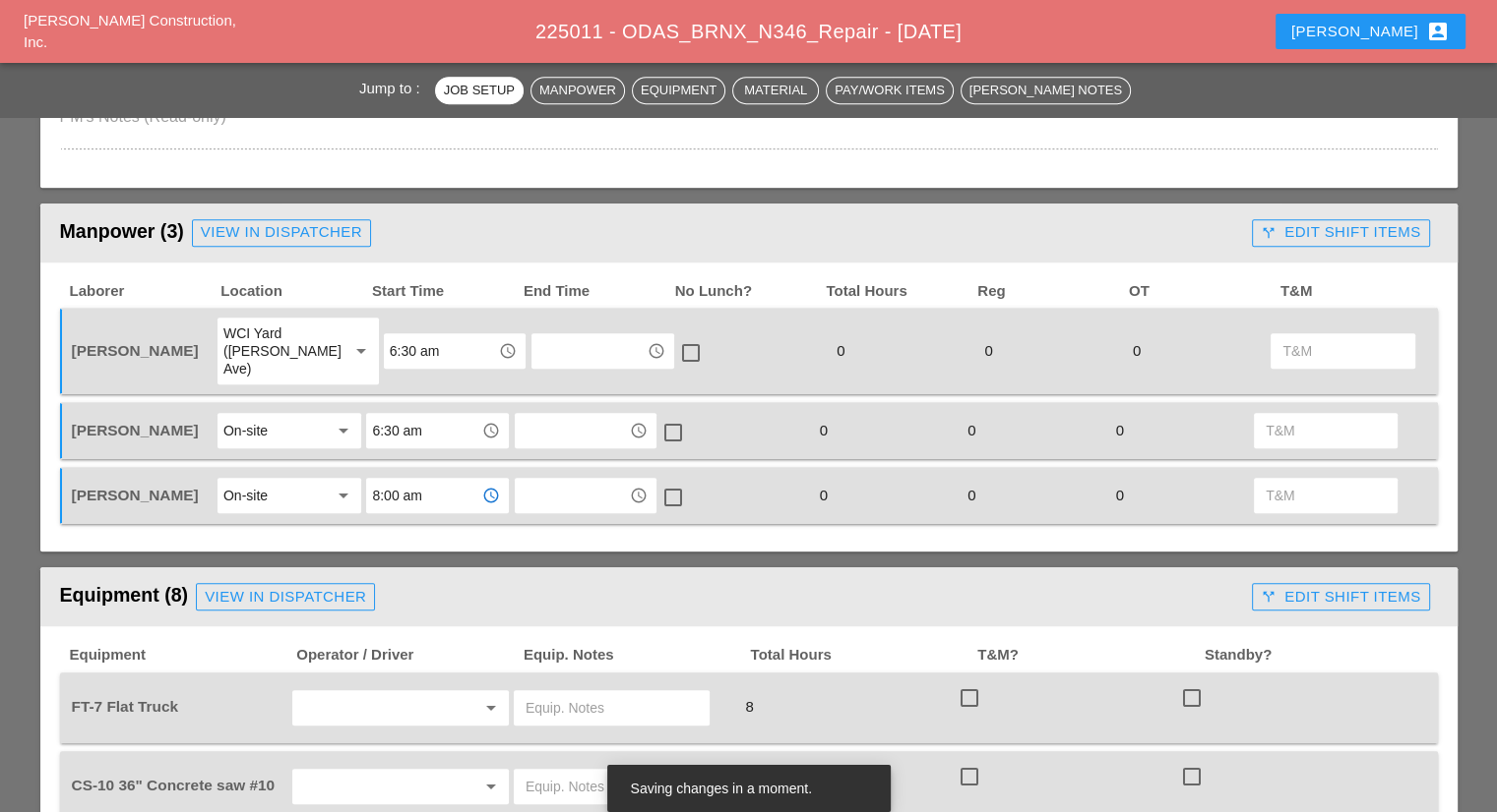
click at [405, 536] on div "Manpower (3) View in Dispatcher - All Workers Must Show up 15 Minutes Before St…" at bounding box center [748, 762] width 1417 height 1118
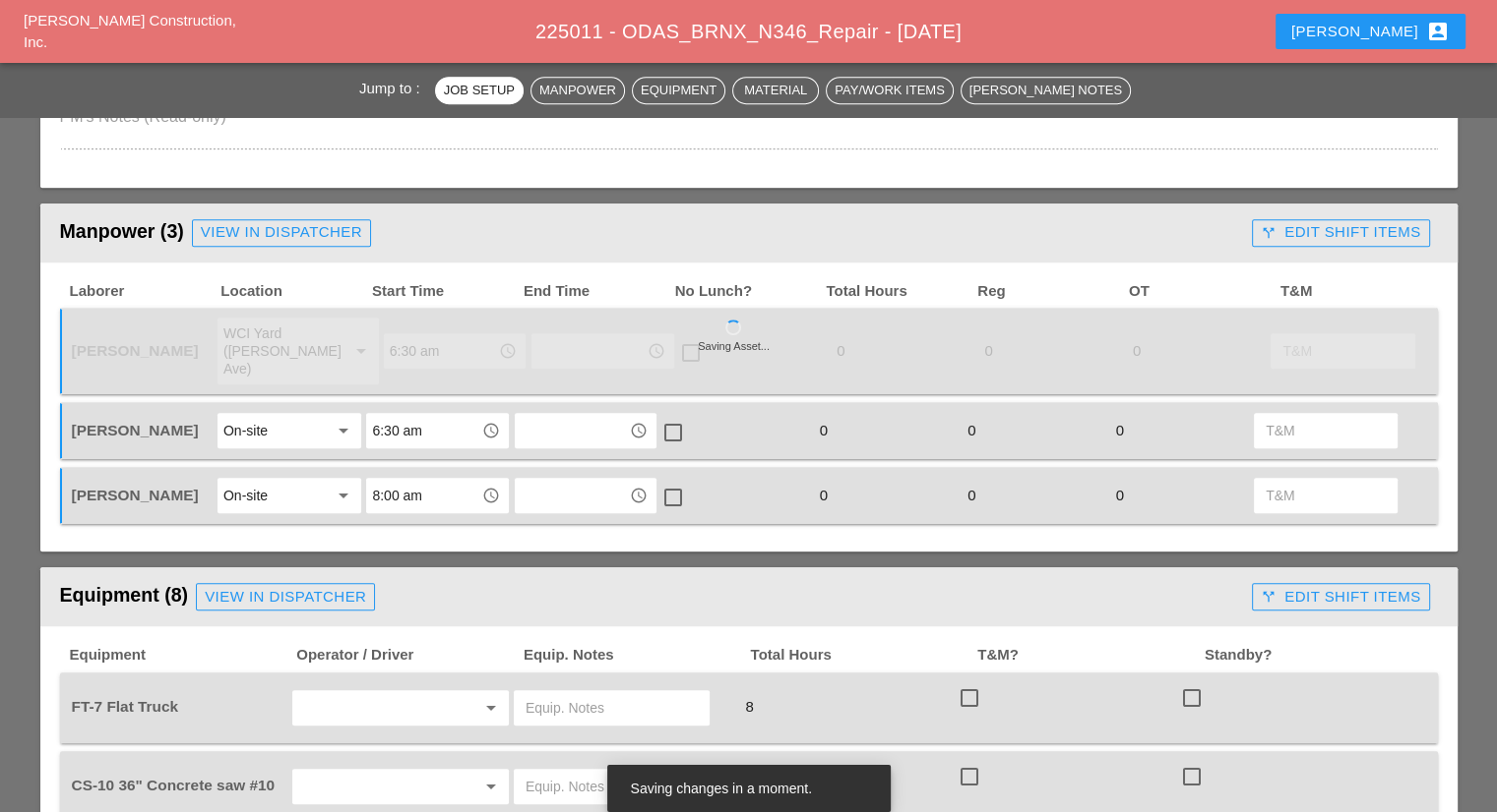
click at [289, 420] on div "On-site" at bounding box center [275, 431] width 105 height 32
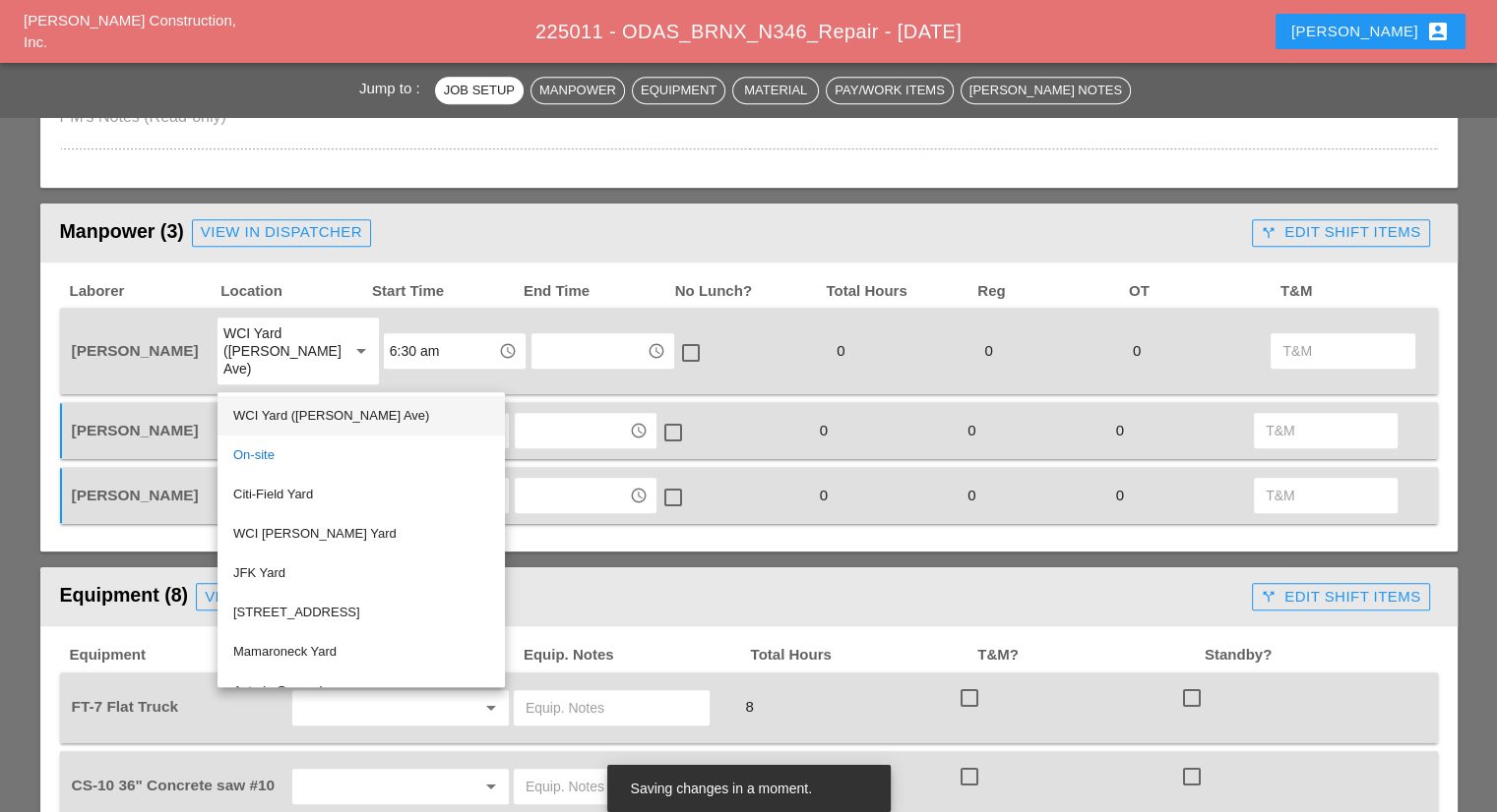
click at [286, 417] on div "WCI Yard (Provost Ave)" at bounding box center [361, 416] width 255 height 24
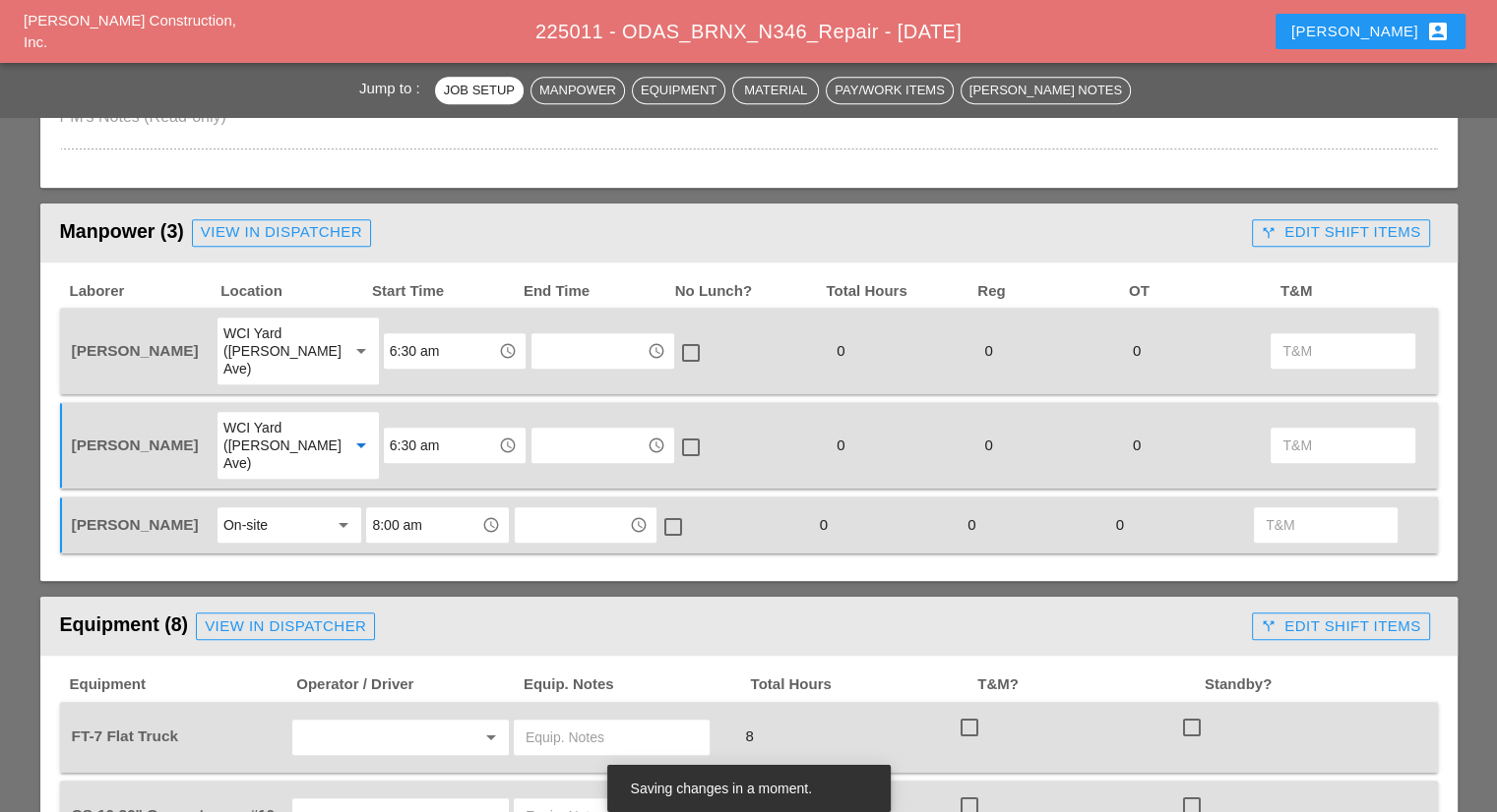
click at [460, 597] on header "Equipment (8) View in Dispatcher call_split Edit Shift Items" at bounding box center [748, 625] width 1417 height 59
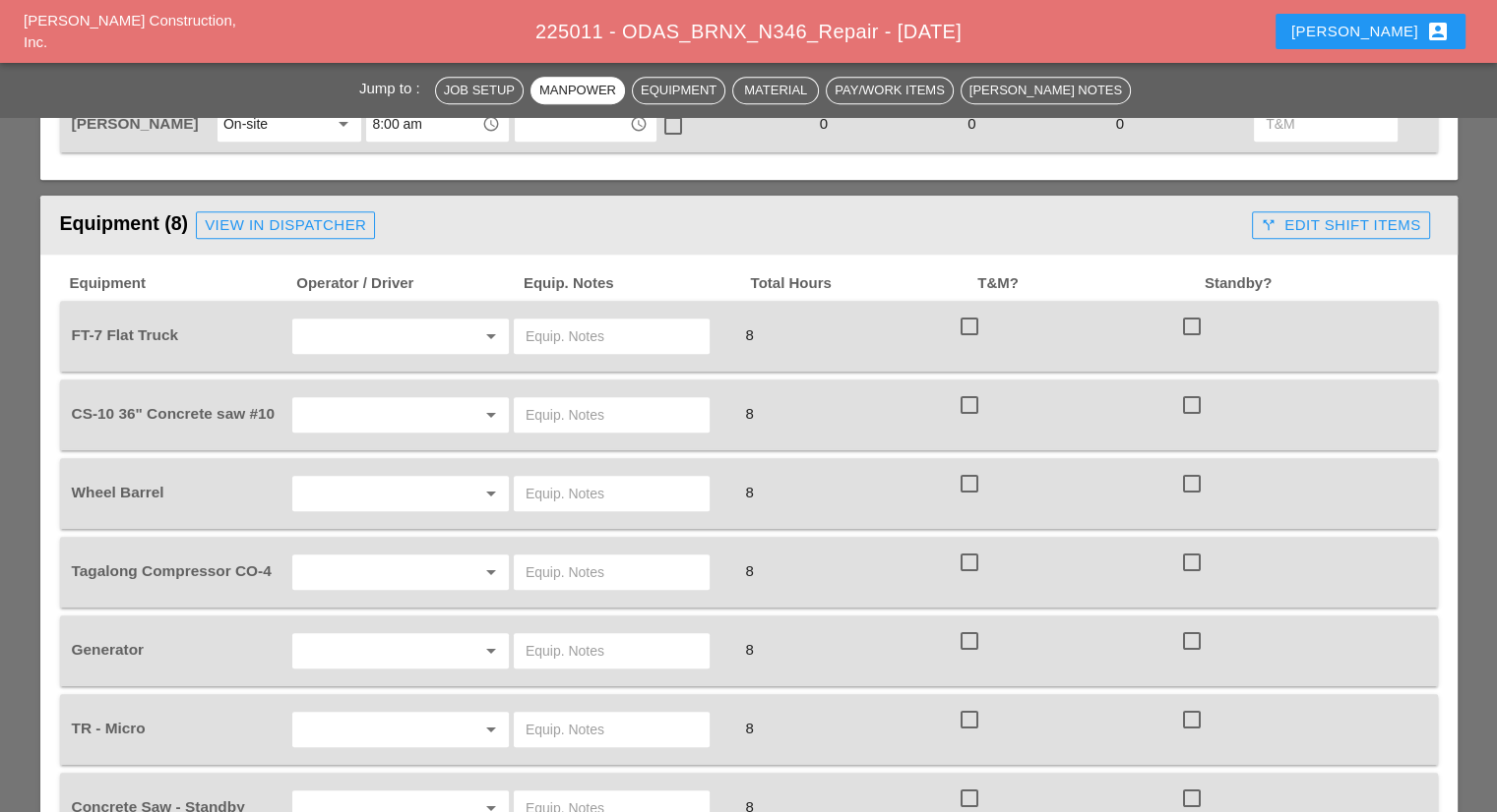
scroll to position [1180, 0]
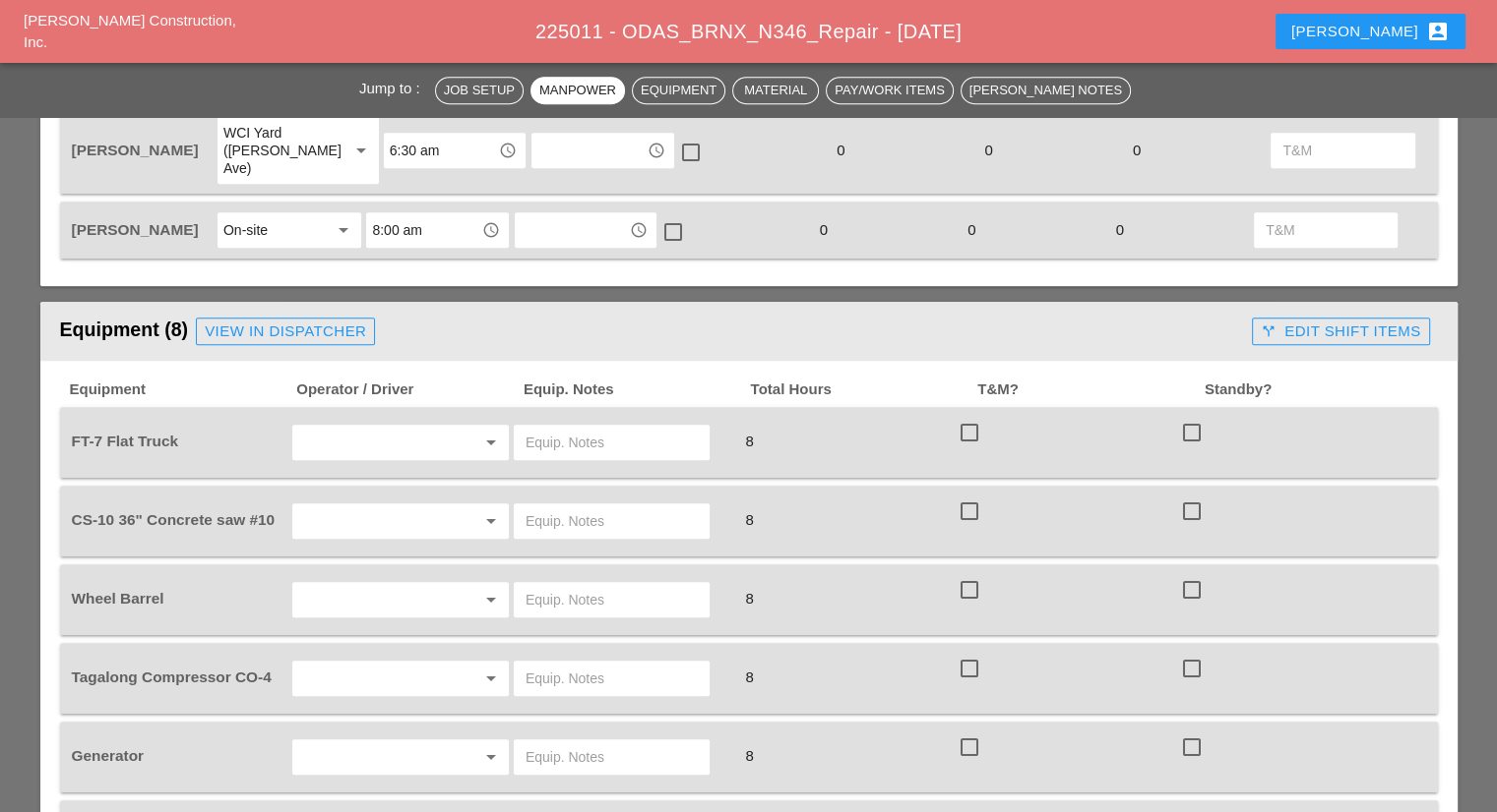
click at [298, 320] on div "View in Dispatcher" at bounding box center [285, 331] width 162 height 23
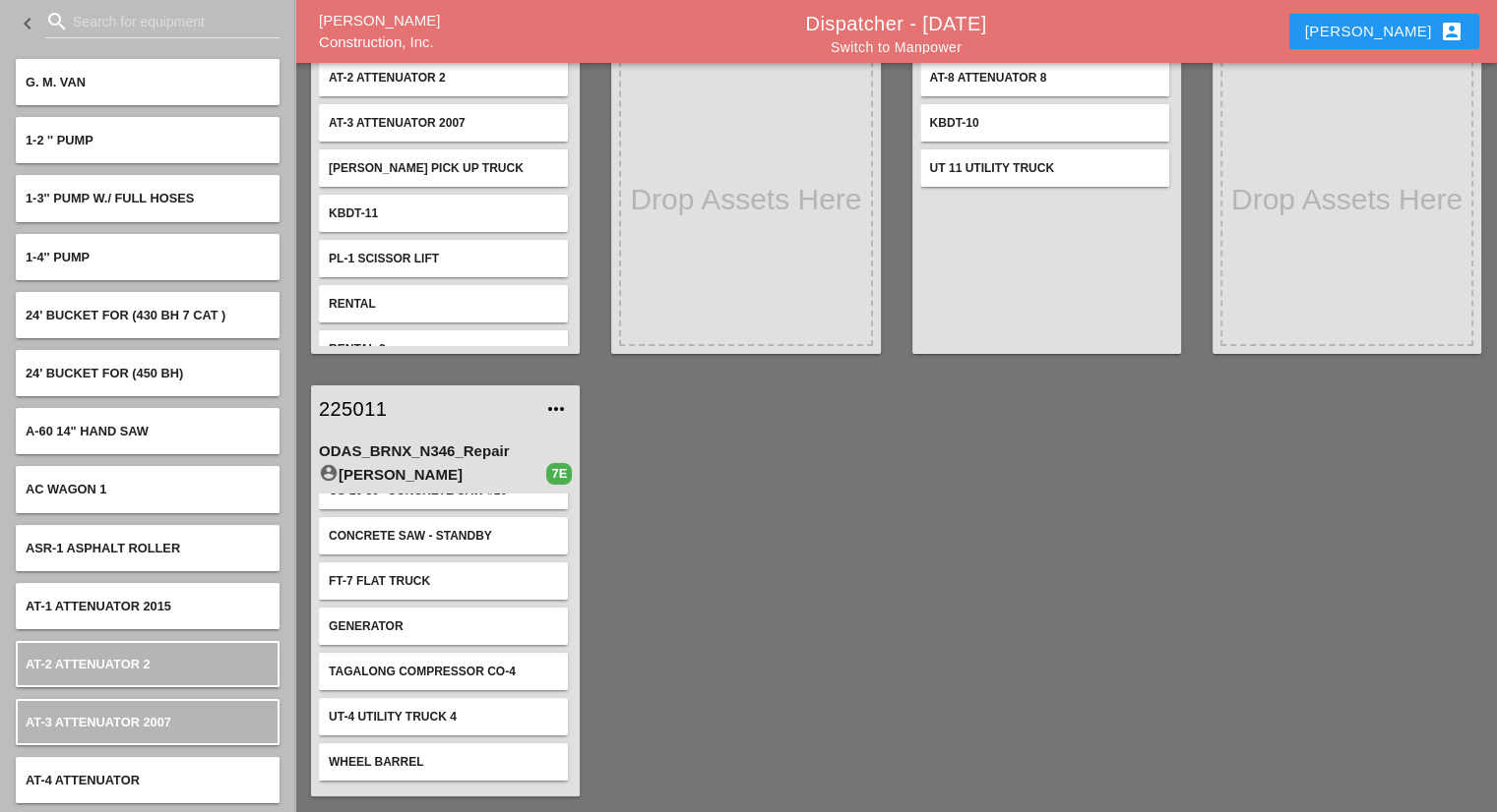
scroll to position [24, 0]
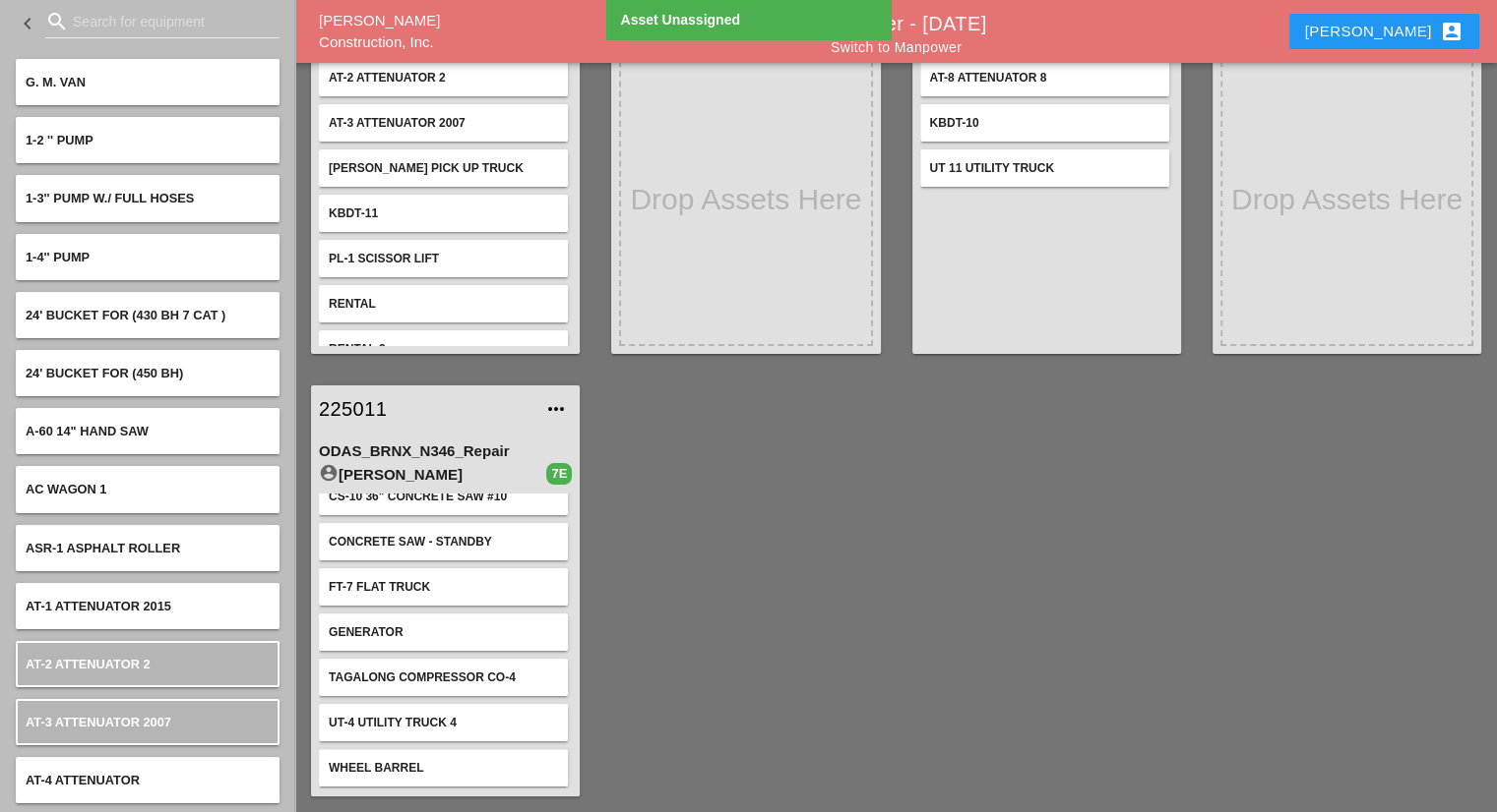
click at [357, 406] on link "225011" at bounding box center [425, 409] width 214 height 30
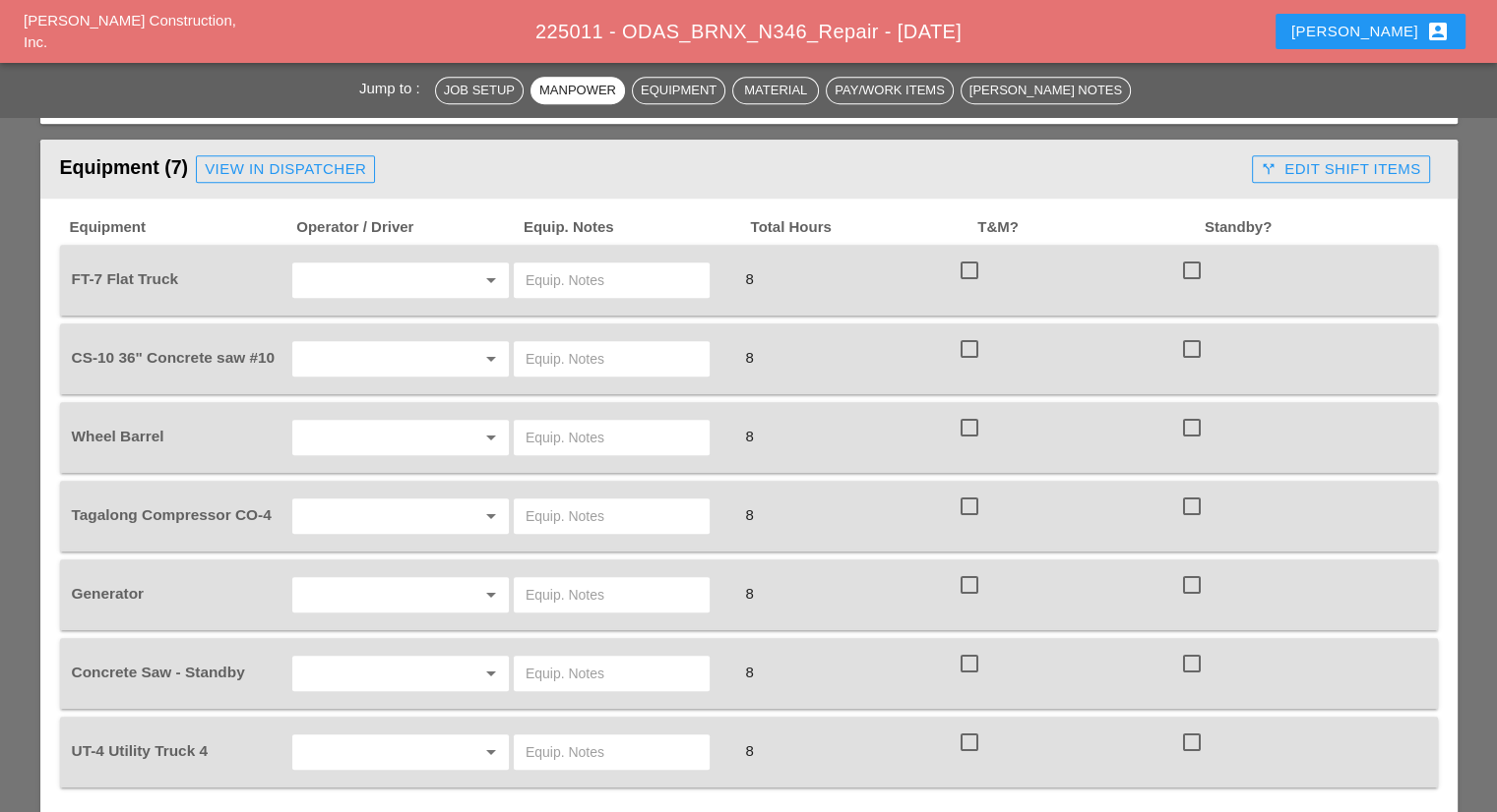
scroll to position [1377, 0]
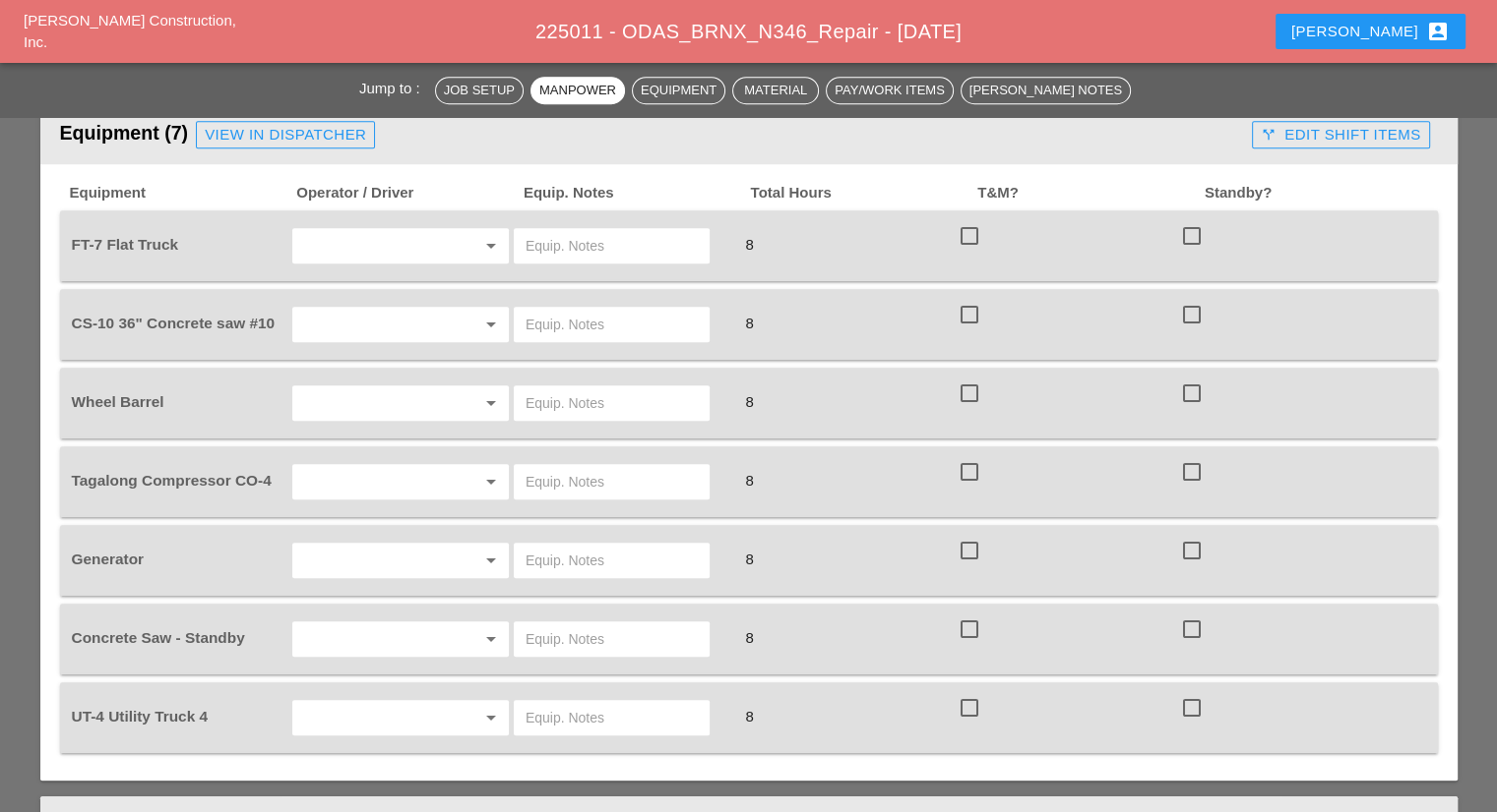
click at [382, 230] on input "text" at bounding box center [373, 246] width 150 height 32
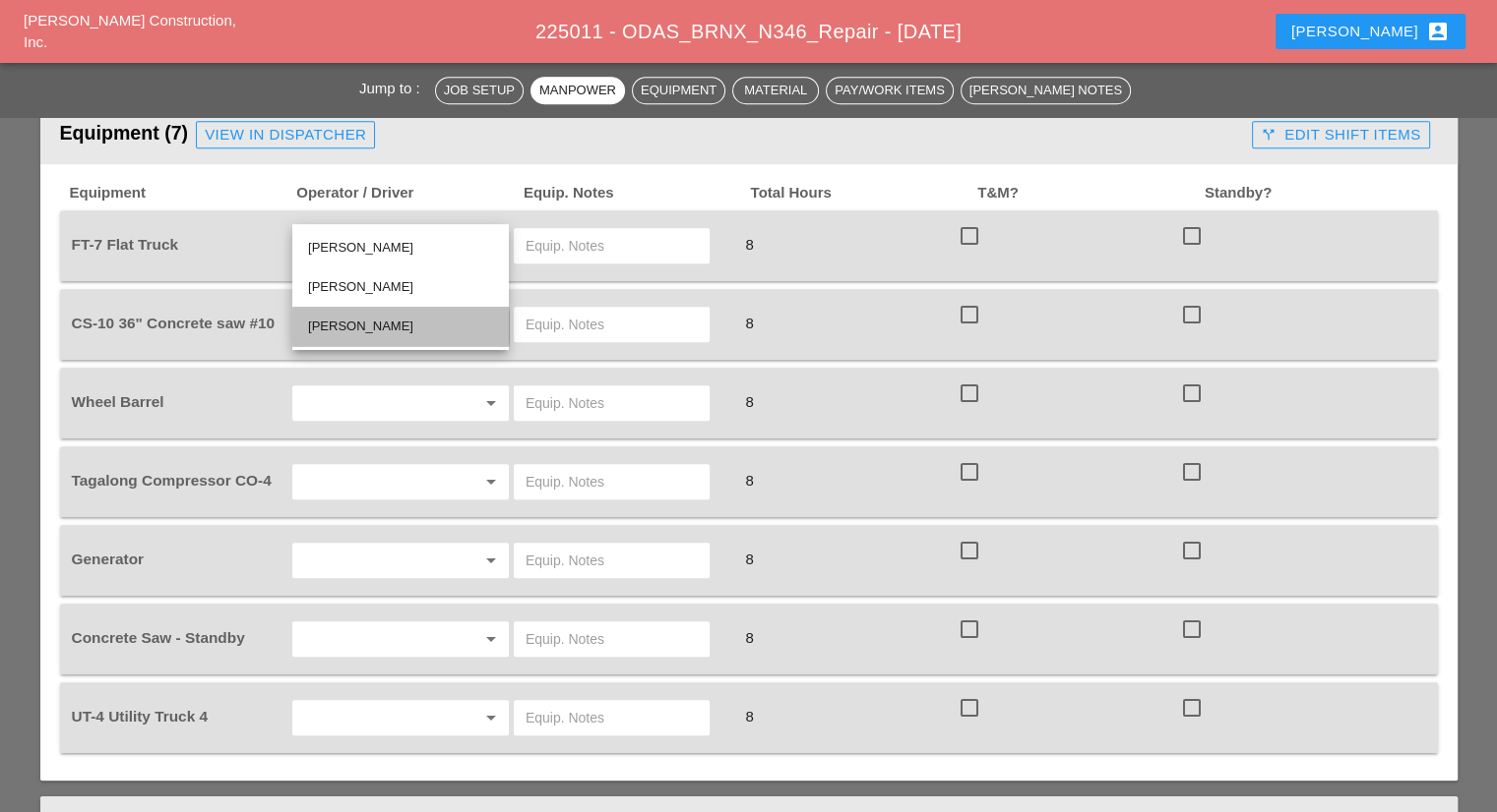
click at [377, 329] on div "Yancy Matos" at bounding box center [400, 327] width 185 height 24
type input "Yancy Matos"
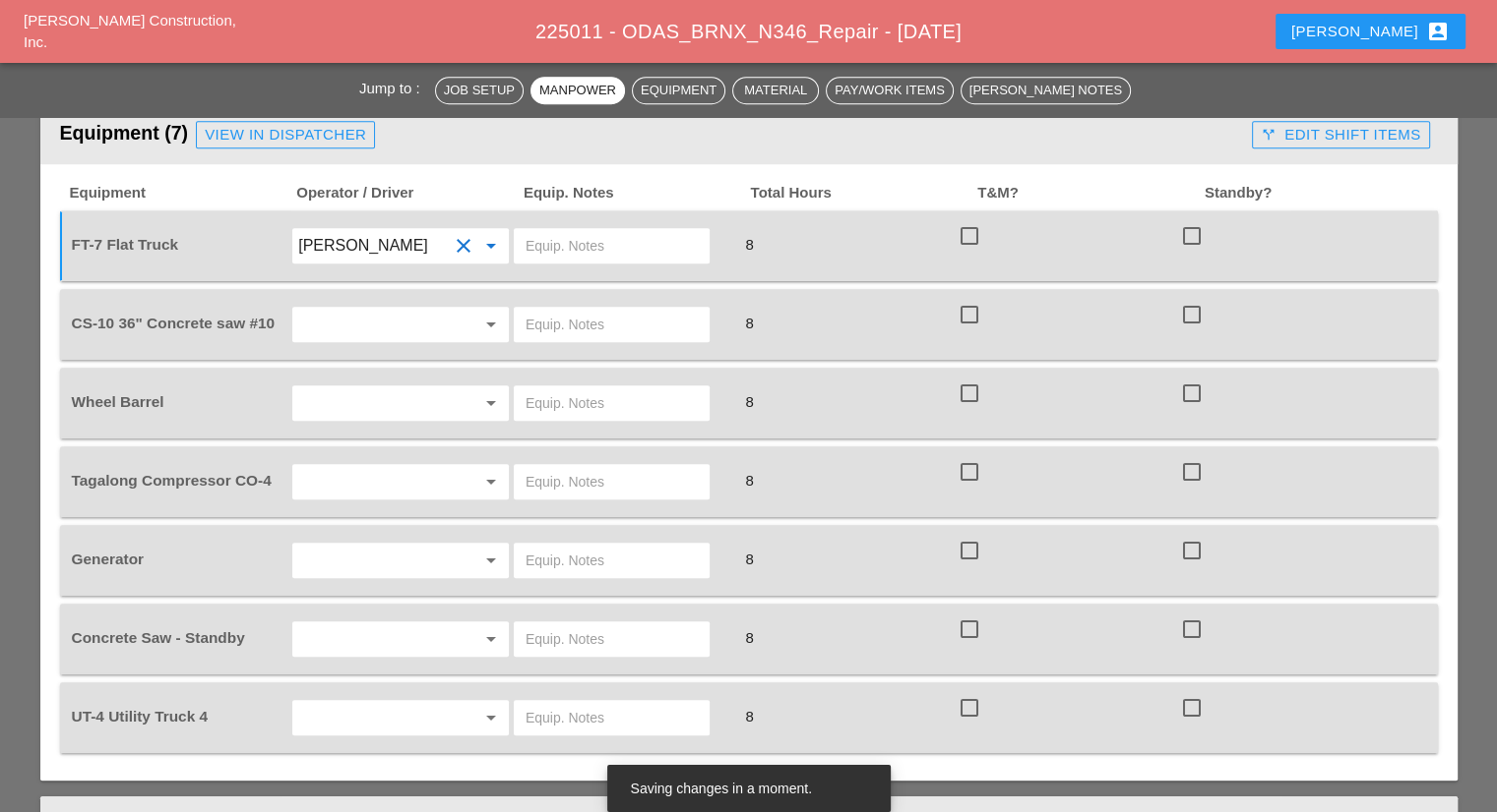
click at [565, 230] on input "text" at bounding box center [612, 246] width 173 height 32
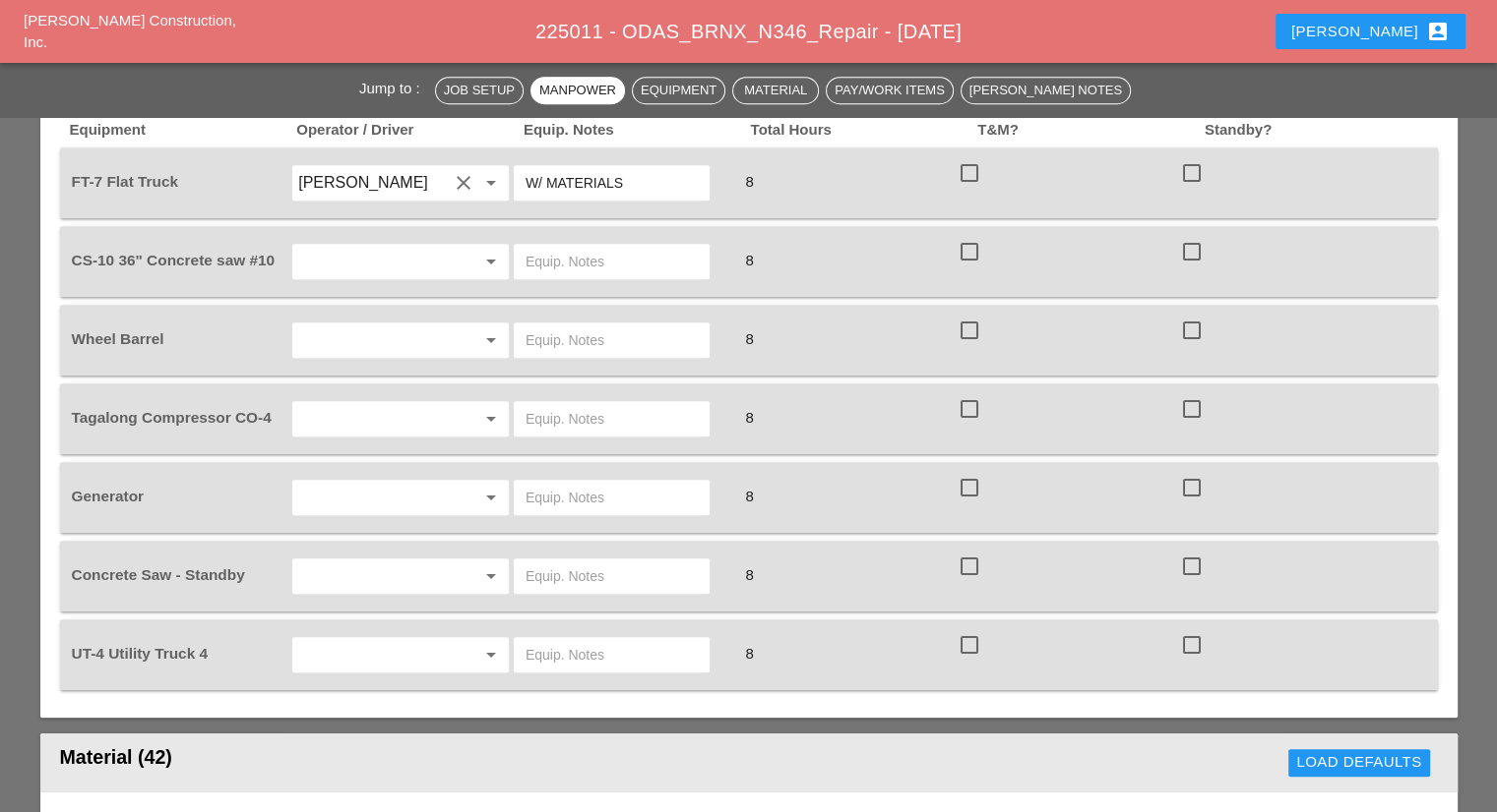
scroll to position [1475, 0]
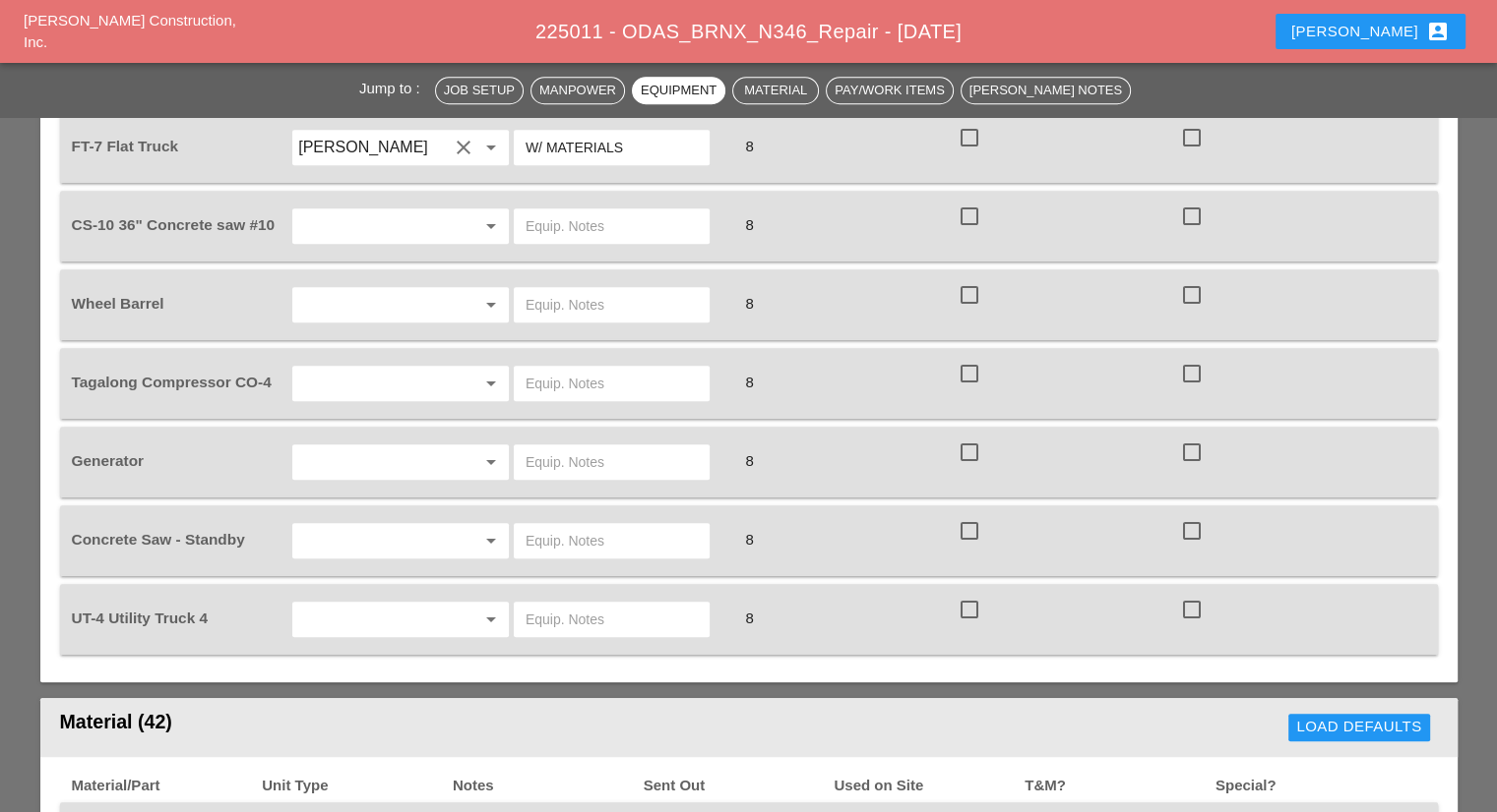
type input "W/ MATERIALS"
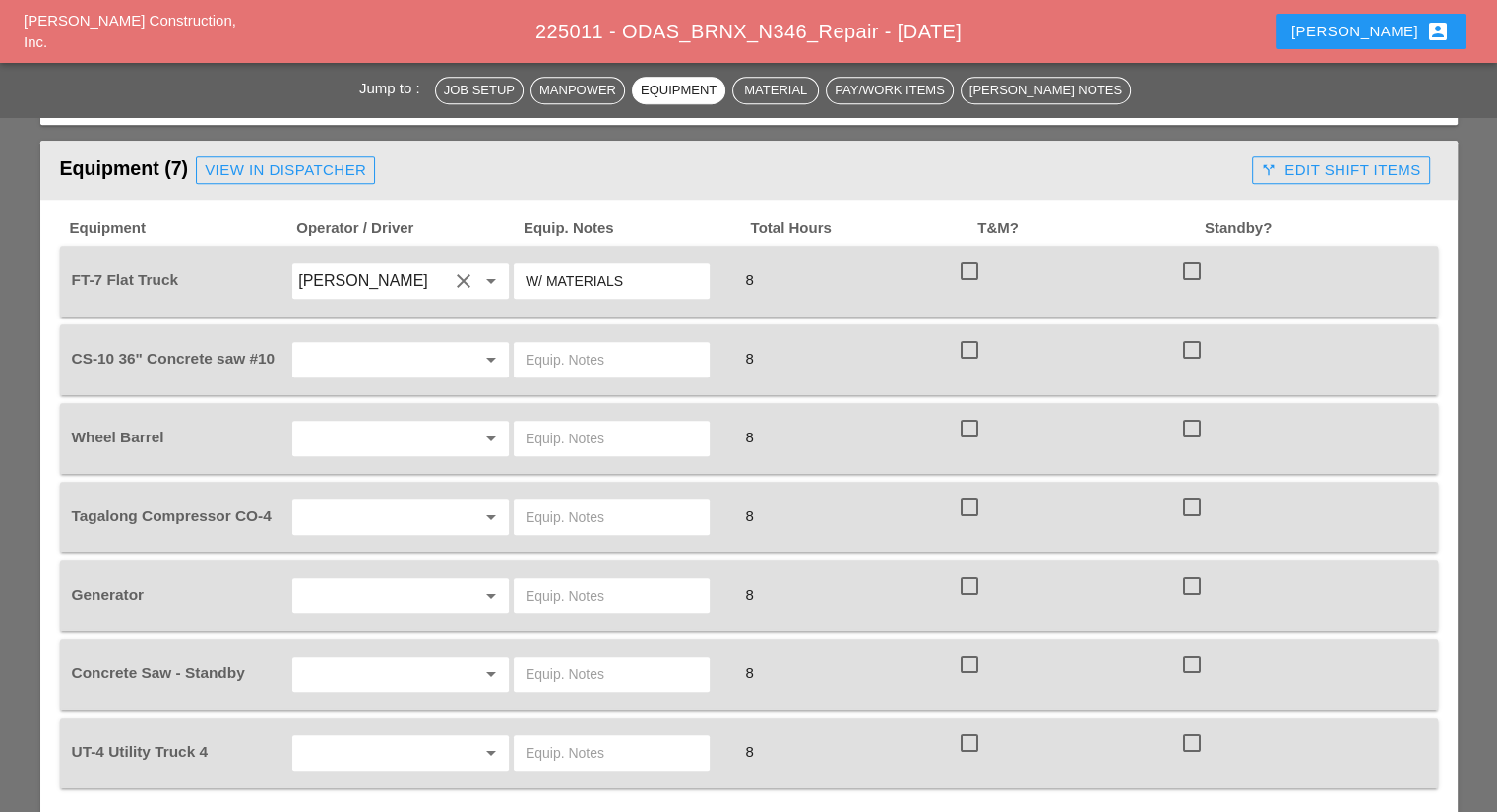
scroll to position [1377, 0]
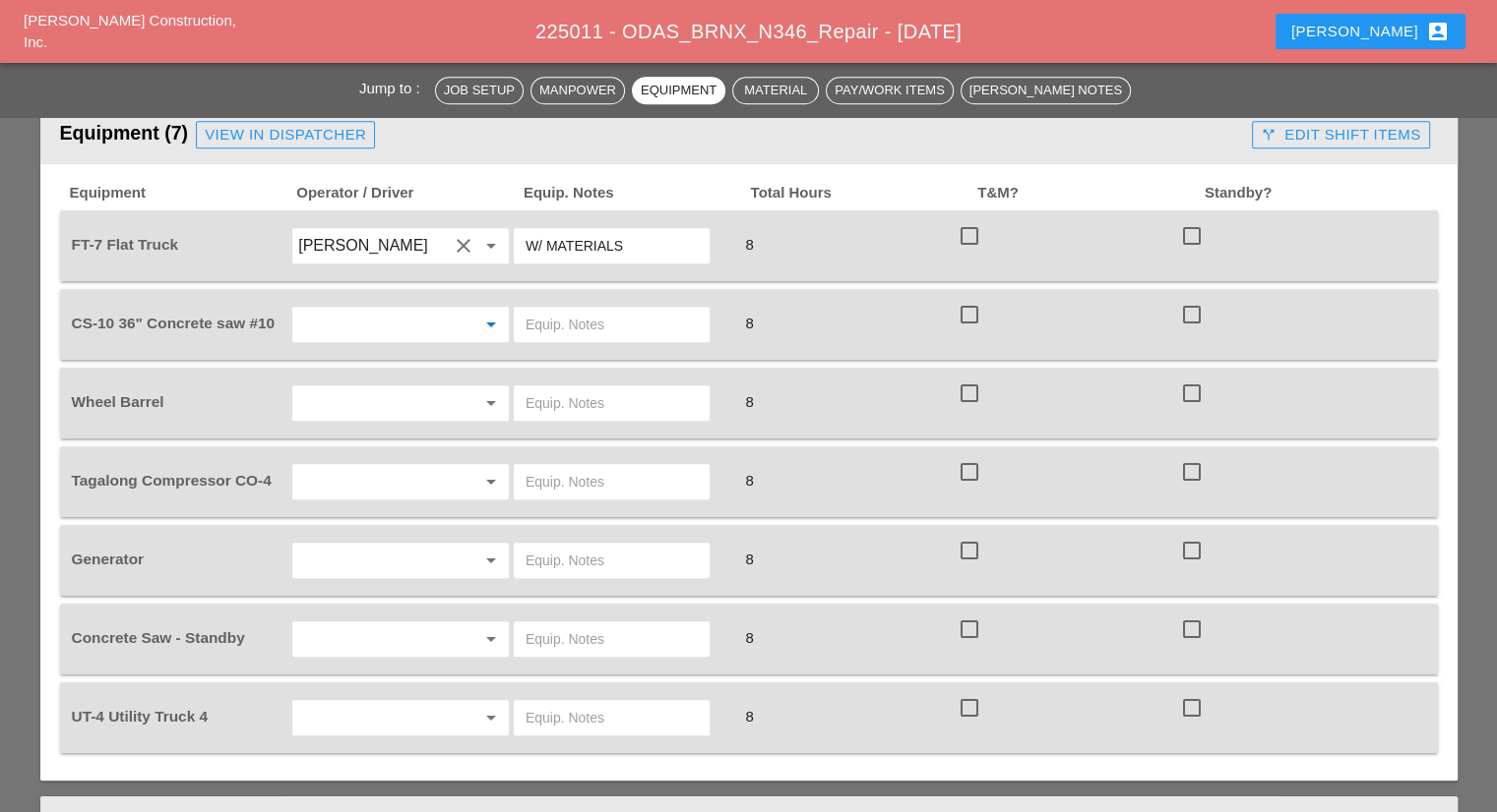
click at [360, 309] on input "text" at bounding box center [373, 325] width 150 height 32
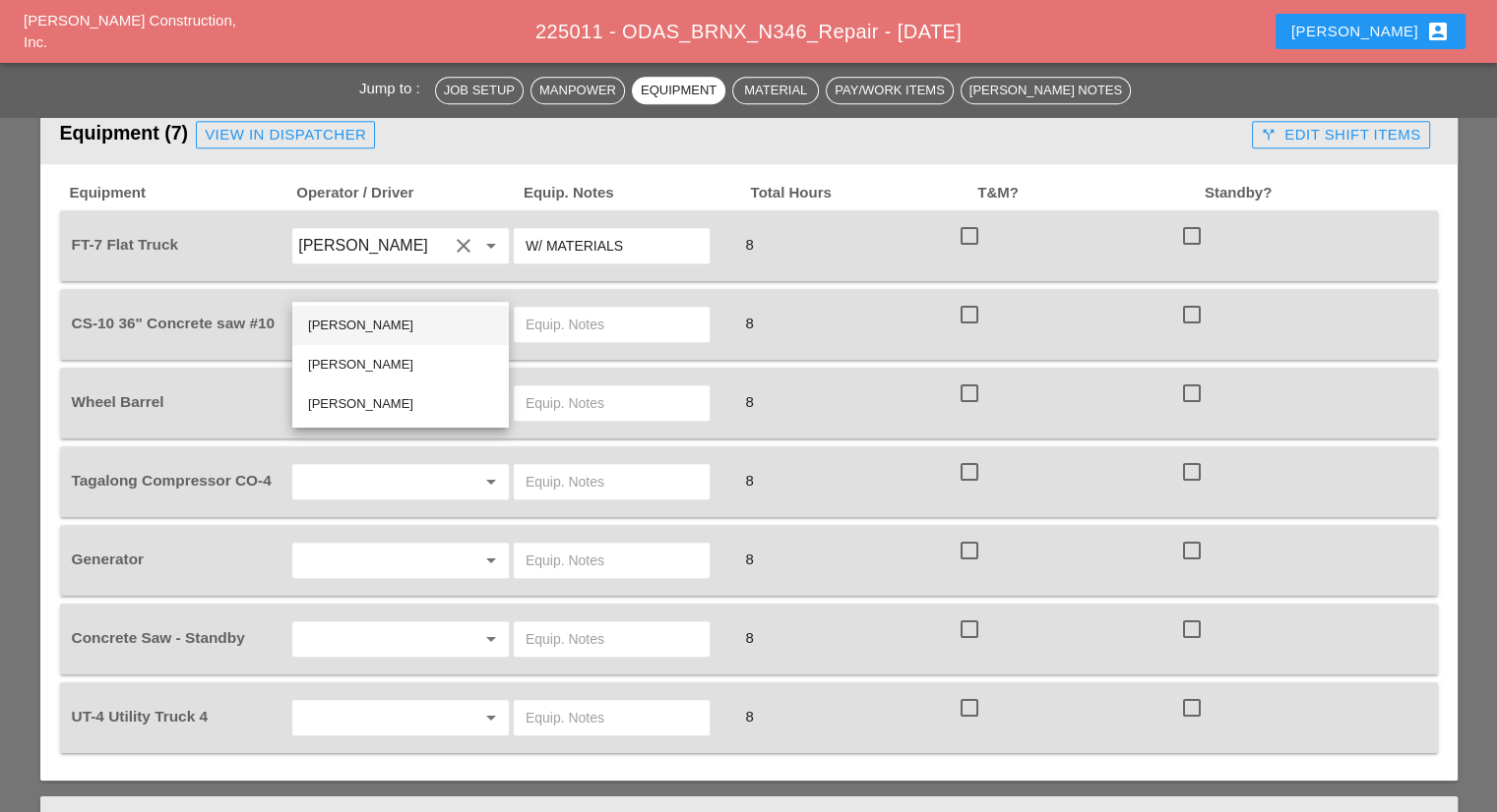
drag, startPoint x: 368, startPoint y: 326, endPoint x: 508, endPoint y: 301, distance: 142.2
click at [370, 326] on div "Jorge Barajas" at bounding box center [400, 326] width 185 height 24
type input "Jorge Barajas"
click at [587, 309] on input "text" at bounding box center [612, 325] width 173 height 32
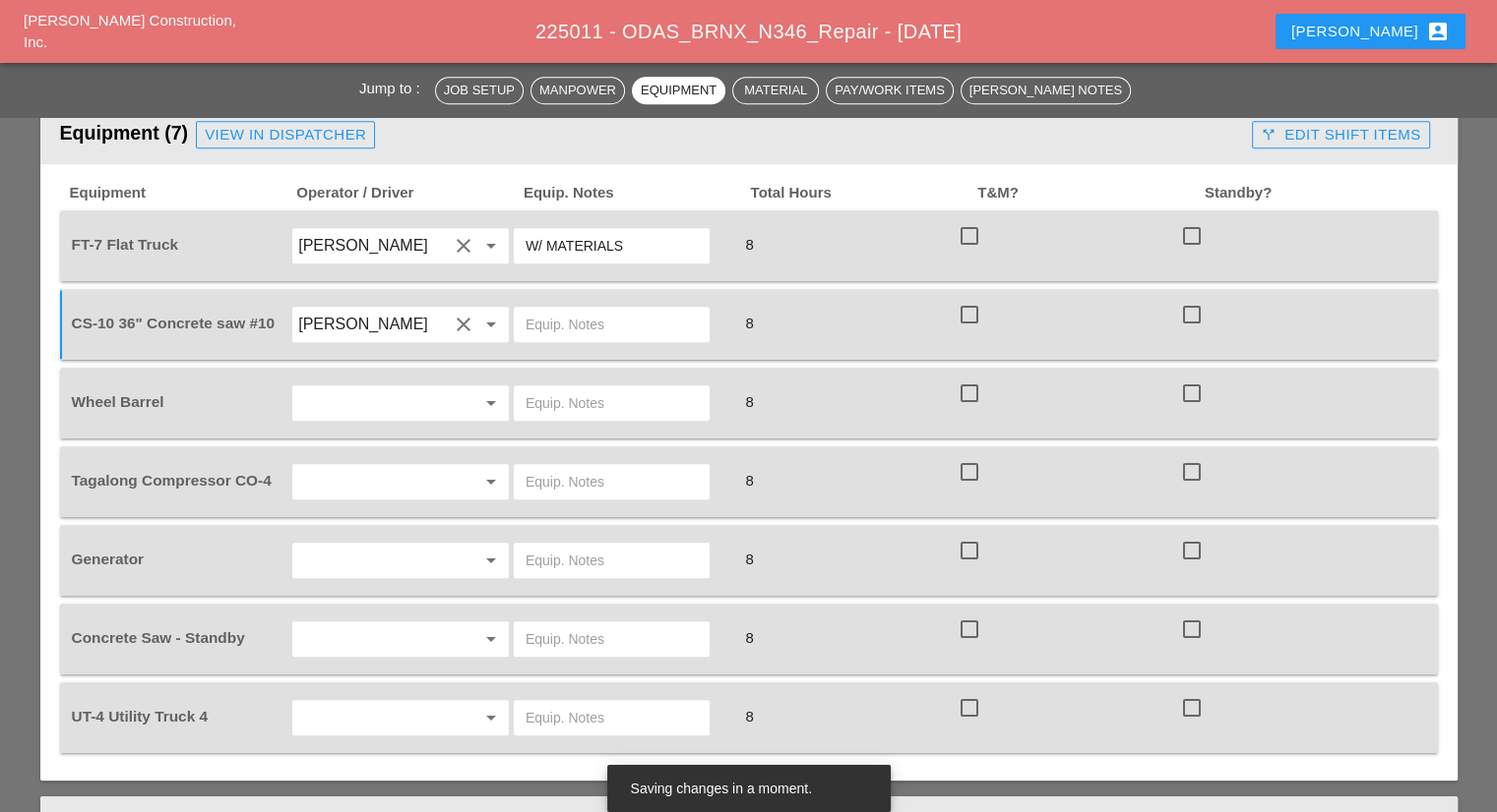
click at [587, 309] on input "text" at bounding box center [612, 325] width 173 height 32
type input "FULL SETUP"
click at [399, 376] on div "arrow_drop_down" at bounding box center [400, 403] width 223 height 55
click at [405, 387] on input "text" at bounding box center [373, 403] width 150 height 32
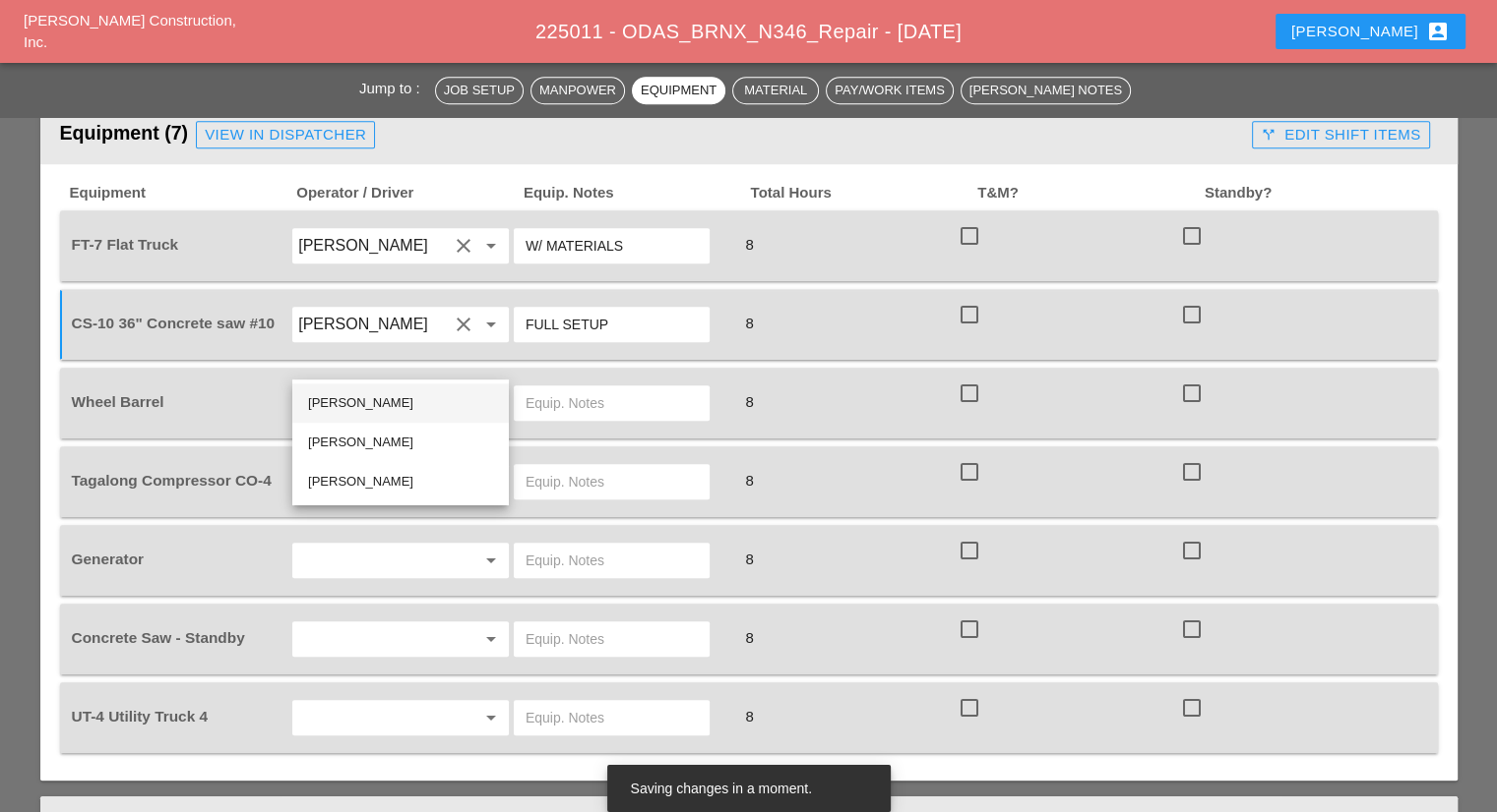
click at [378, 403] on div "Jorge Barajas" at bounding box center [400, 403] width 185 height 24
type input "Jorge Barajas"
click at [582, 387] on input "text" at bounding box center [612, 403] width 173 height 32
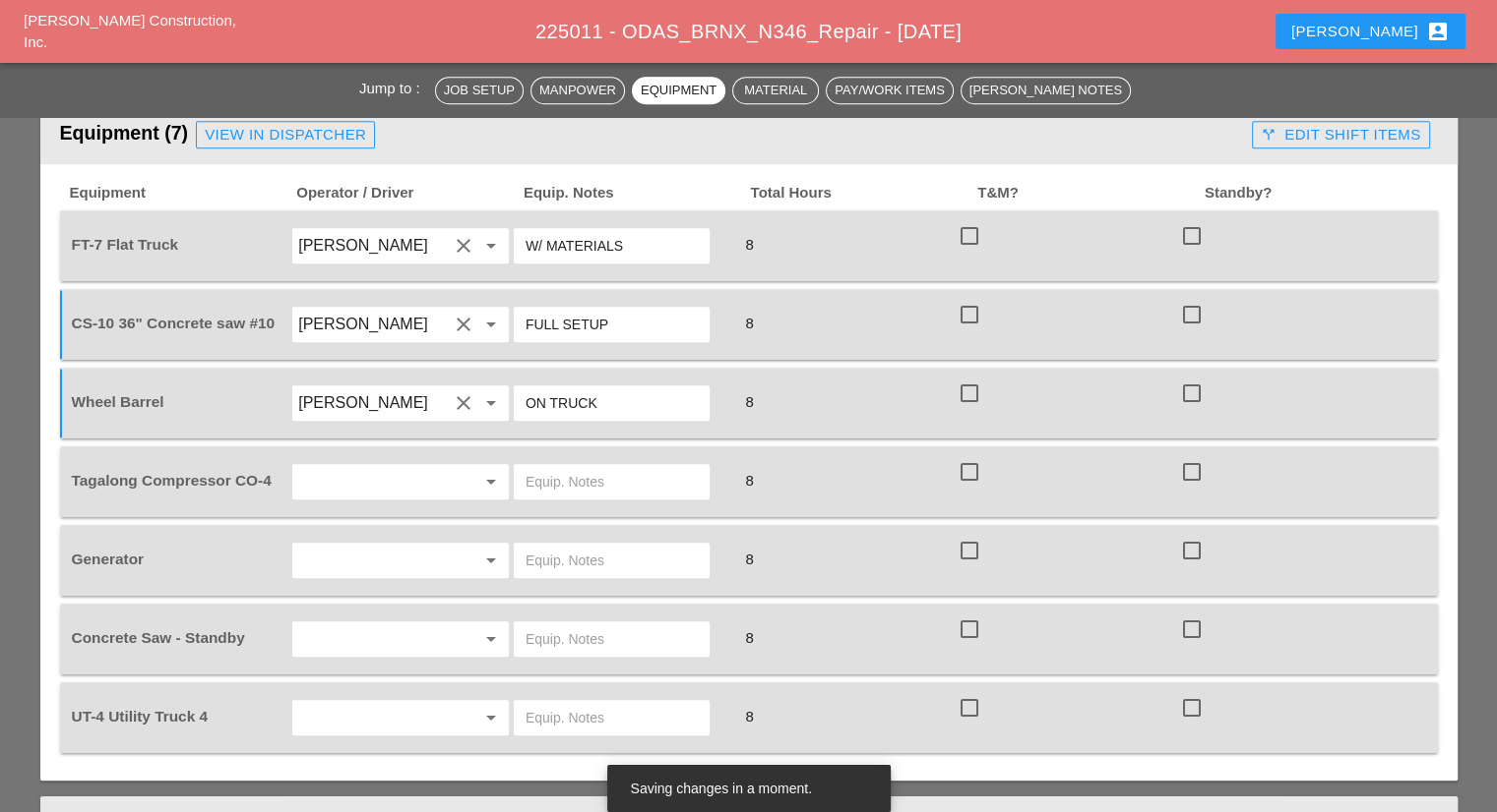
type input "ON TRUCK"
click at [417, 466] on input "text" at bounding box center [373, 482] width 150 height 32
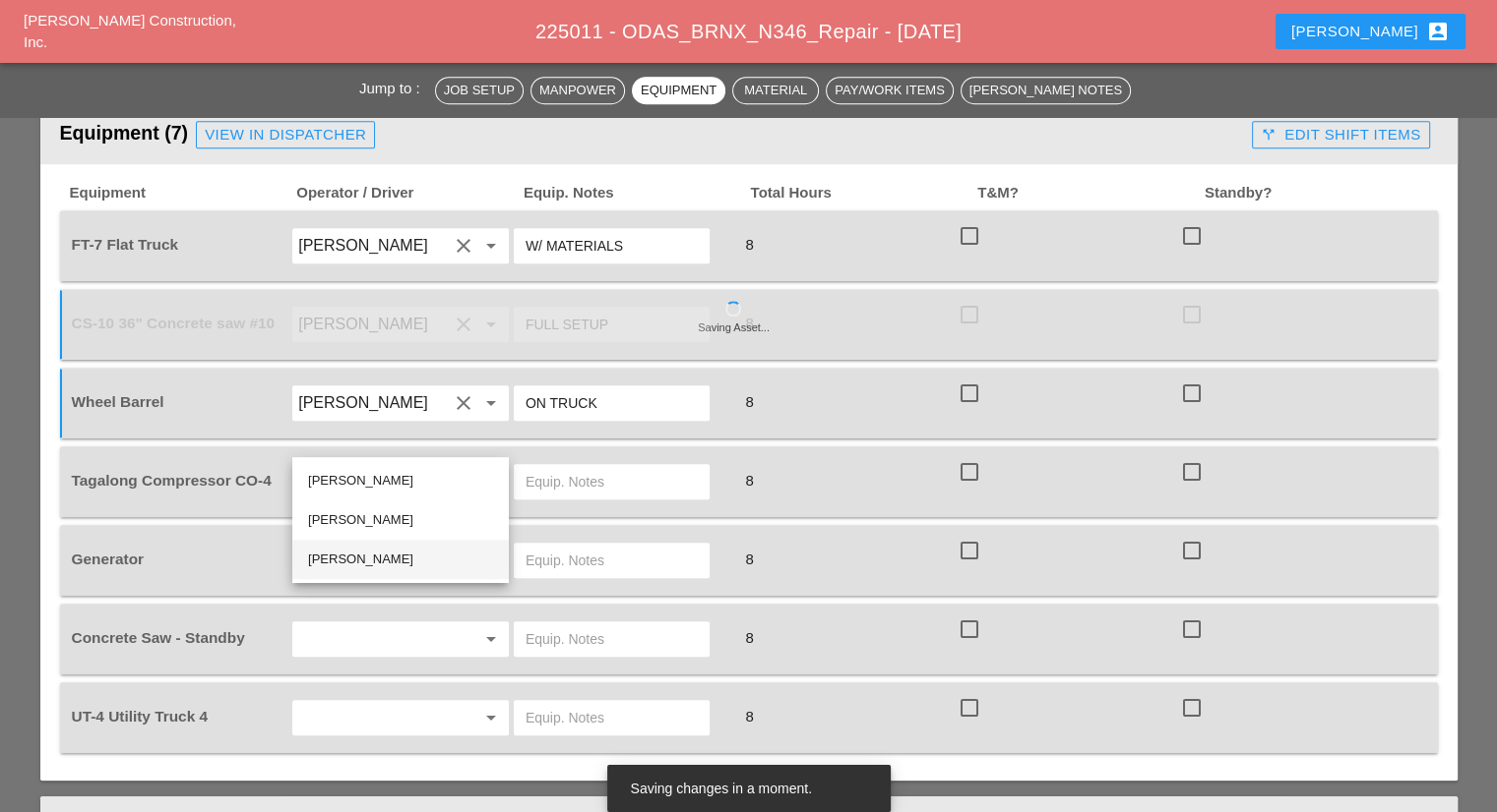
click at [401, 548] on div "Yancy Matos" at bounding box center [400, 560] width 185 height 24
type input "Yancy Matos"
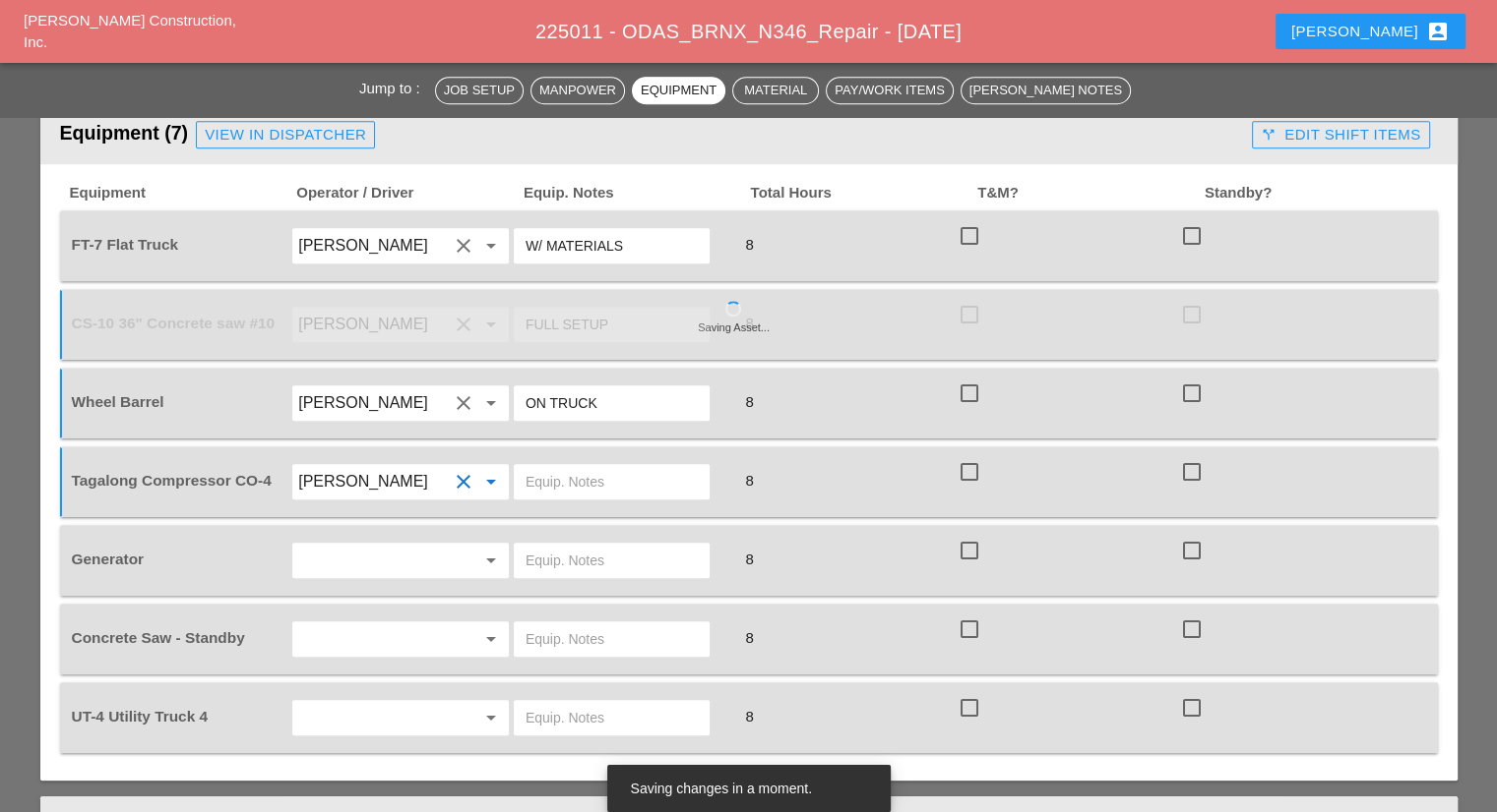
click at [566, 466] on input "text" at bounding box center [612, 482] width 173 height 32
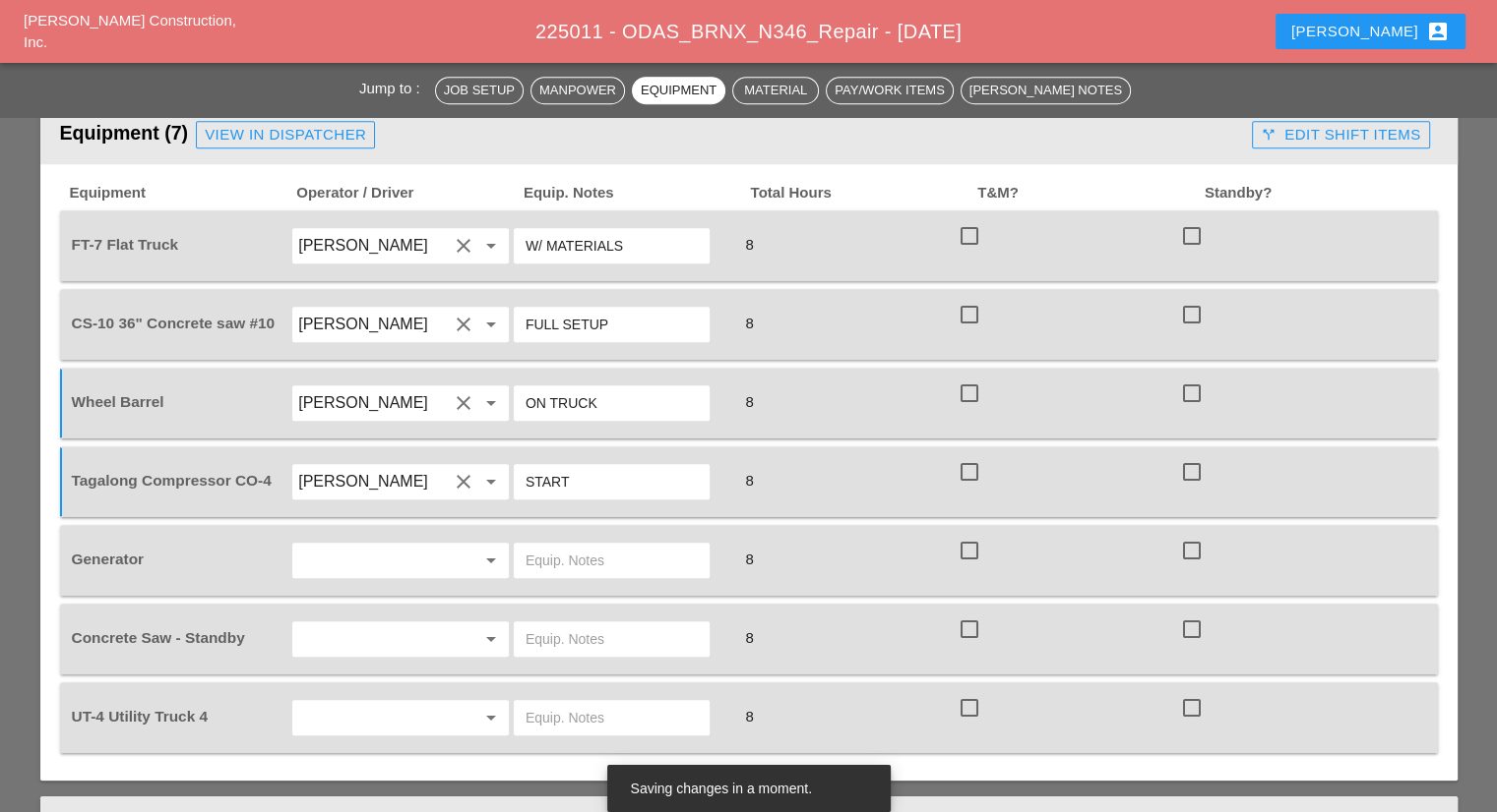
type input "START"
click at [418, 545] on input "text" at bounding box center [373, 561] width 150 height 32
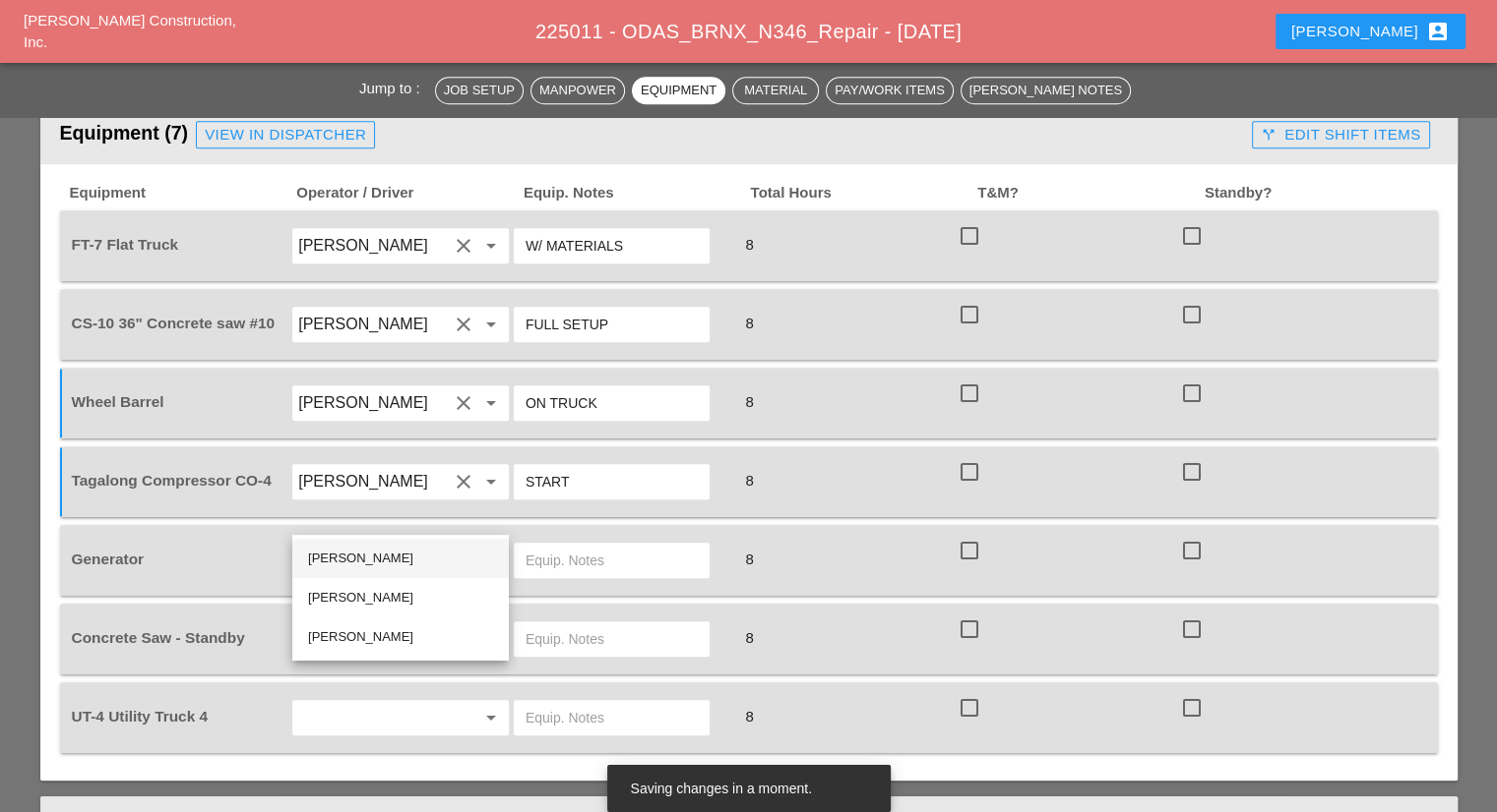
click at [382, 561] on div "Jorge Barajas" at bounding box center [400, 559] width 185 height 24
type input "Jorge Barajas"
click at [608, 545] on input "text" at bounding box center [612, 561] width 173 height 32
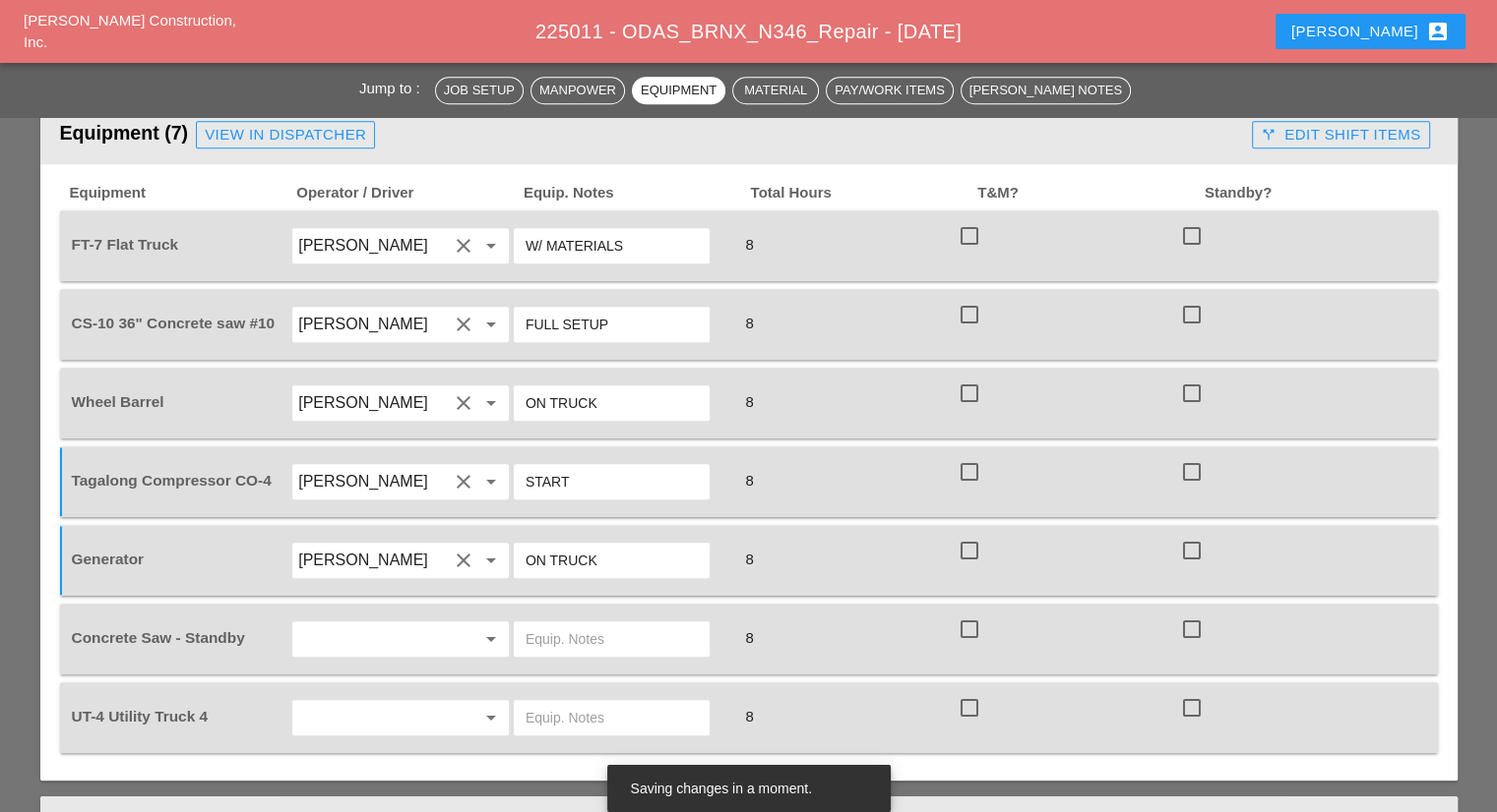
type input "ON TRUCK"
click at [395, 623] on input "text" at bounding box center [373, 639] width 150 height 32
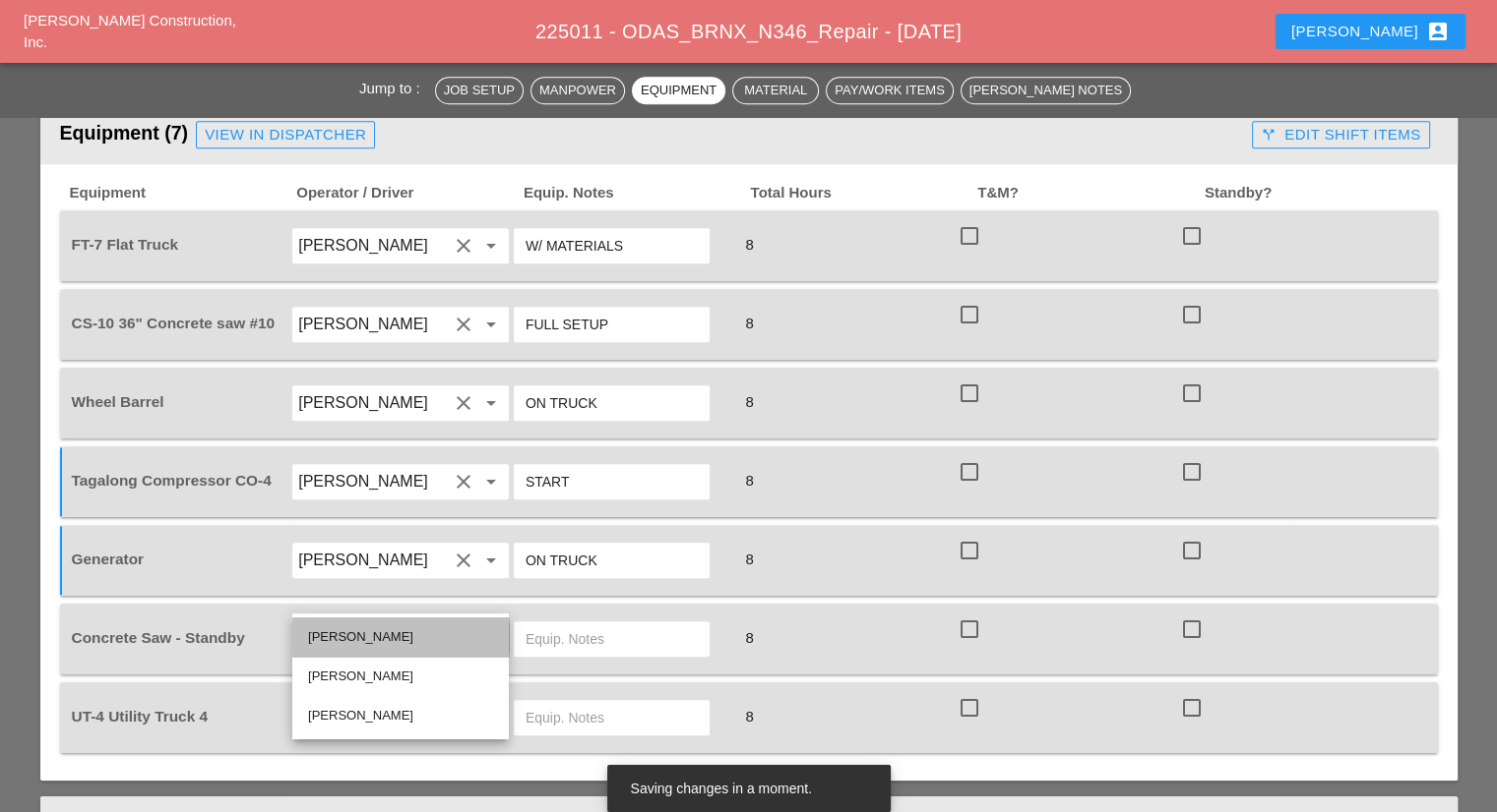
click at [364, 632] on div "Jorge Barajas" at bounding box center [400, 637] width 185 height 24
type input "Jorge Barajas"
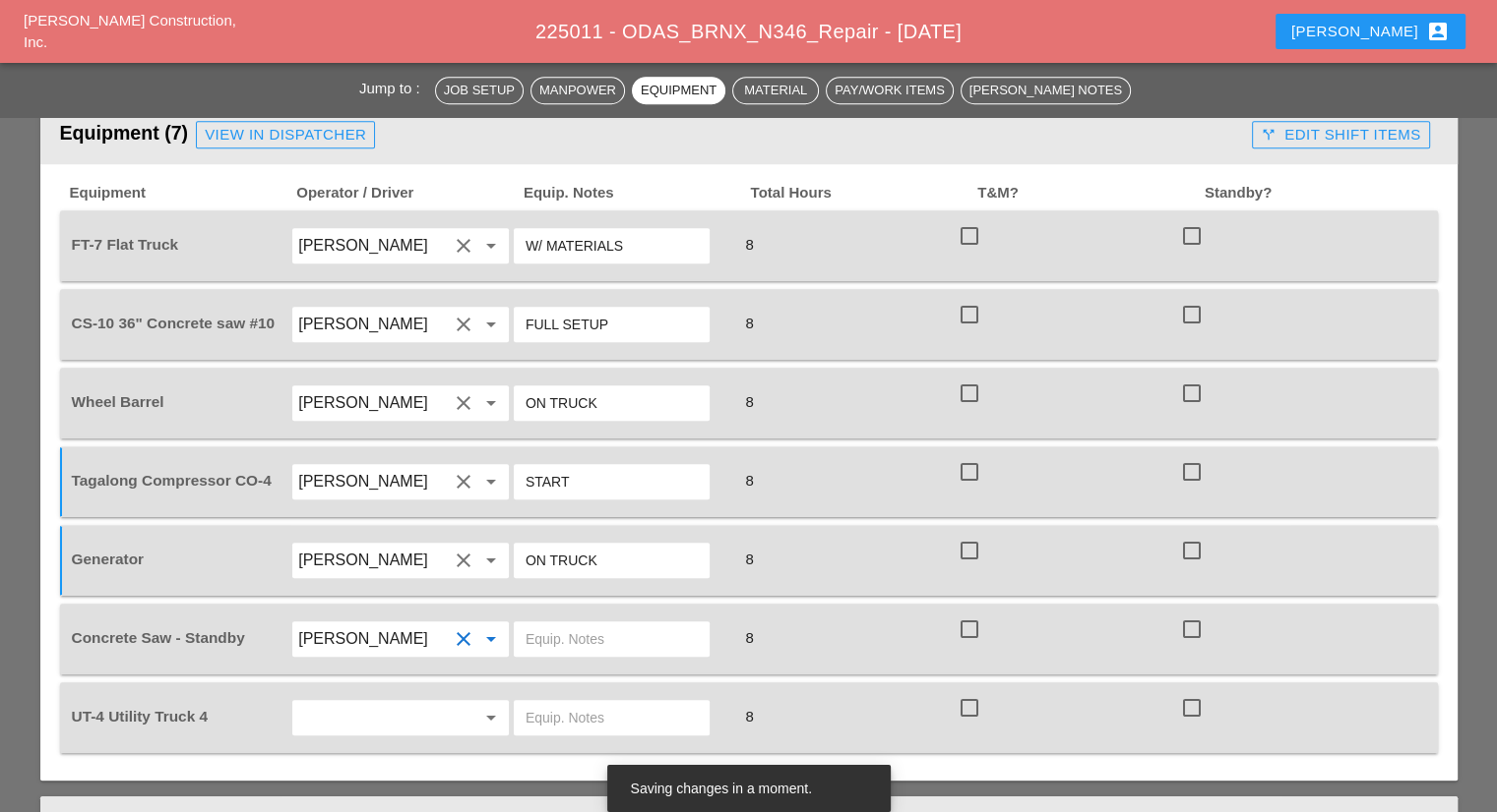
click at [541, 623] on input "text" at bounding box center [612, 639] width 173 height 32
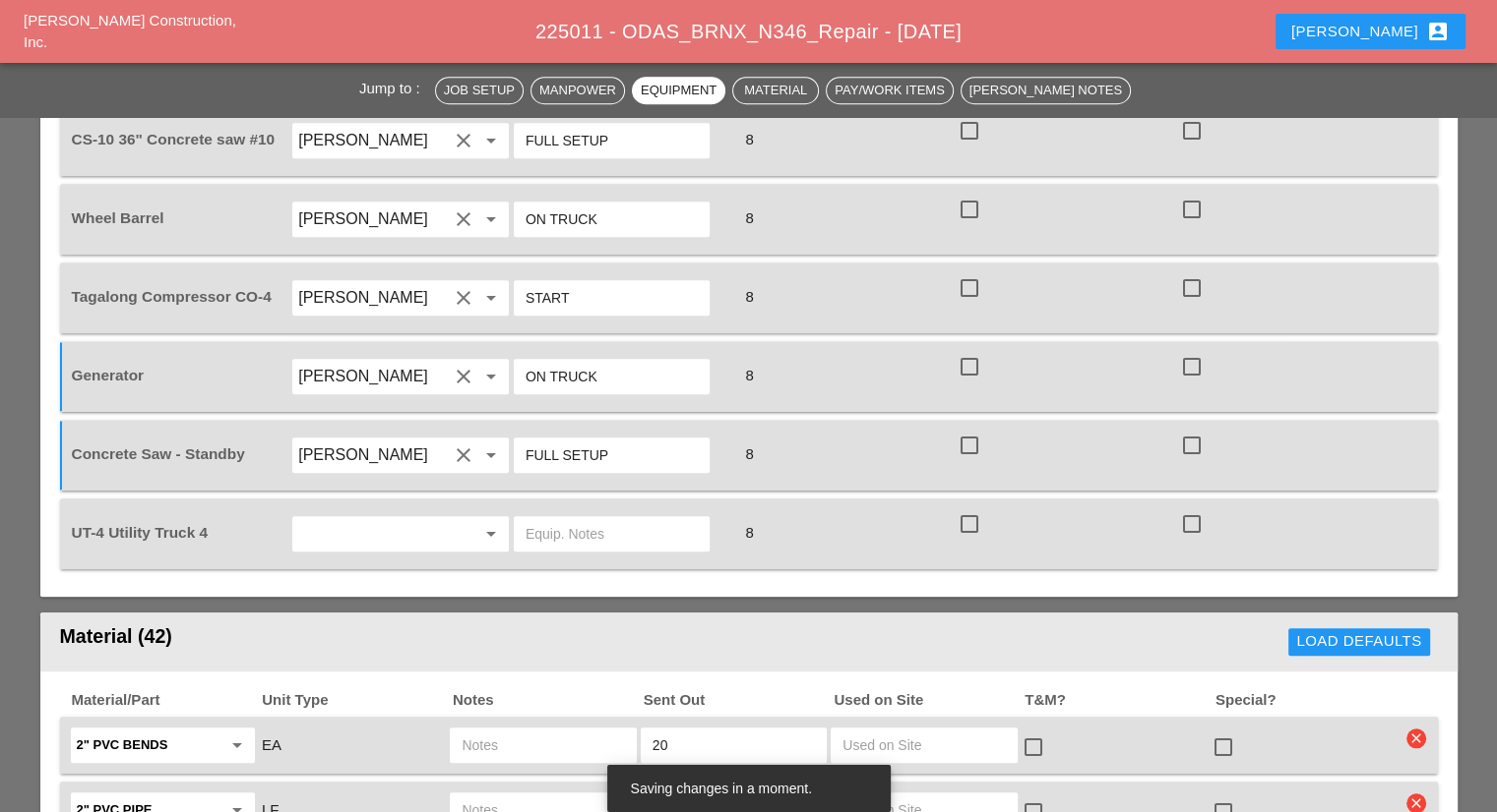
scroll to position [1574, 0]
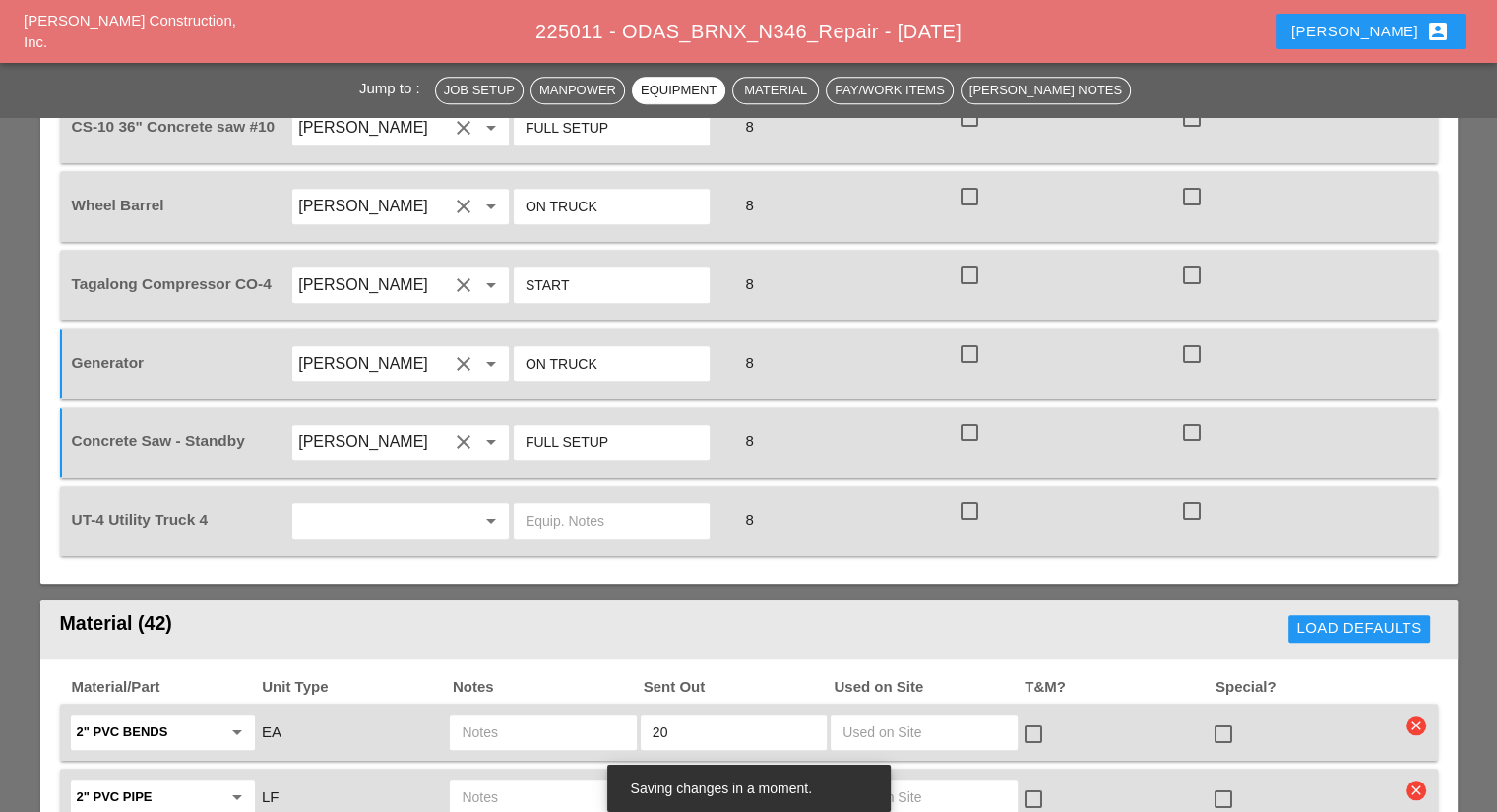
type input "FULL SETUP"
click at [350, 506] on input "text" at bounding box center [373, 522] width 150 height 32
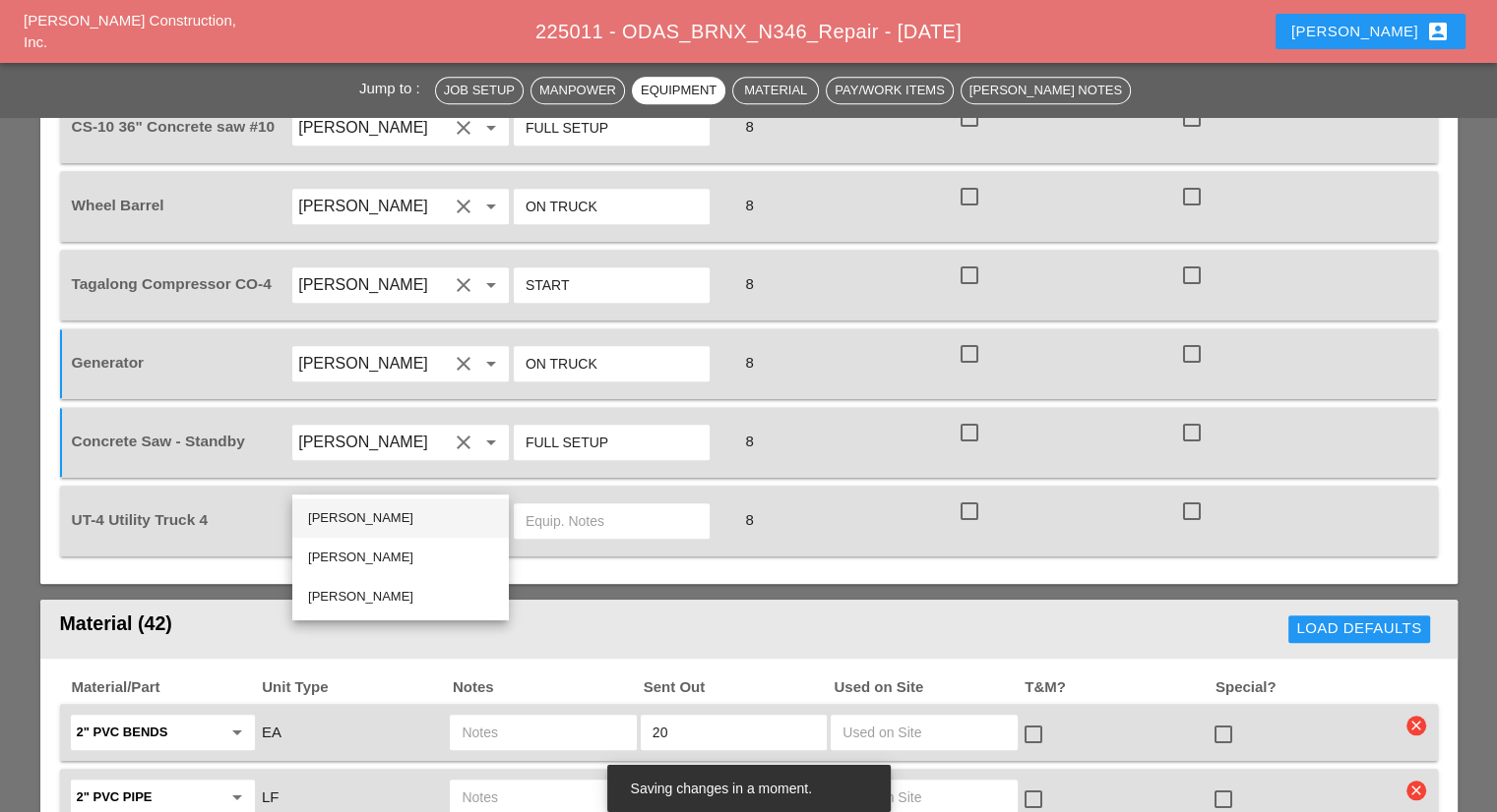
click at [367, 515] on div "Jorge Barajas" at bounding box center [400, 519] width 185 height 24
type input "Jorge Barajas"
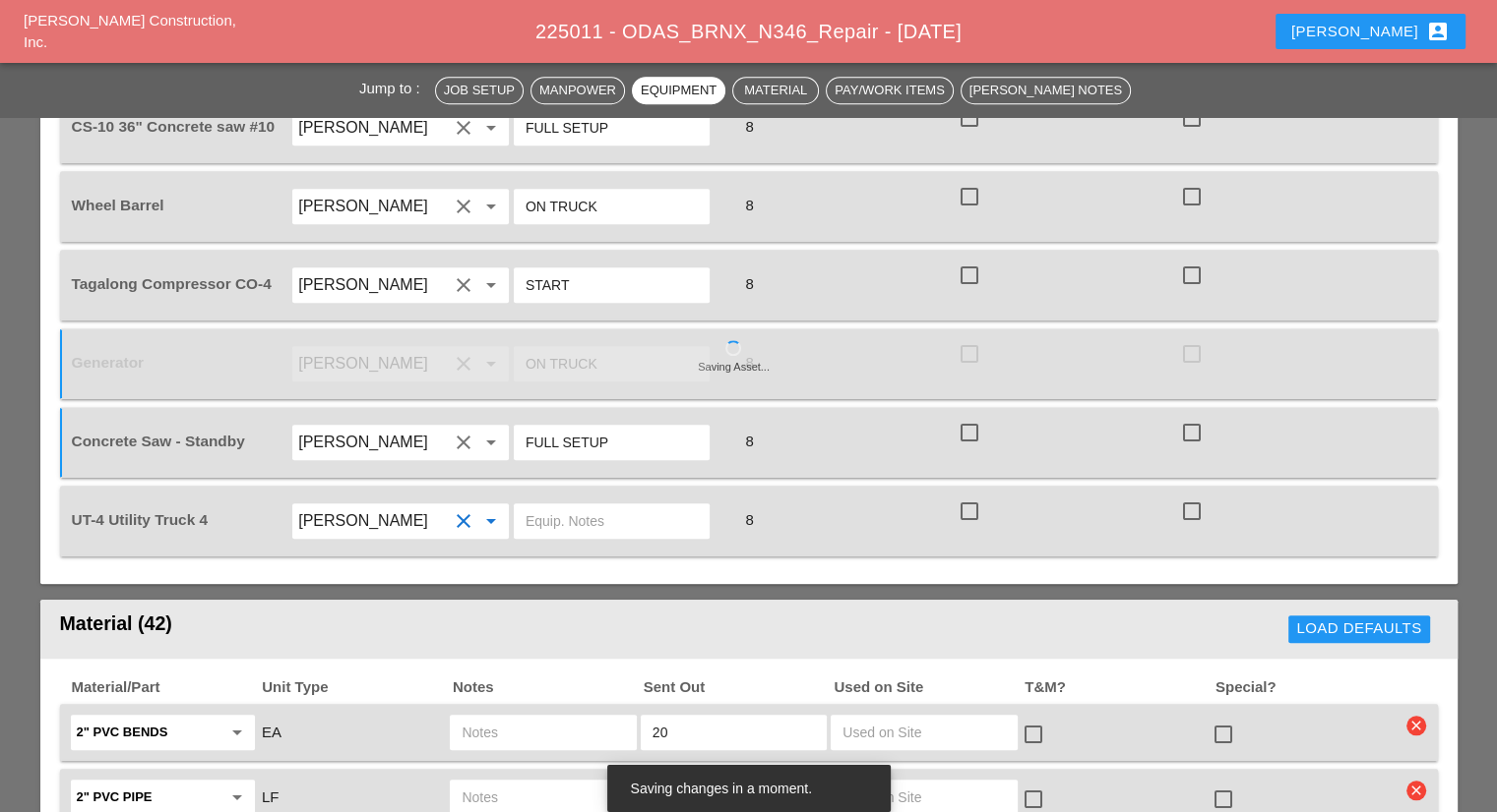
click at [603, 506] on input "text" at bounding box center [612, 522] width 173 height 32
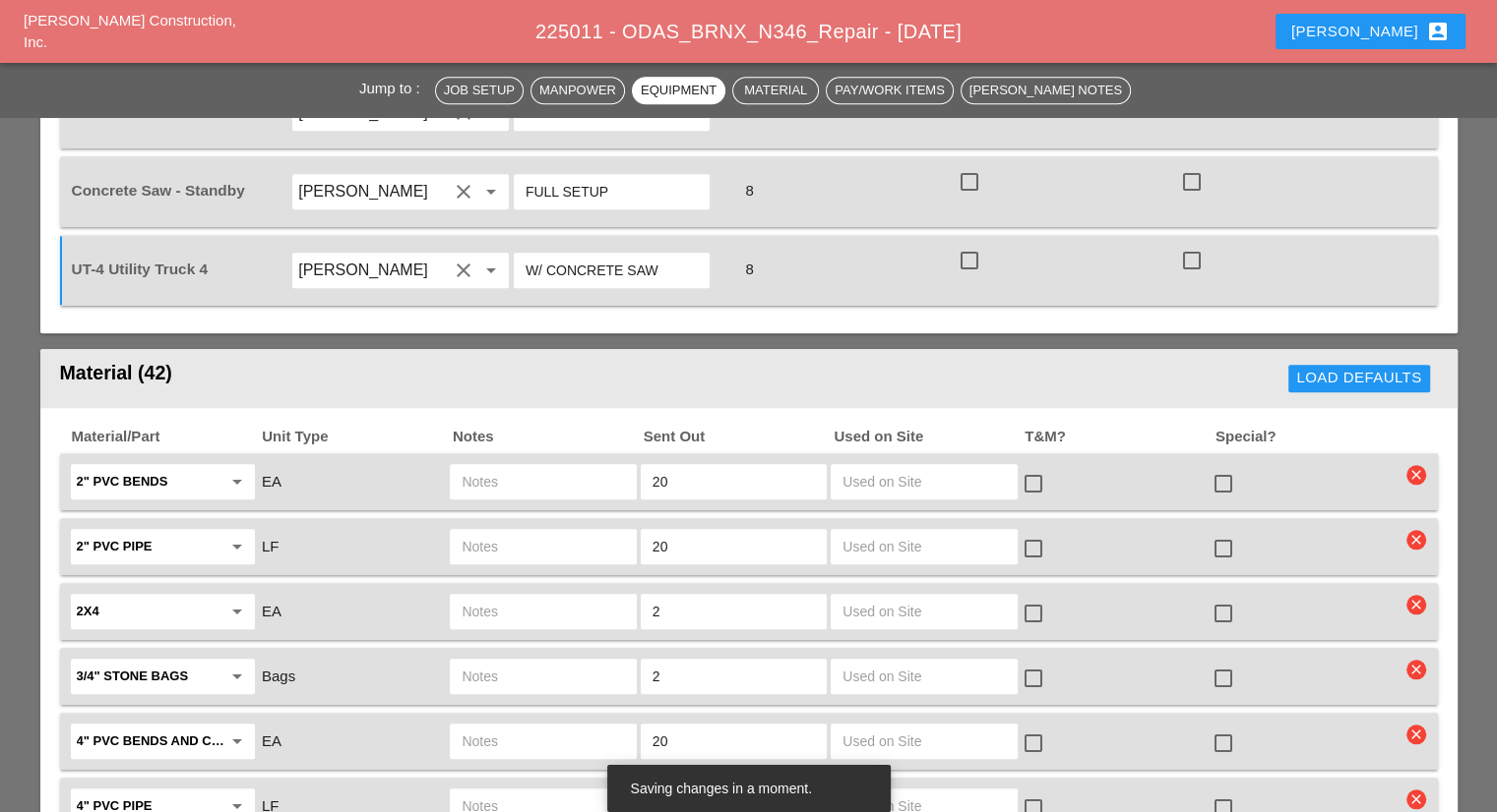
scroll to position [1868, 0]
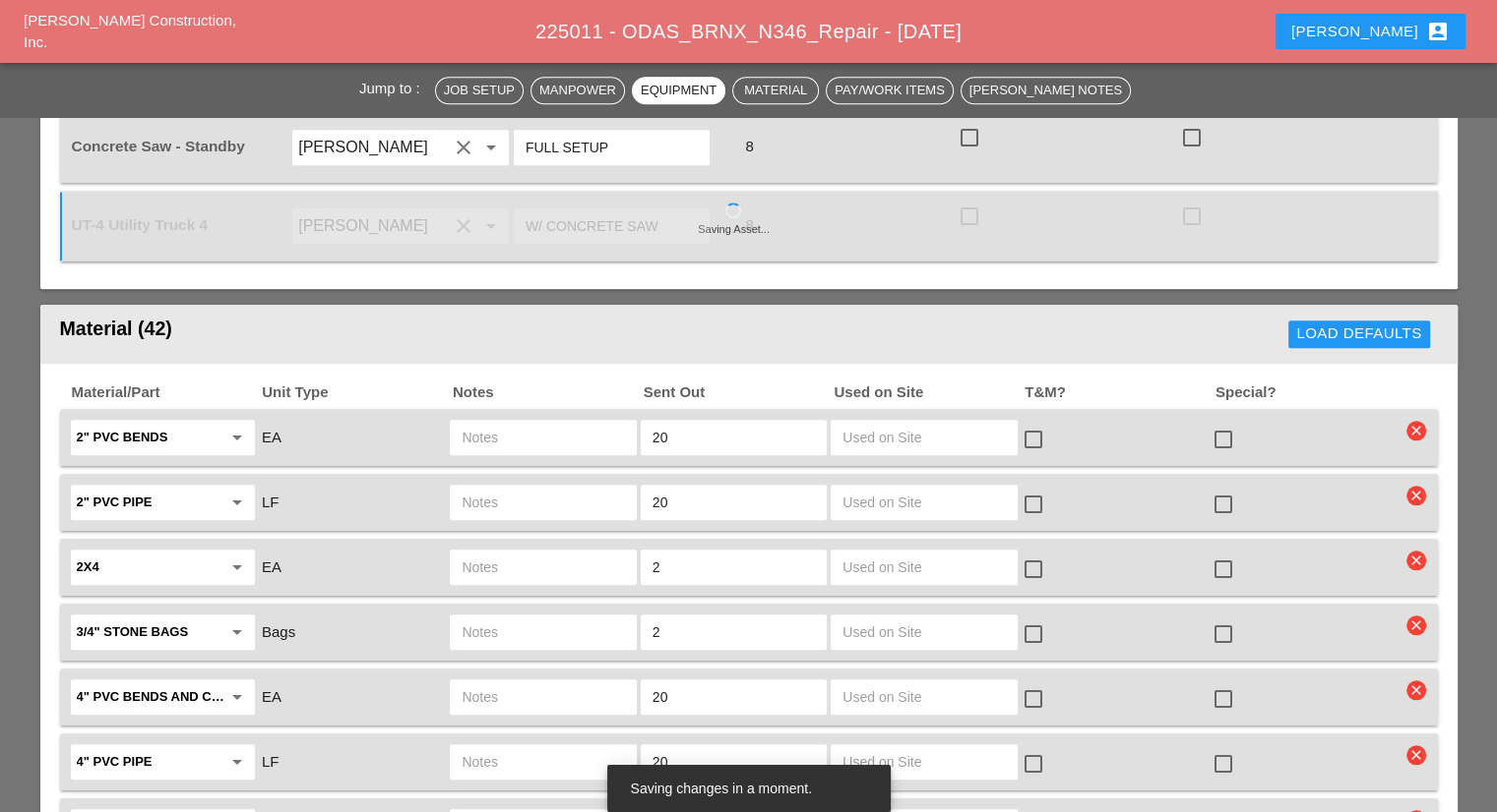
type input "W/ CONCRETE SAW"
click at [1231, 423] on div at bounding box center [1224, 440] width 34 height 34
checkbox input "true"
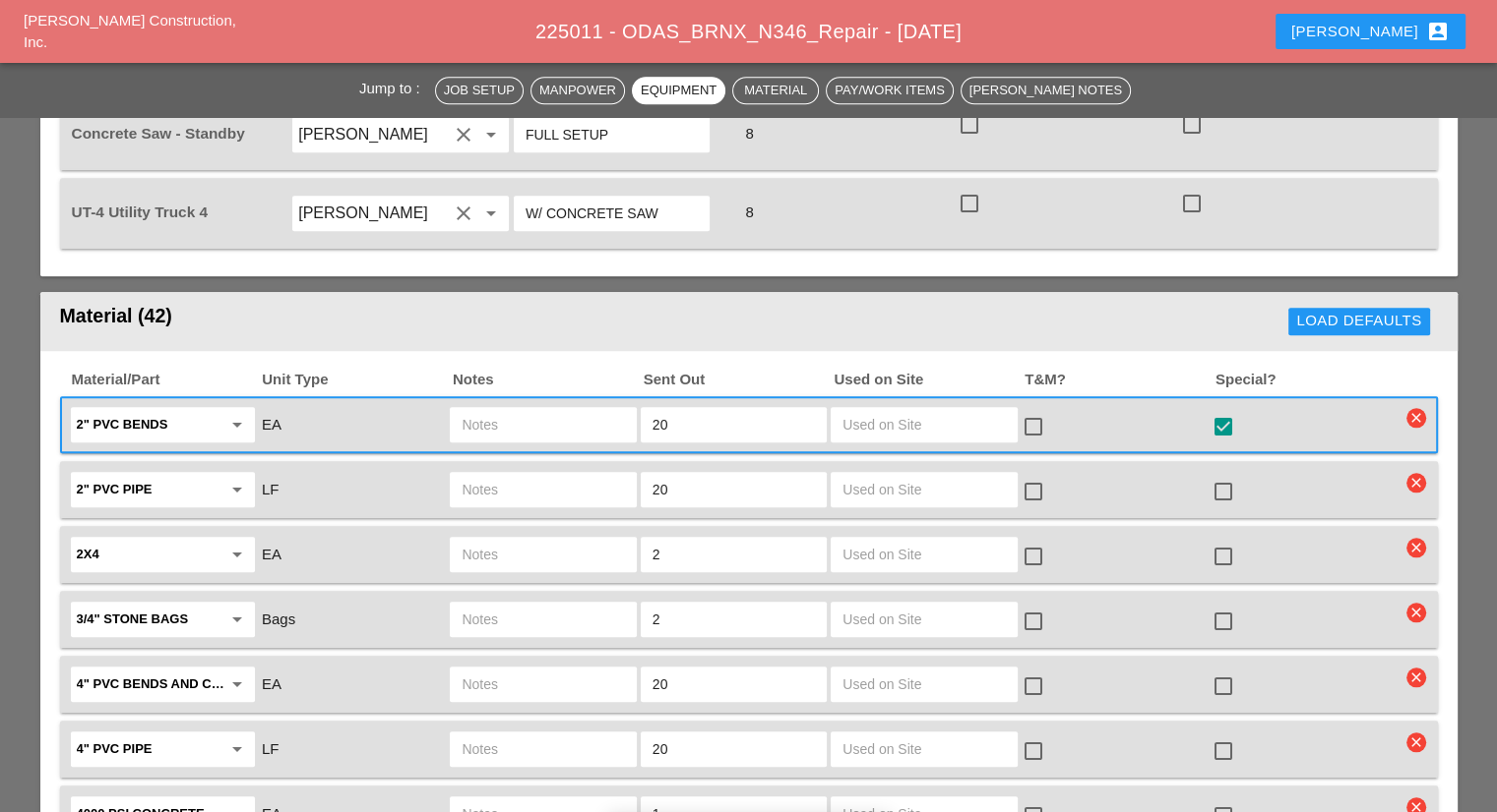
scroll to position [1967, 0]
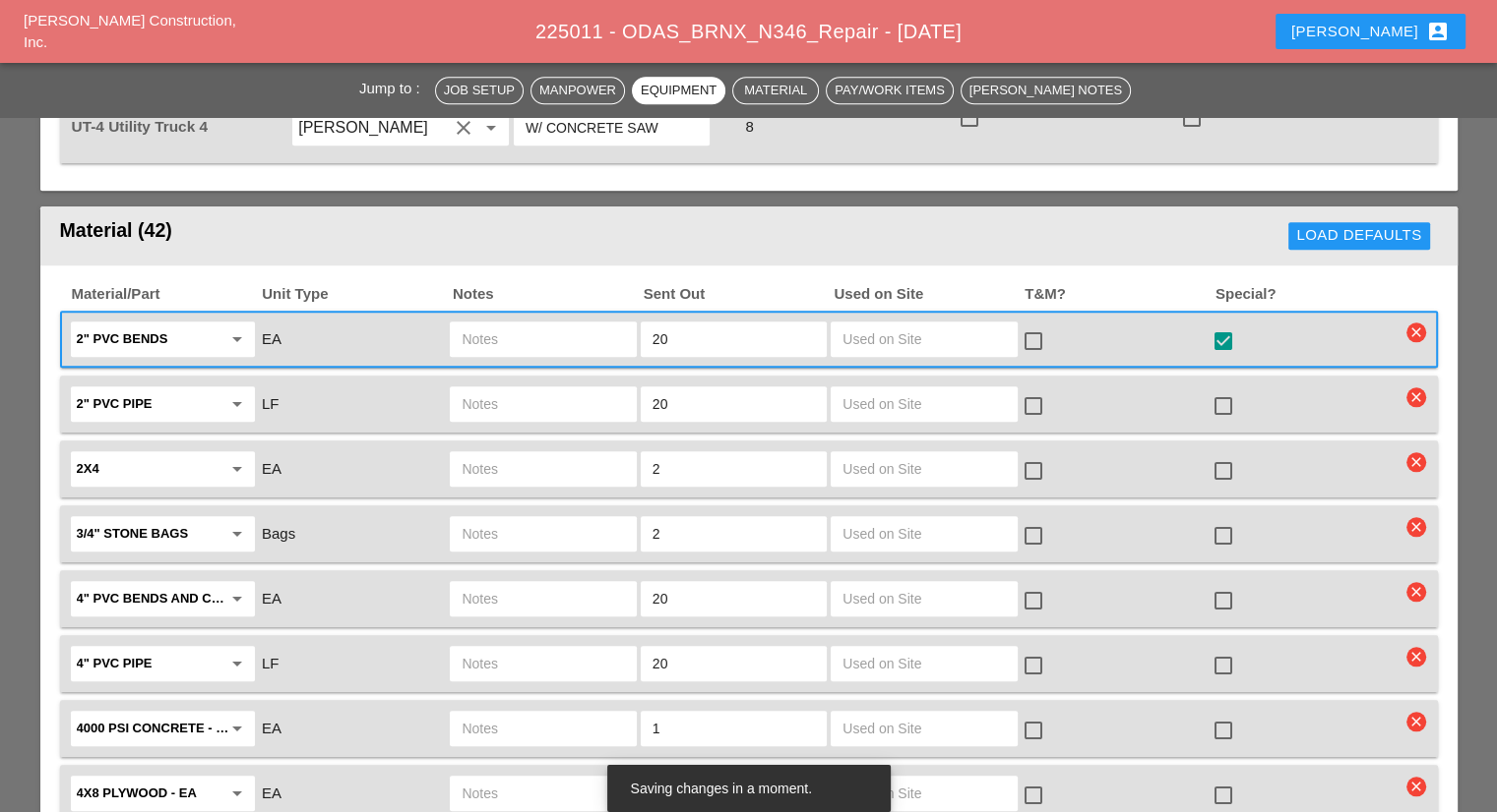
click at [1224, 455] on div at bounding box center [1224, 472] width 34 height 34
checkbox input "true"
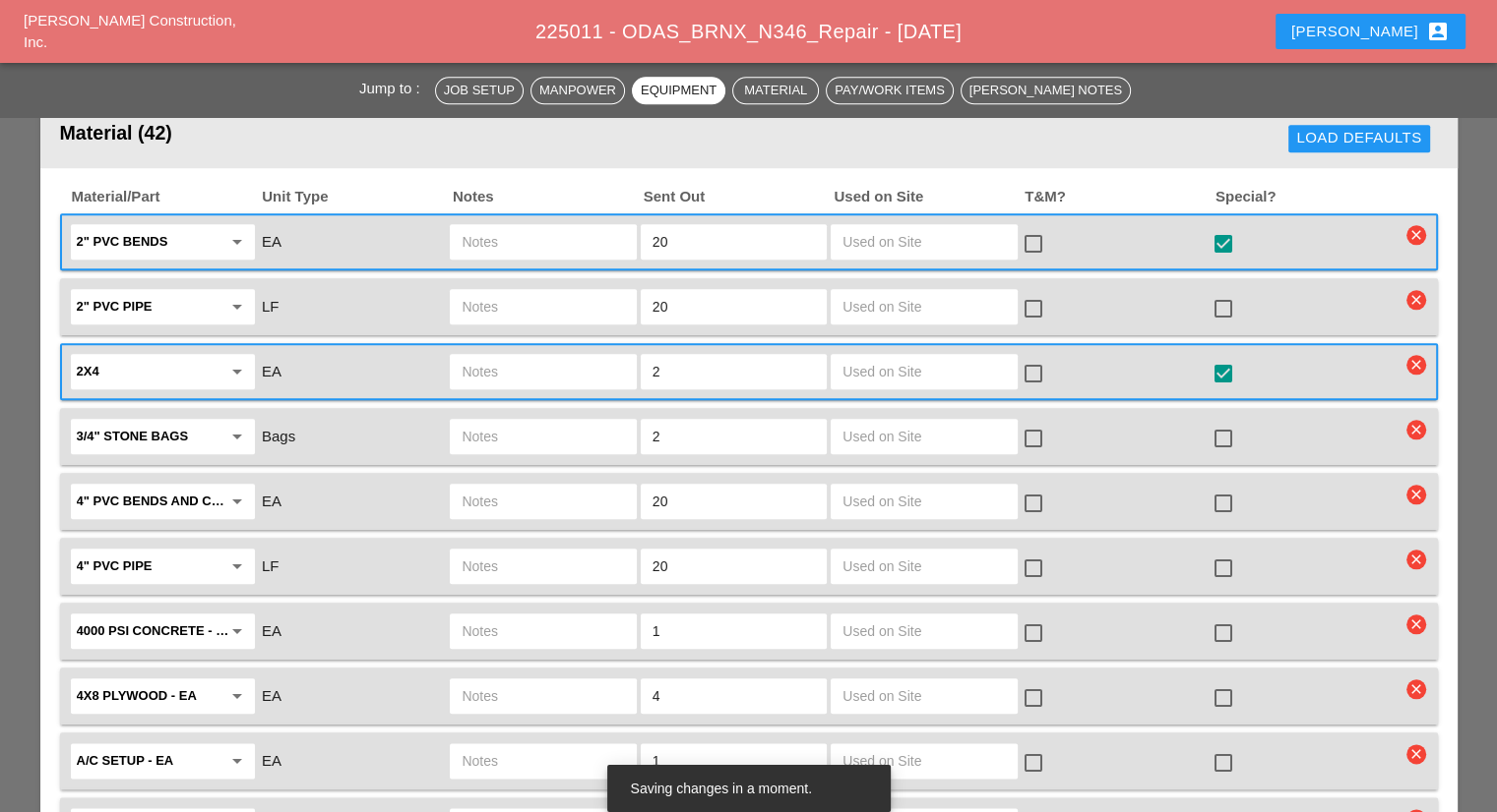
scroll to position [2066, 0]
click at [1229, 615] on div at bounding box center [1224, 632] width 34 height 34
checkbox input "true"
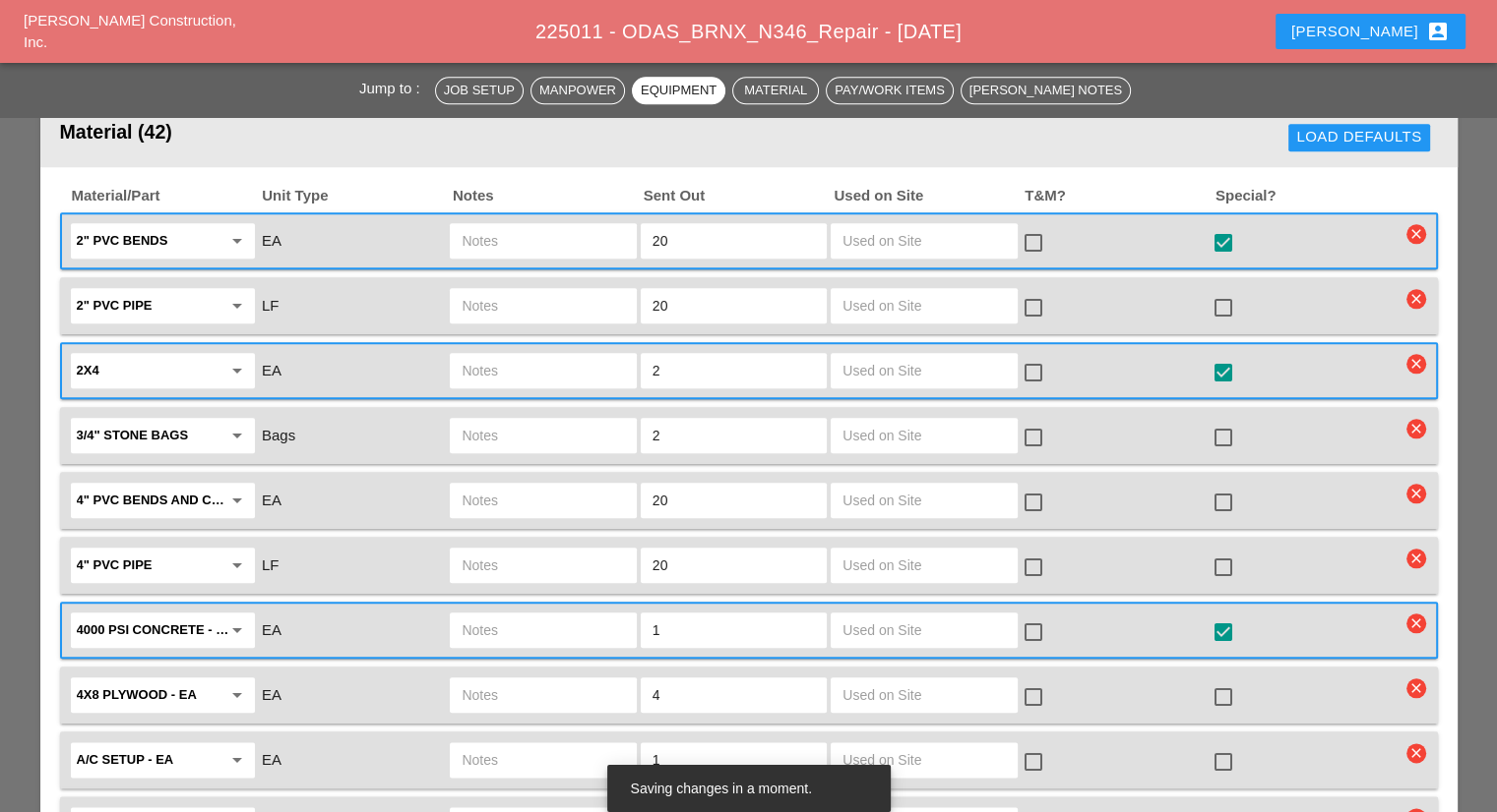
click at [531, 614] on input "text" at bounding box center [542, 630] width 163 height 32
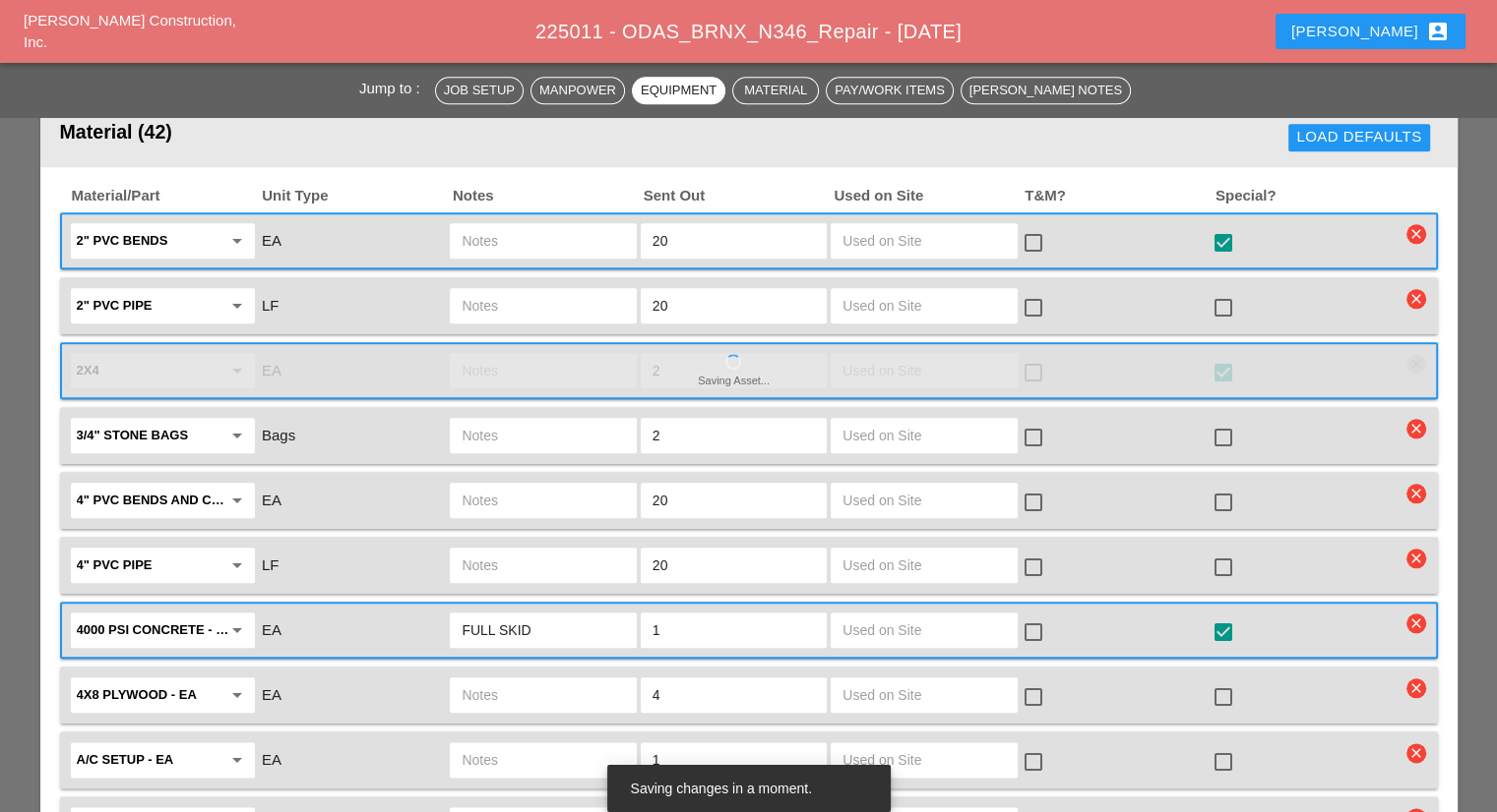
scroll to position [2262, 0]
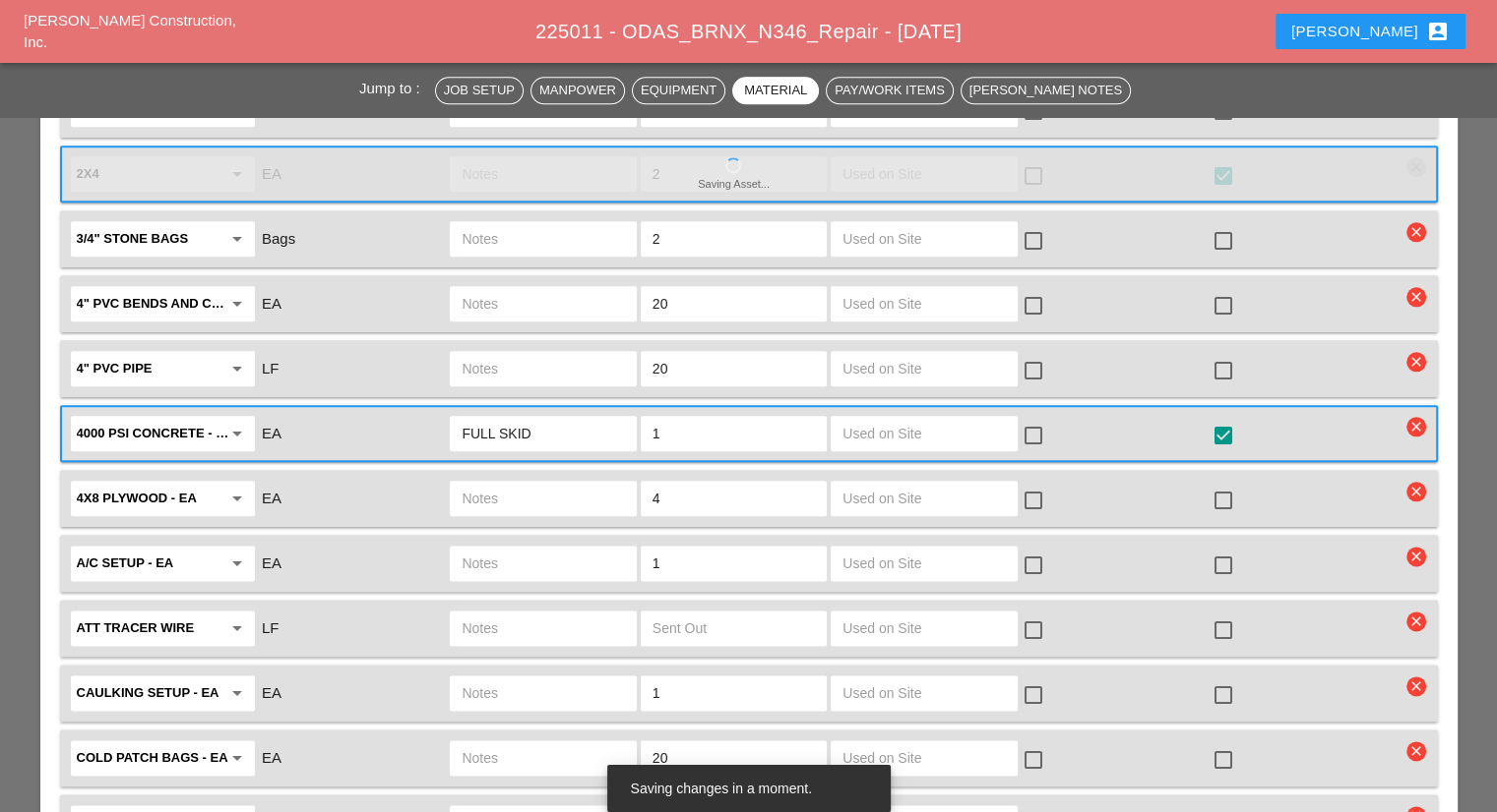
type input "FULL SKID"
click at [1229, 549] on div at bounding box center [1224, 566] width 34 height 34
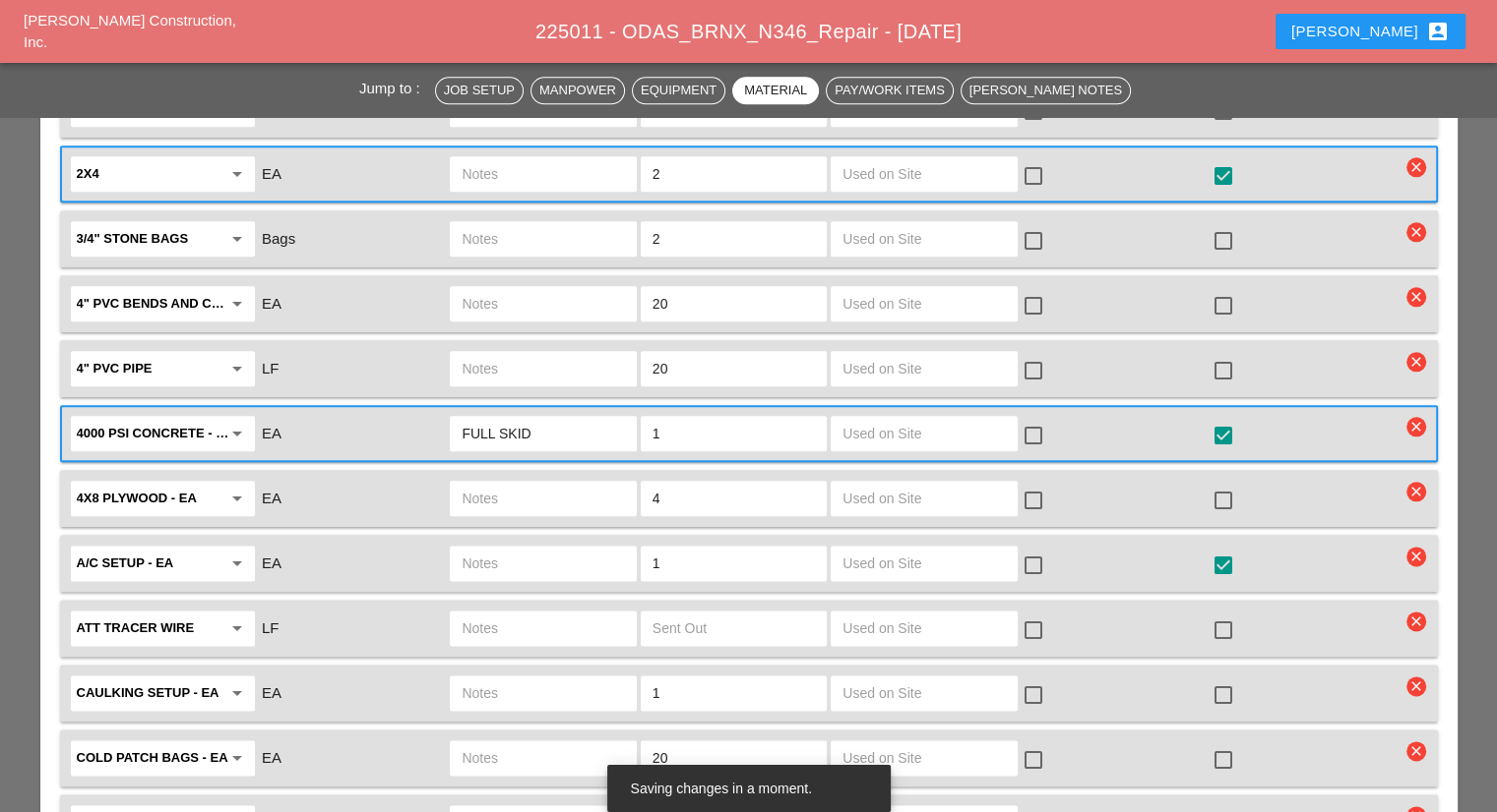
checkbox input "true"
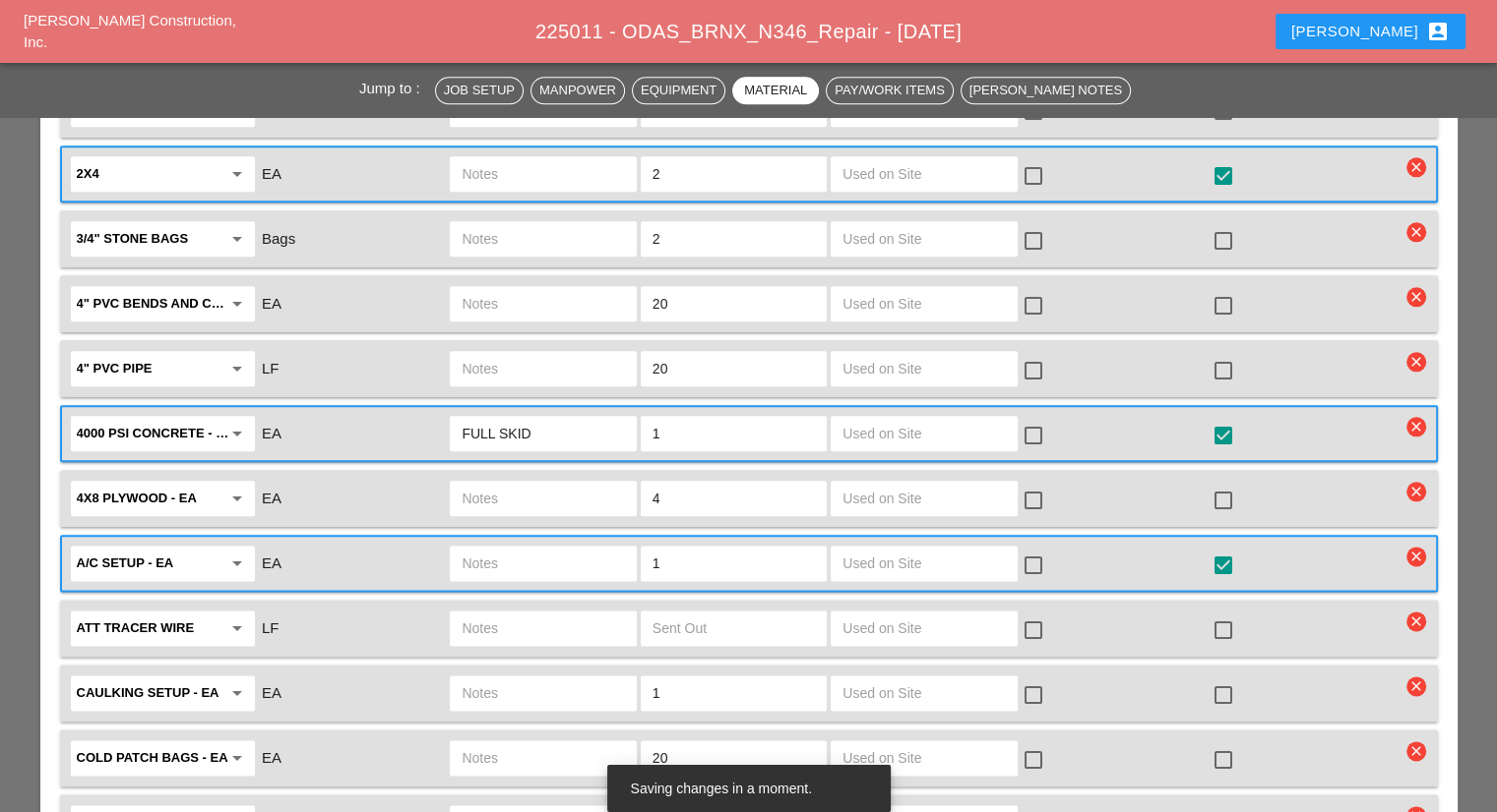
click at [514, 548] on input "text" at bounding box center [542, 564] width 163 height 32
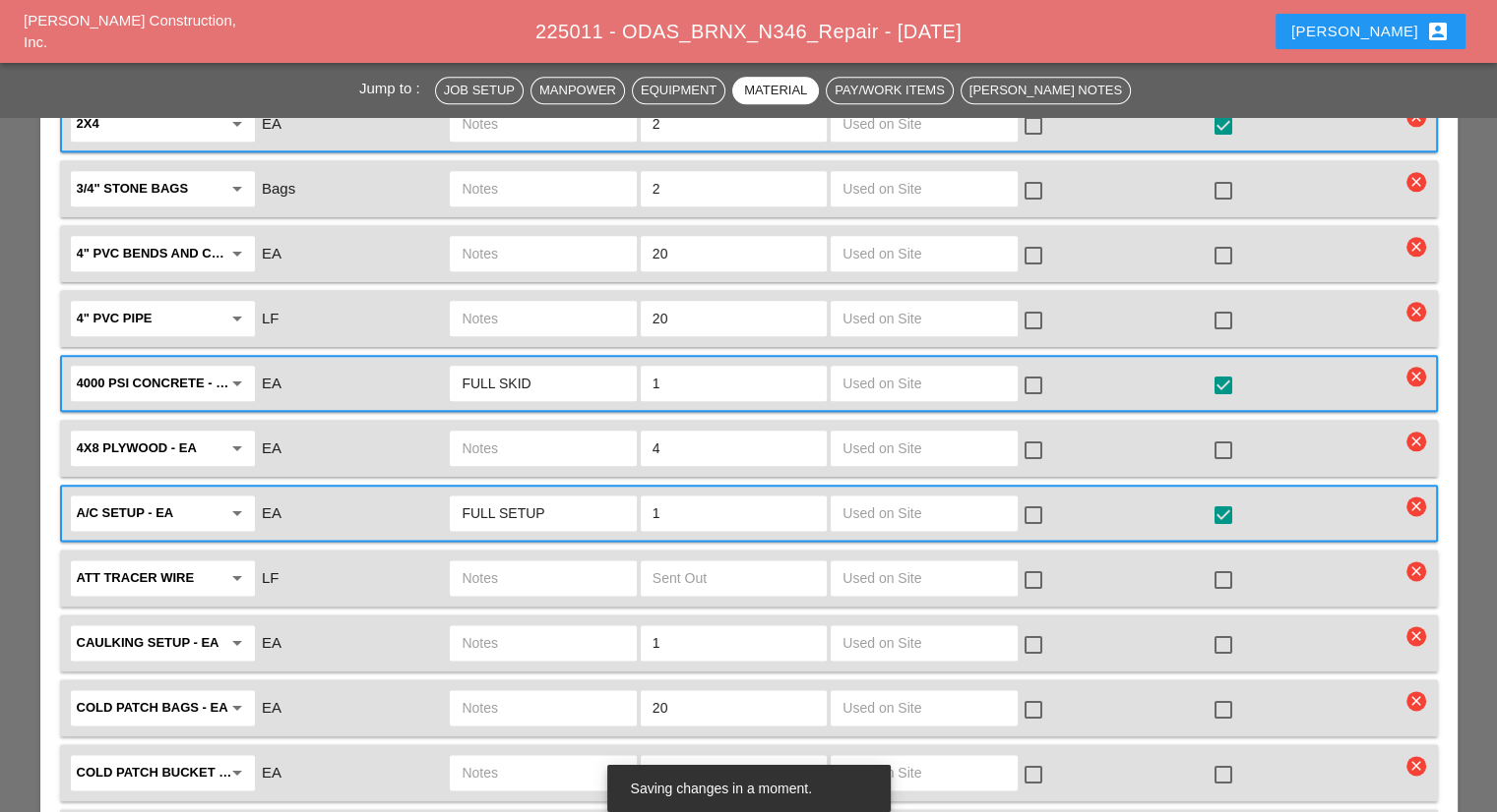
scroll to position [2360, 0]
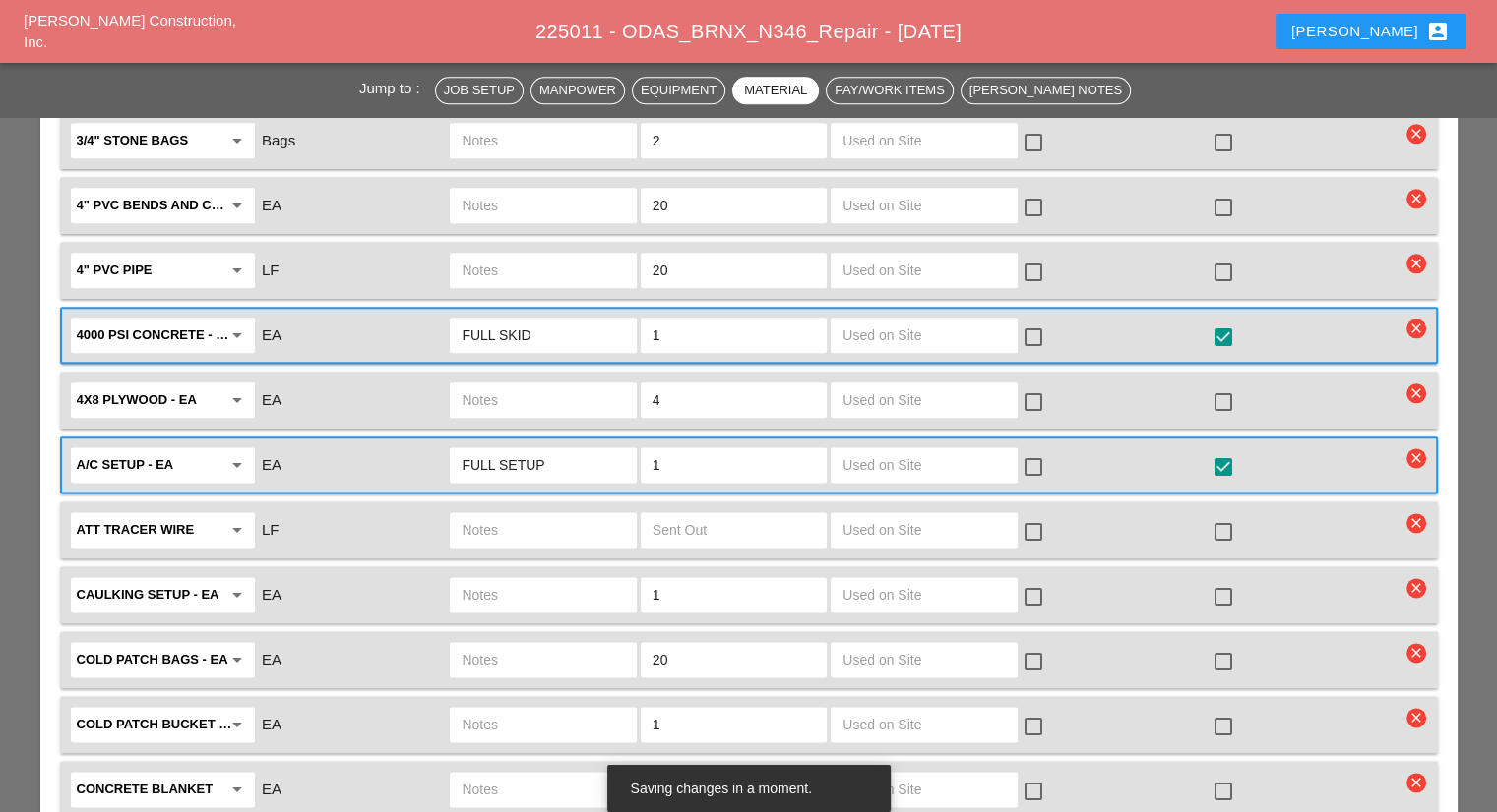
type input "FULL SETUP"
click at [1222, 645] on div at bounding box center [1224, 662] width 34 height 34
checkbox input "true"
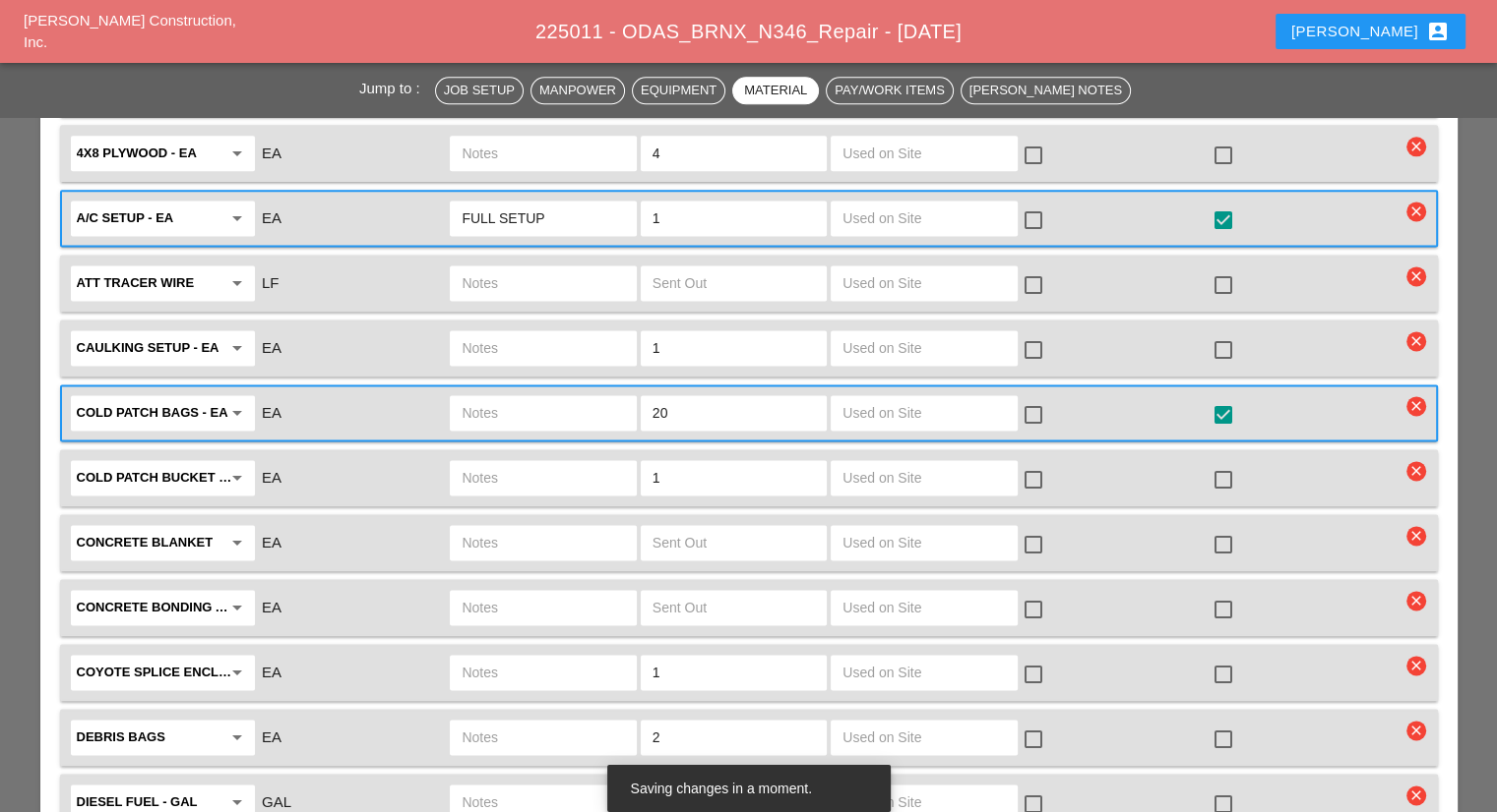
scroll to position [2655, 0]
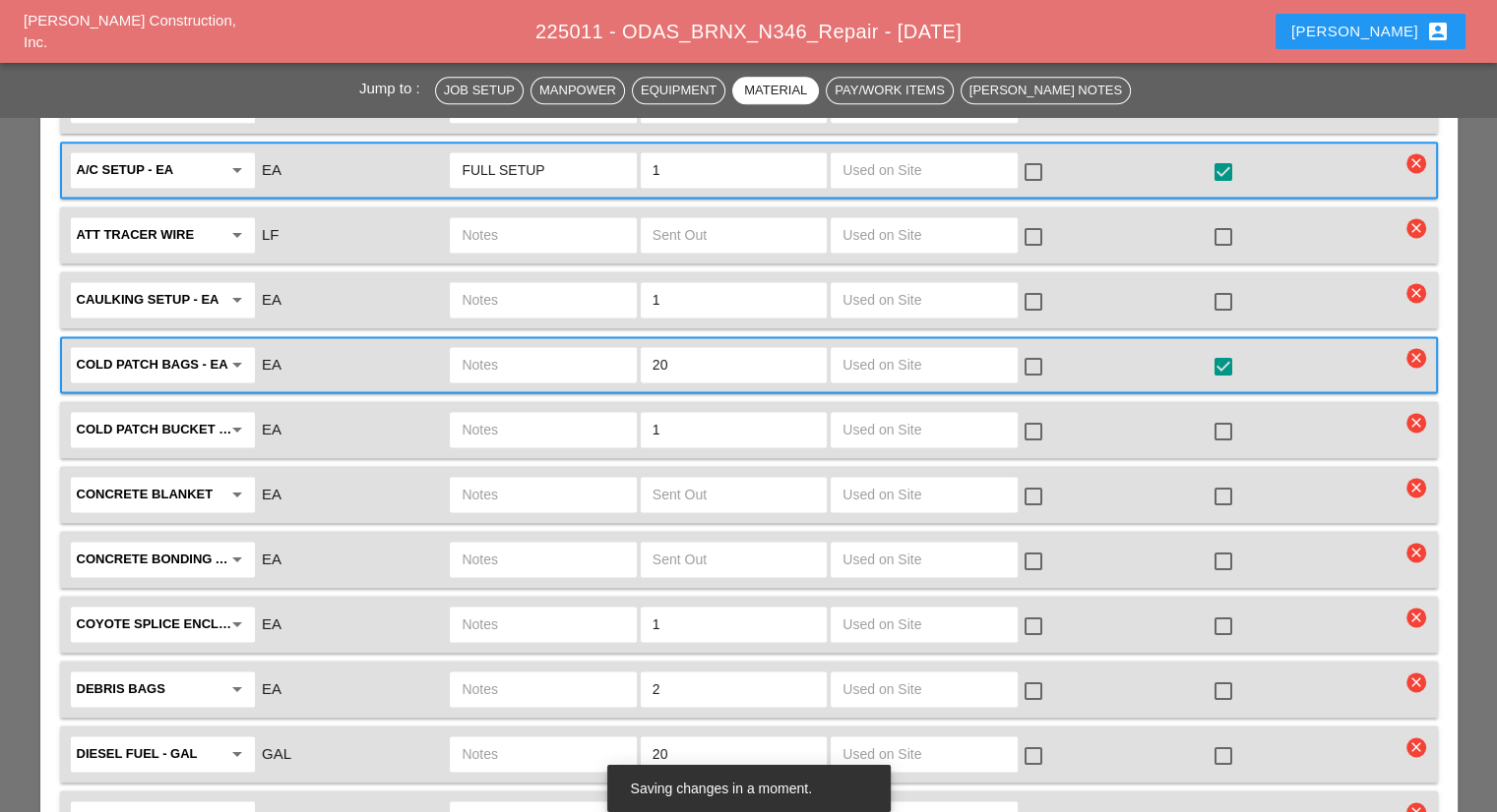
click at [1227, 674] on div at bounding box center [1224, 691] width 34 height 34
checkbox input "true"
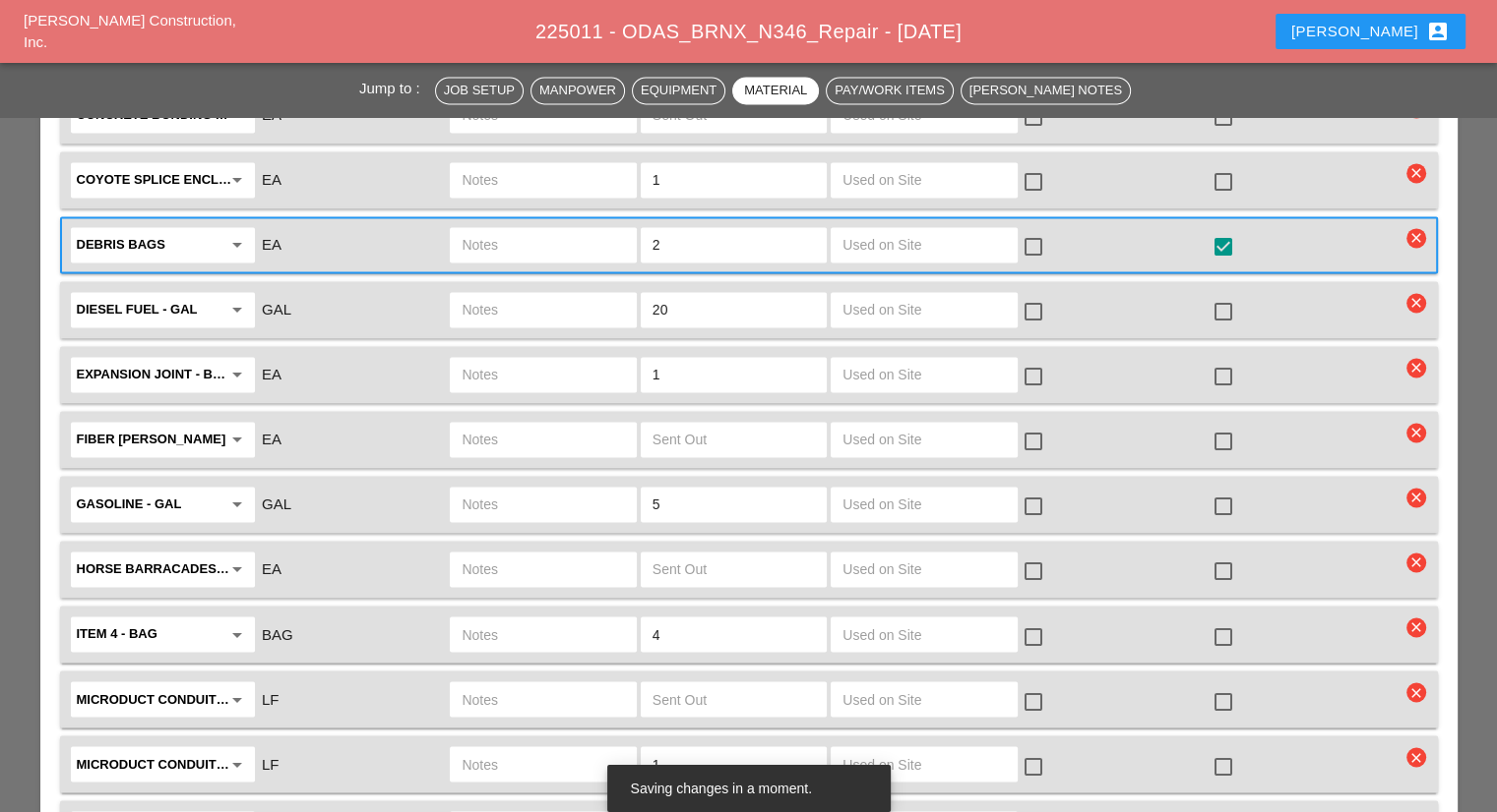
scroll to position [3147, 0]
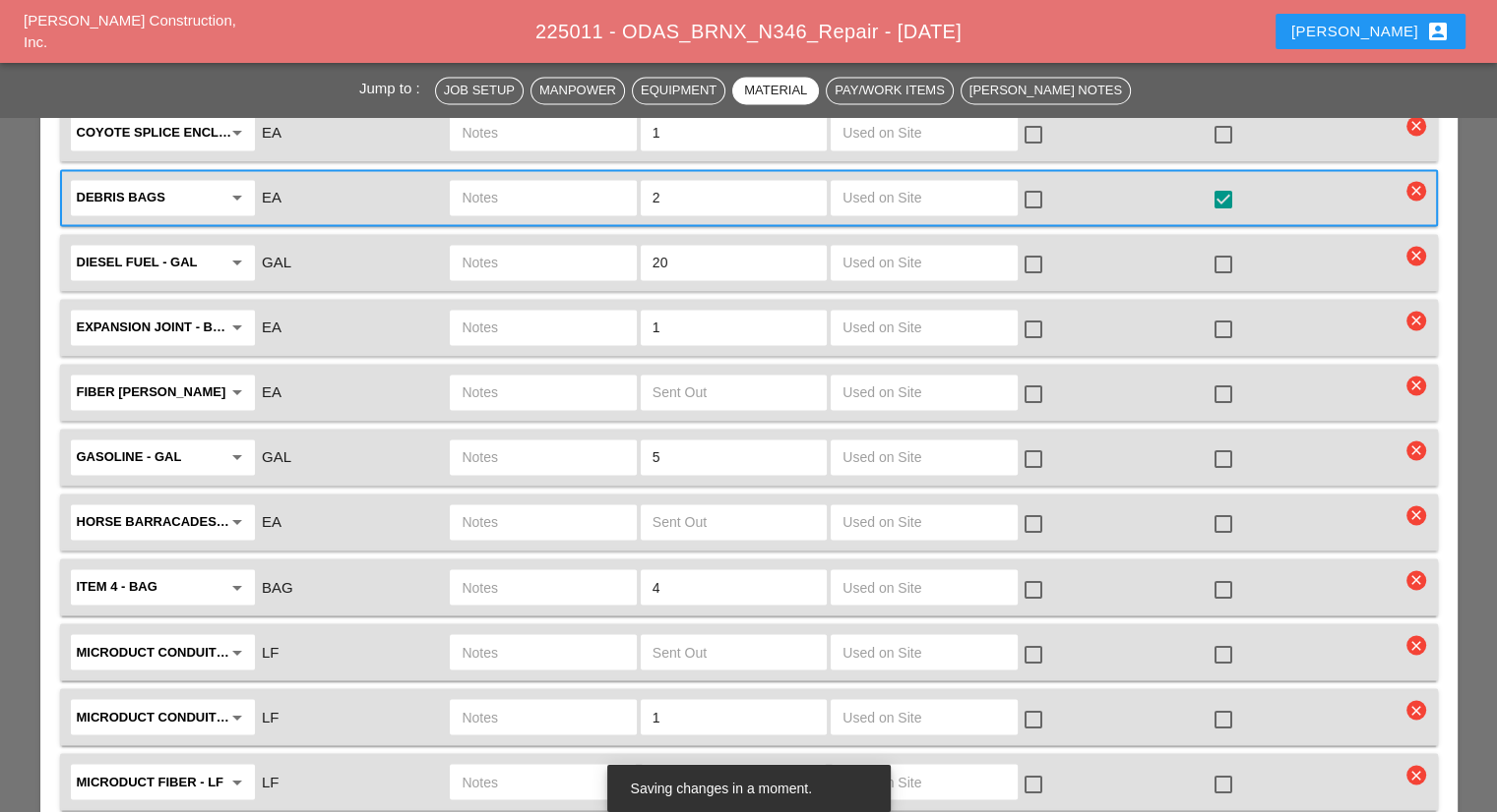
click at [573, 636] on input "text" at bounding box center [542, 652] width 163 height 32
type input "7-TUBE MICRO"
click at [683, 636] on input "text" at bounding box center [734, 652] width 163 height 32
type input "30"
click at [555, 636] on input "7-TUBE MICRO" at bounding box center [542, 652] width 163 height 32
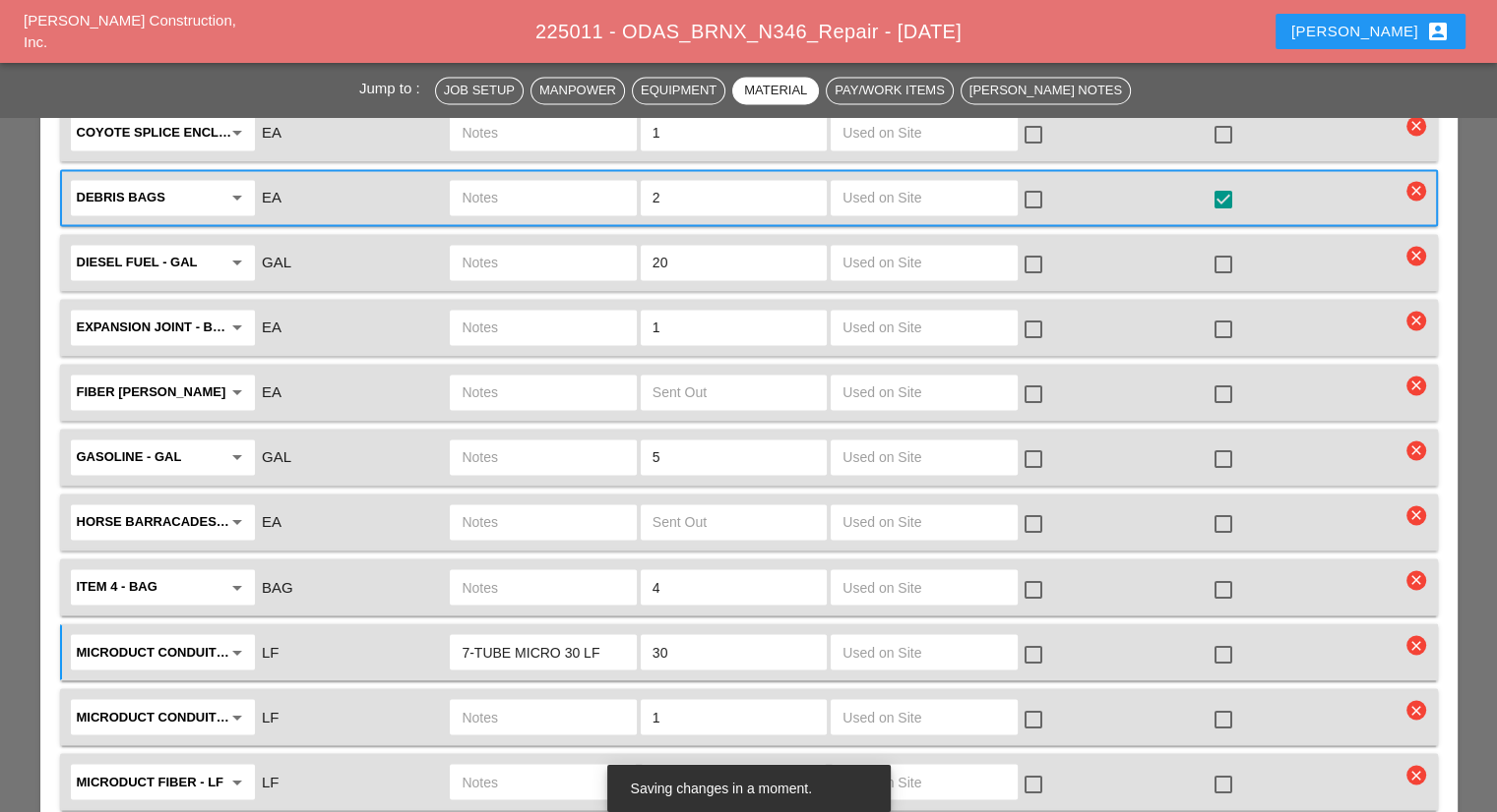
type input "7-TUBE MICRO 30 LF"
click at [1217, 637] on div at bounding box center [1224, 654] width 34 height 34
checkbox input "true"
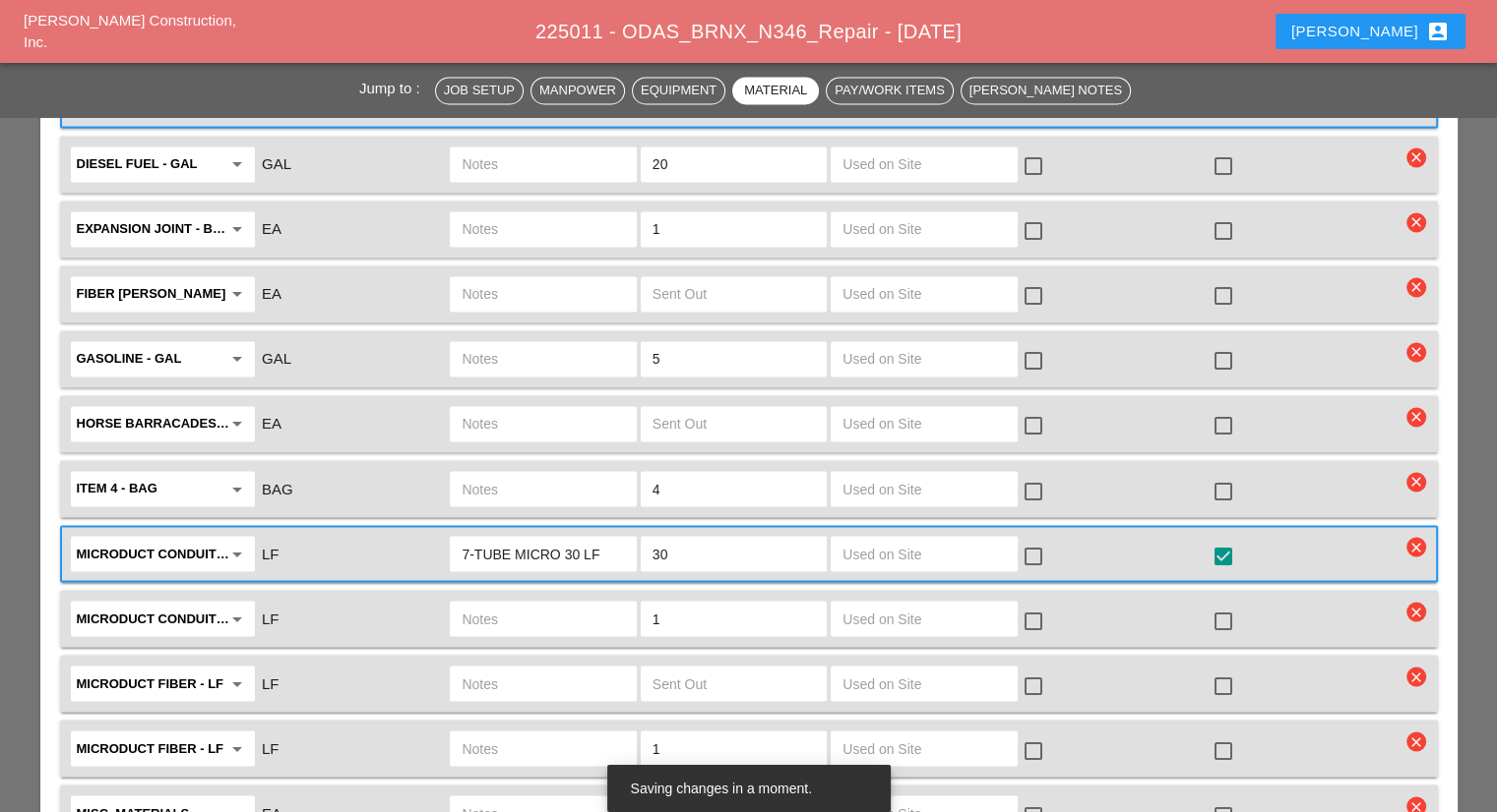
scroll to position [3344, 0]
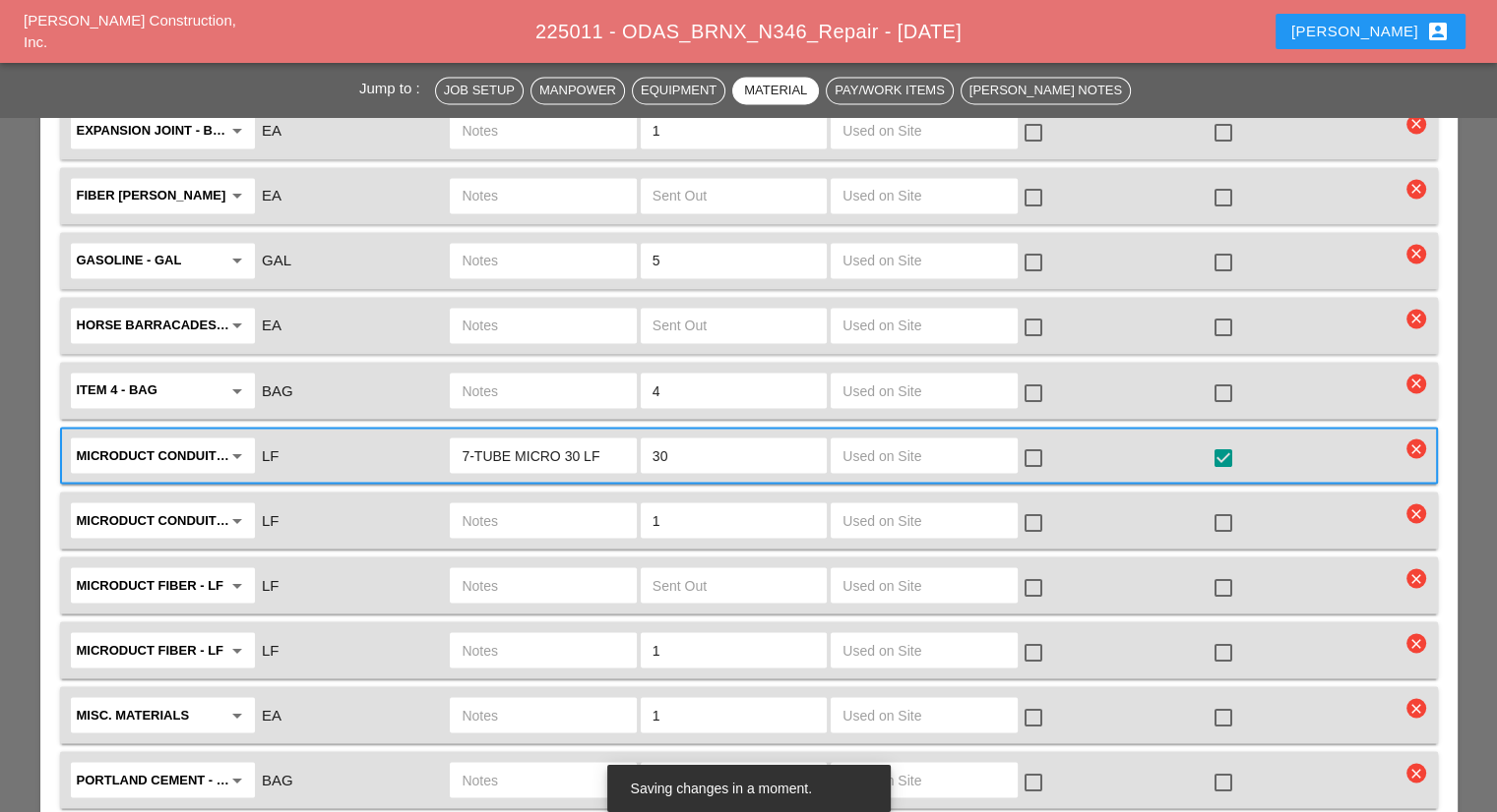
click at [564, 570] on input "text" at bounding box center [542, 586] width 163 height 32
type input "72 CT FIBER REEL"
click at [668, 570] on input "text" at bounding box center [734, 586] width 163 height 32
type input "1"
click at [1227, 571] on div at bounding box center [1224, 588] width 34 height 34
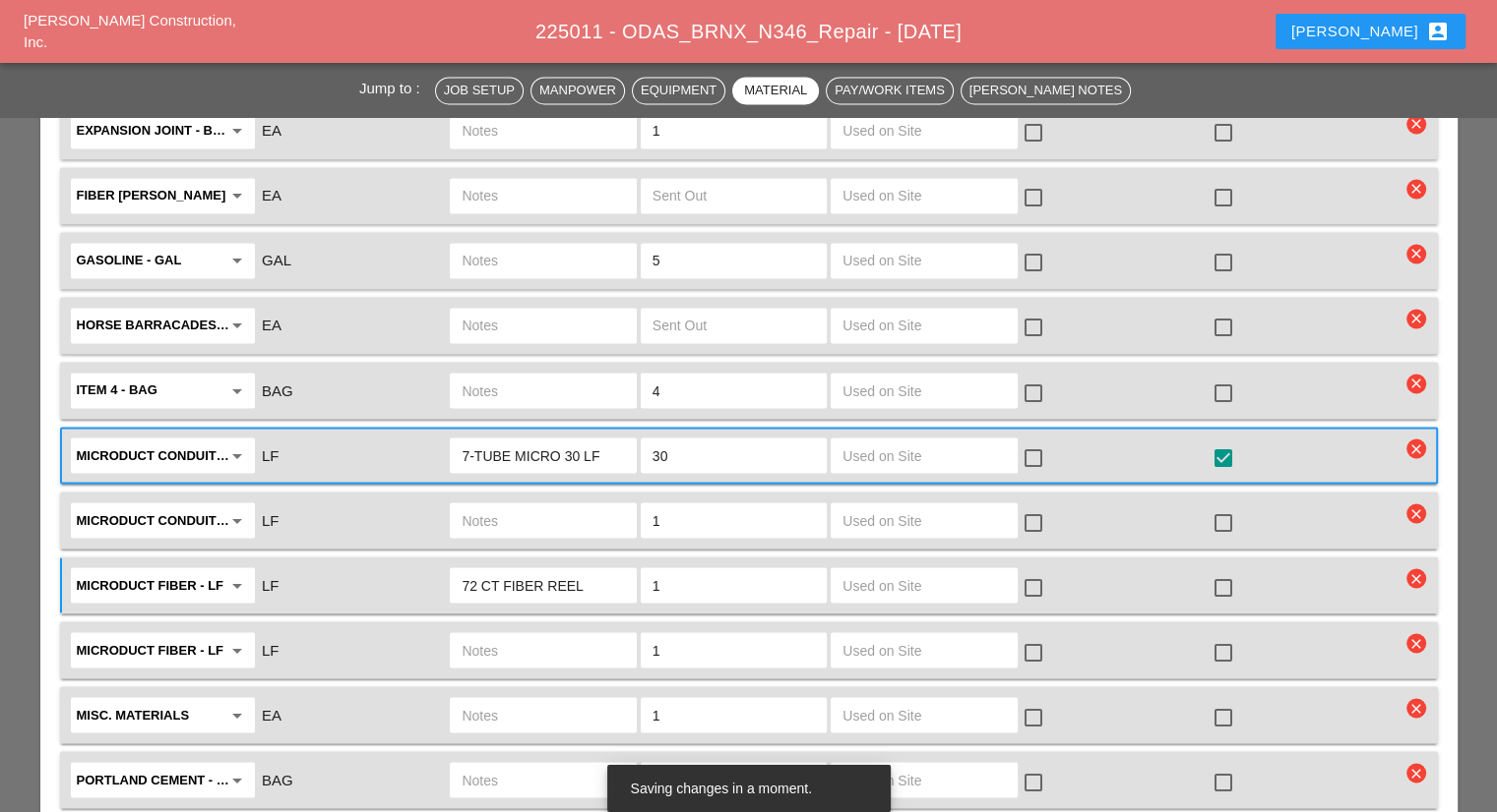
checkbox input "true"
click at [583, 634] on input "text" at bounding box center [542, 650] width 163 height 32
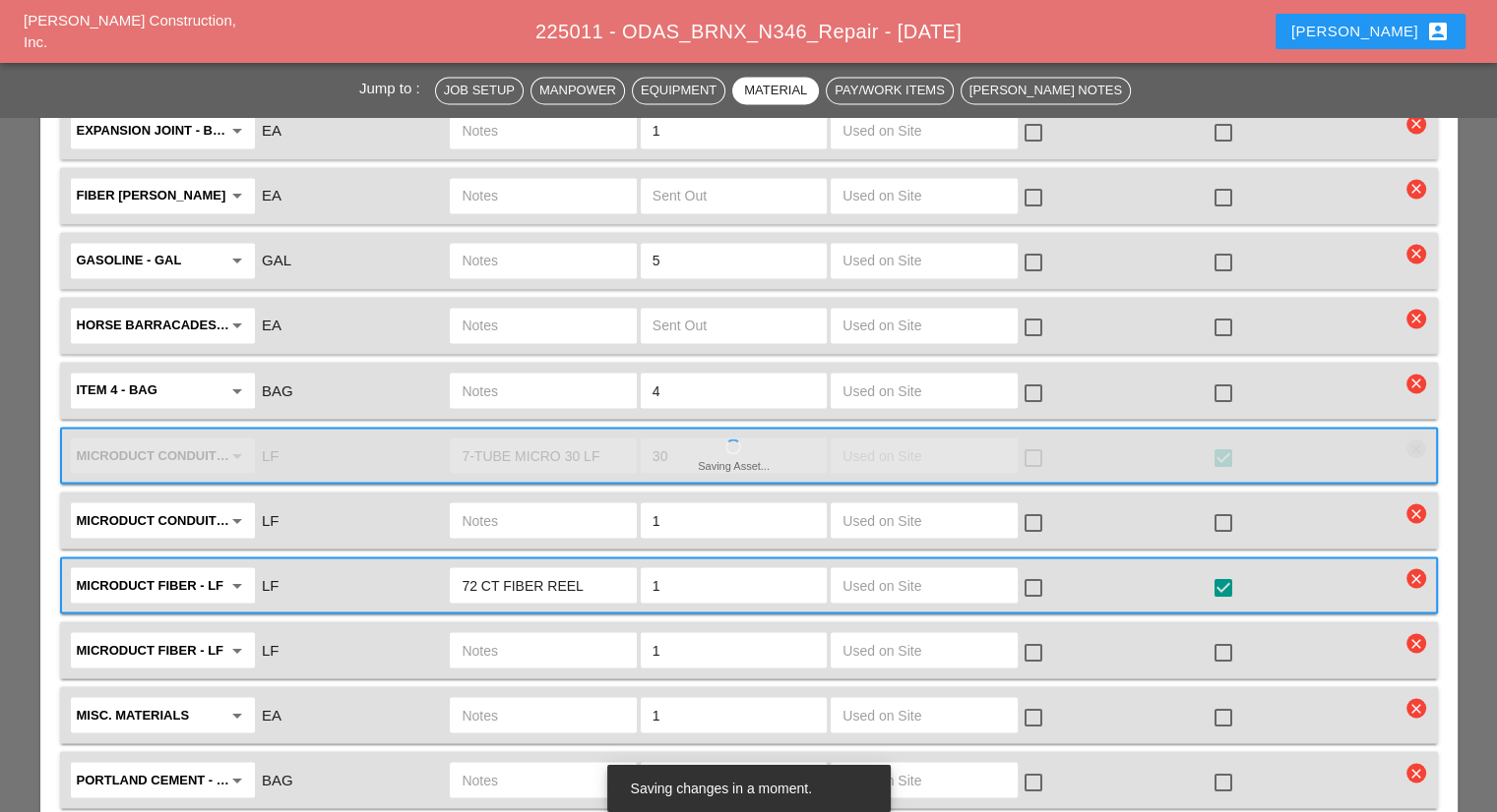
type input "9"
type input "30"
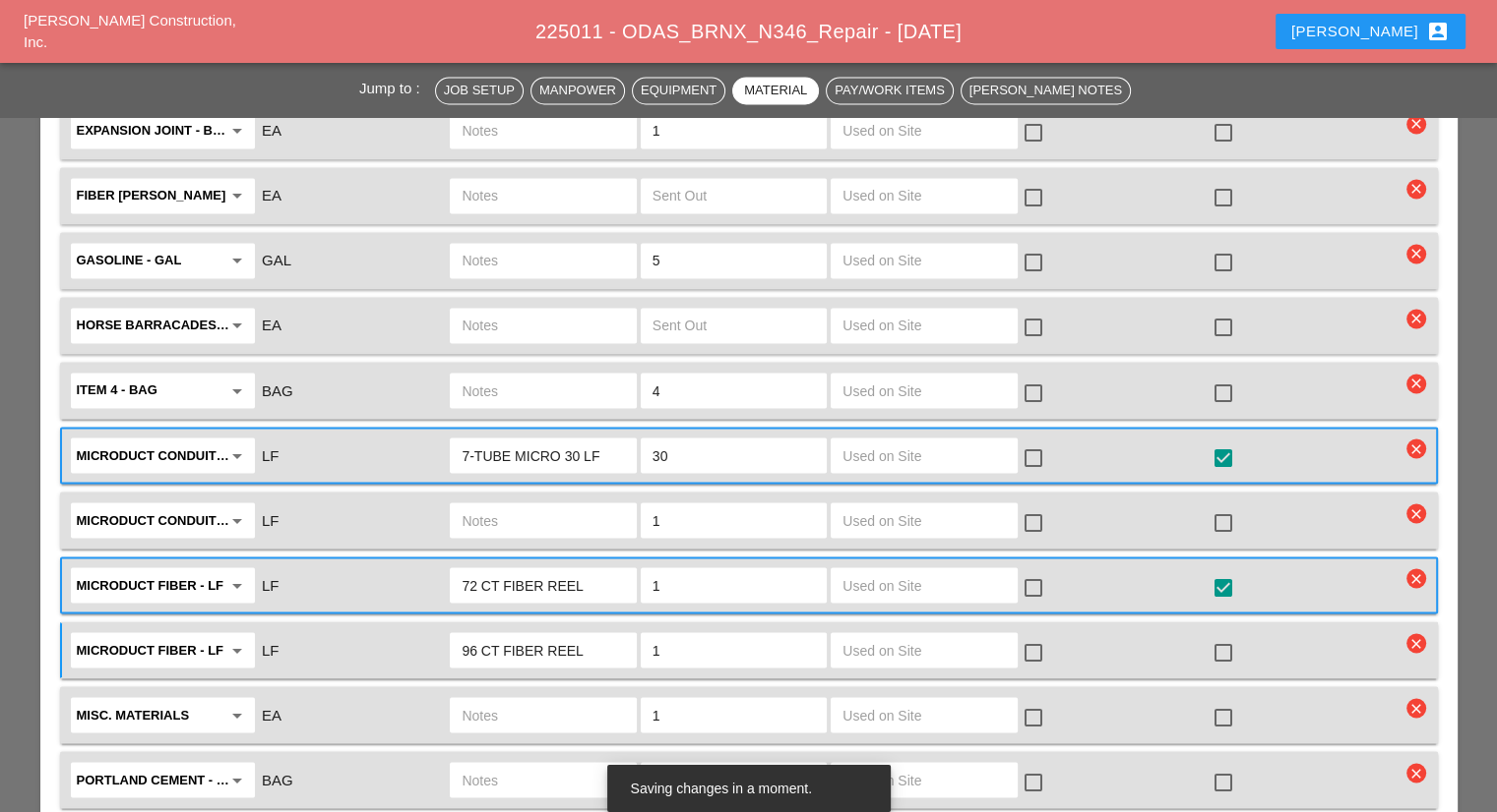
type input "96 CT FIBER REEL"
click at [1225, 635] on div at bounding box center [1224, 652] width 34 height 34
checkbox input "true"
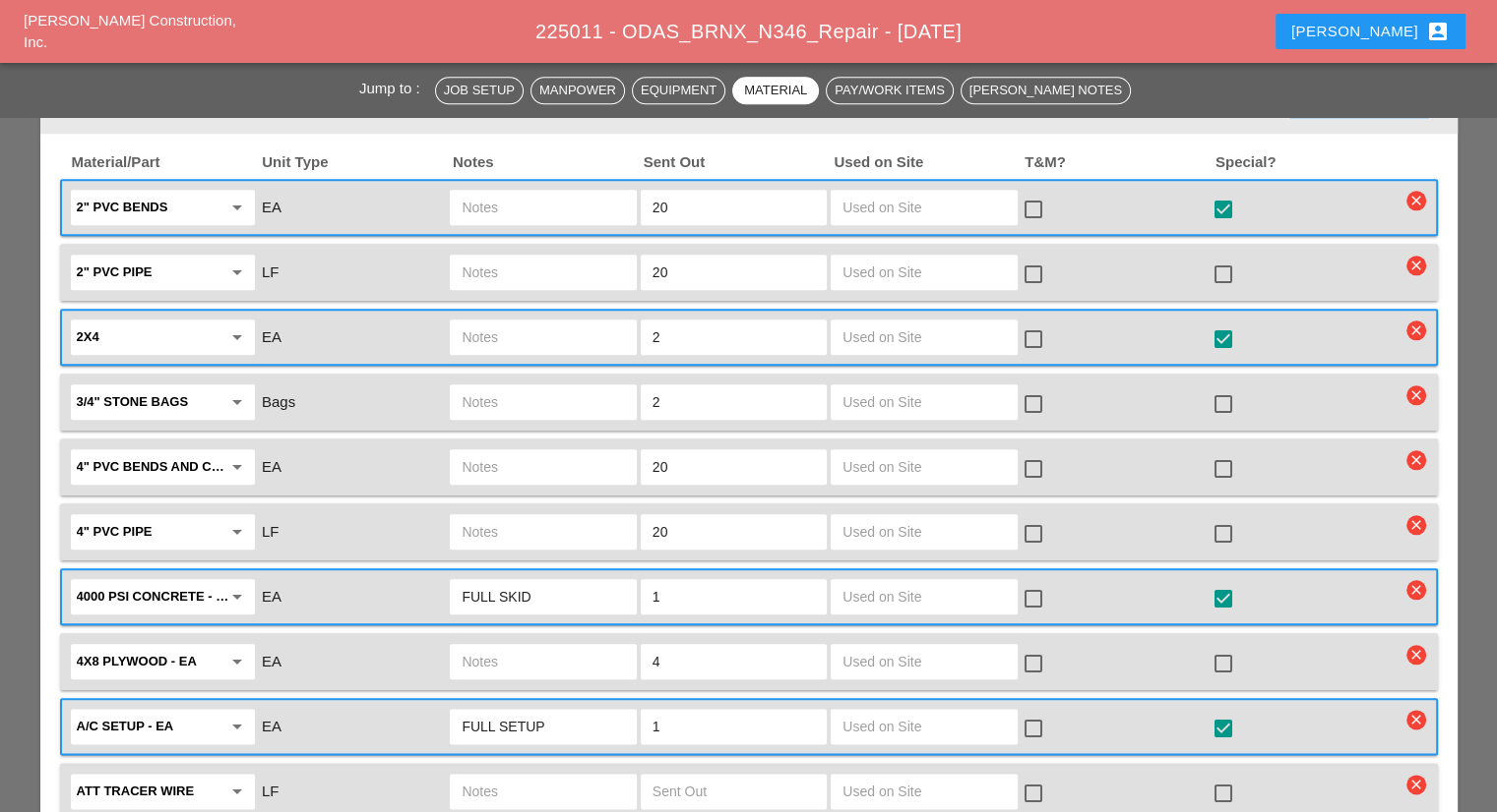
scroll to position [2066, 0]
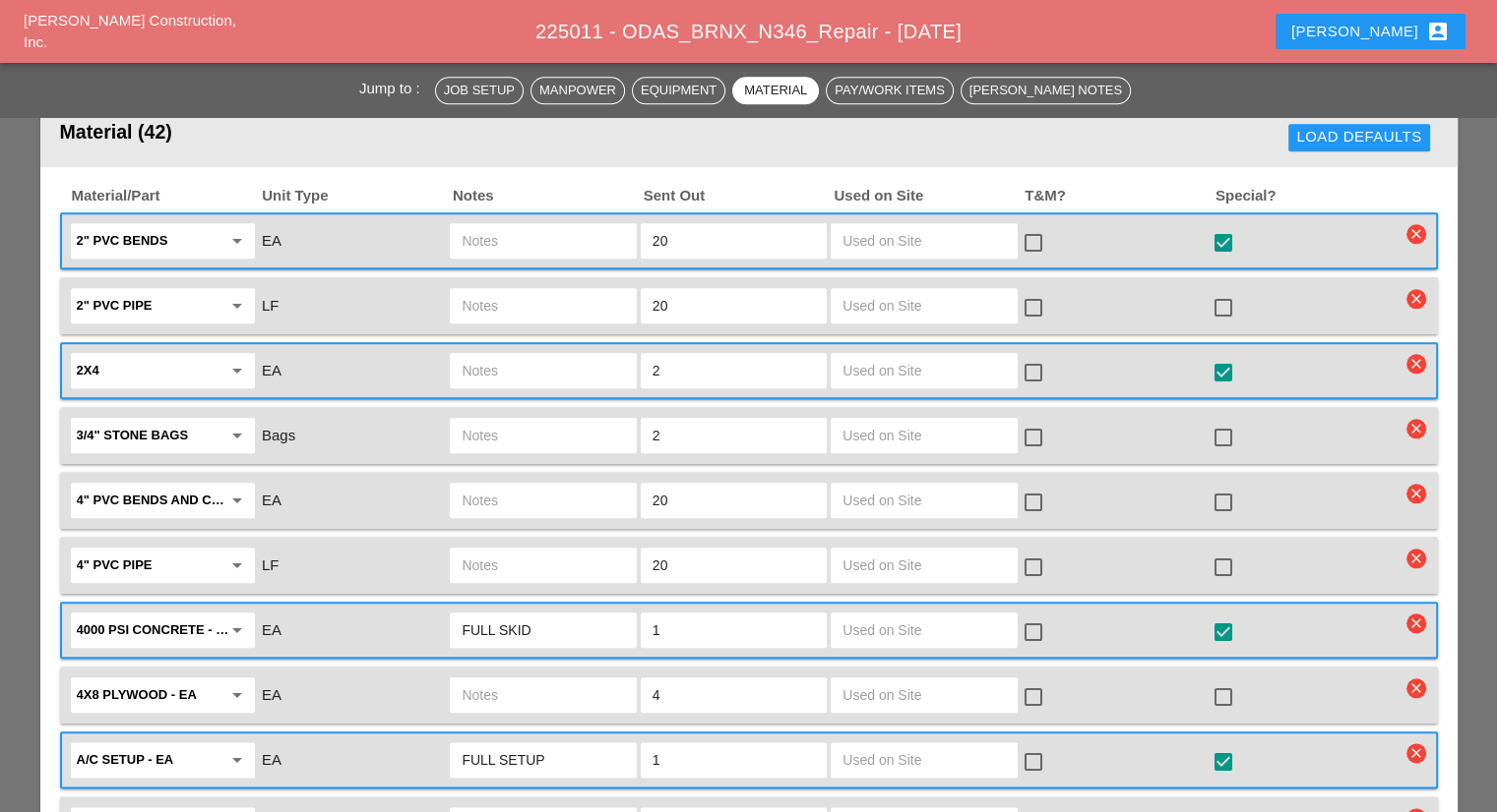
click at [1222, 226] on div at bounding box center [1224, 243] width 34 height 34
checkbox input "false"
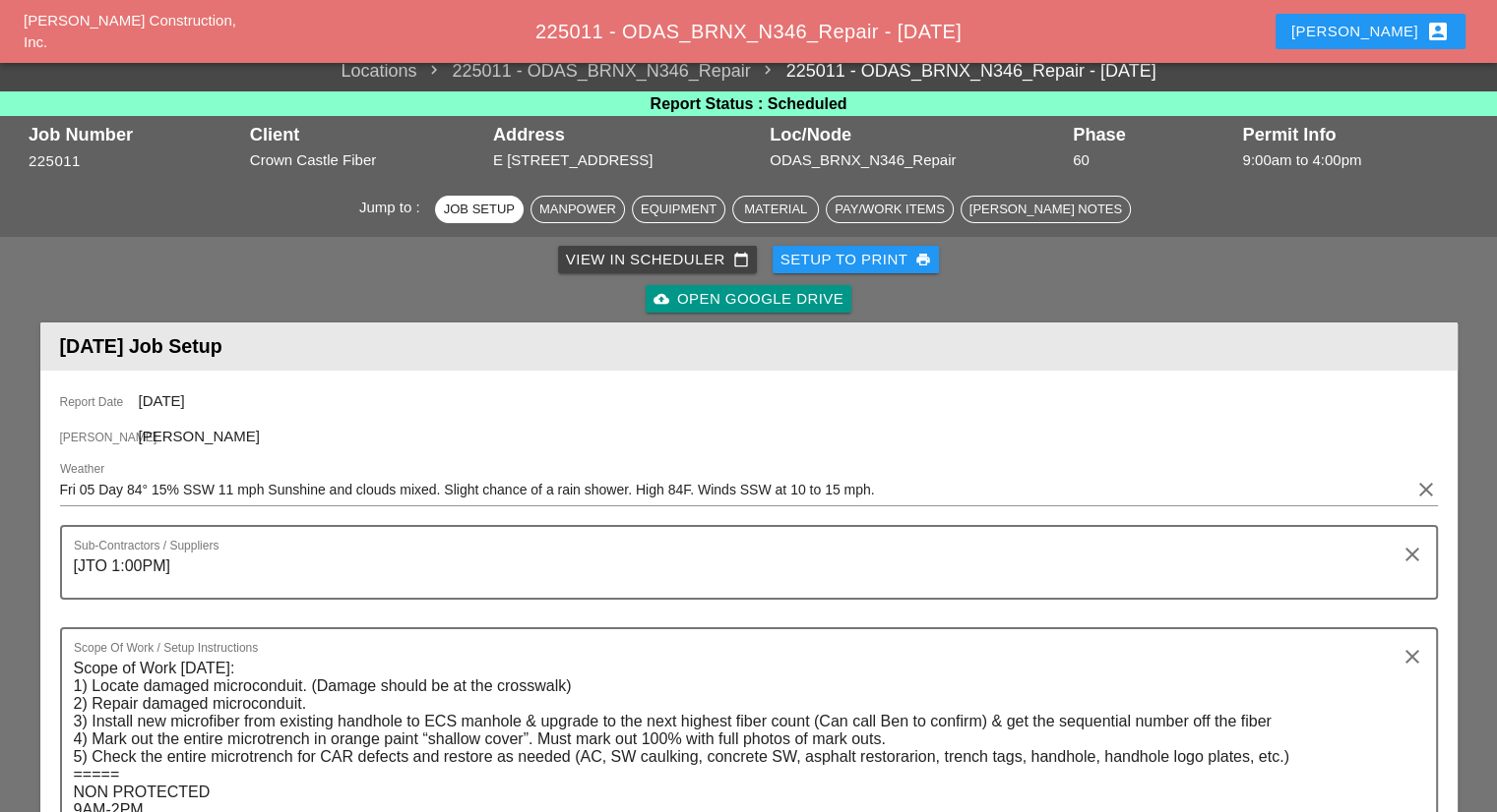
scroll to position [0, 0]
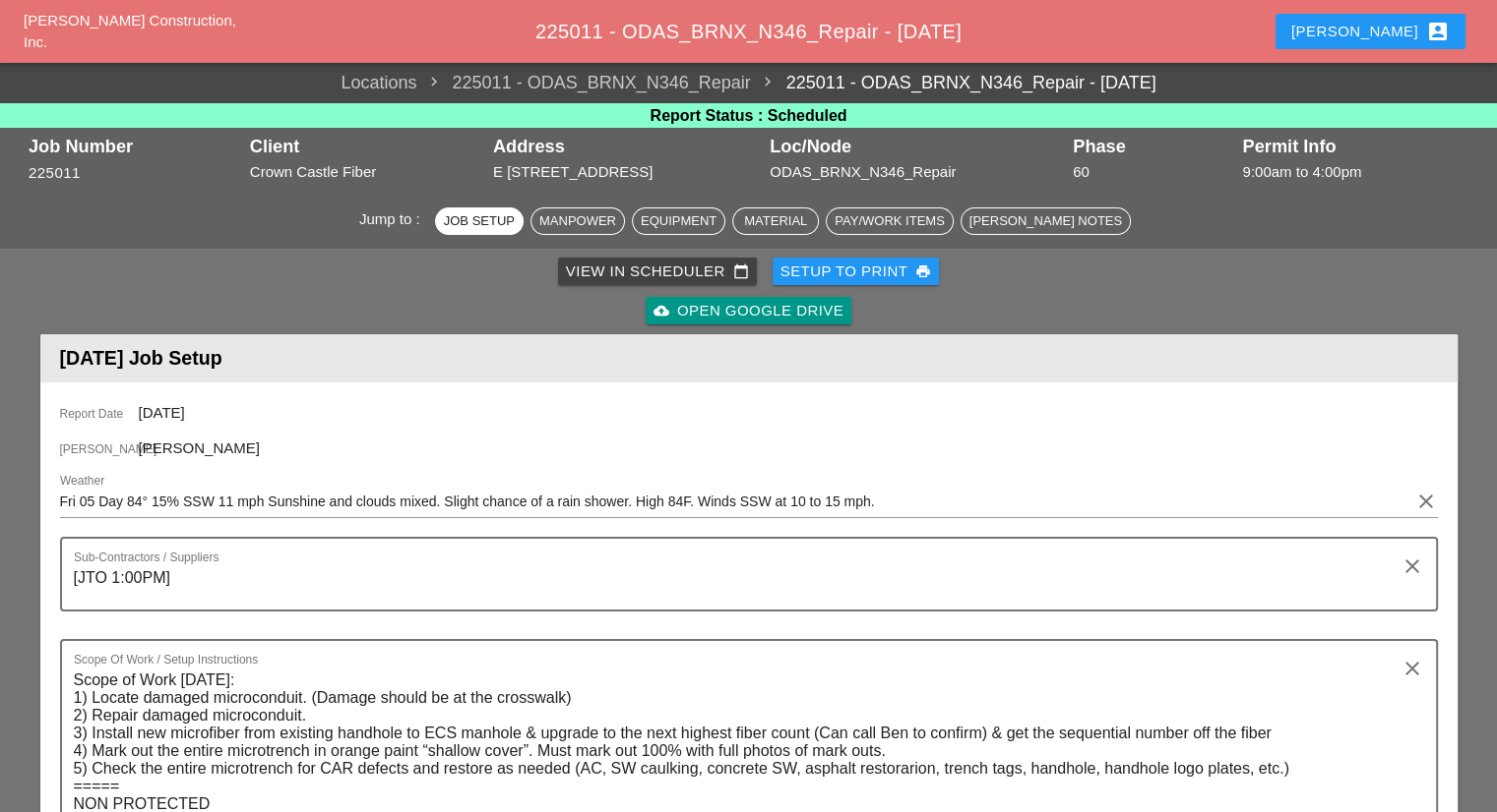
click at [1453, 8] on div "Robbie account_box" at bounding box center [1370, 31] width 206 height 47
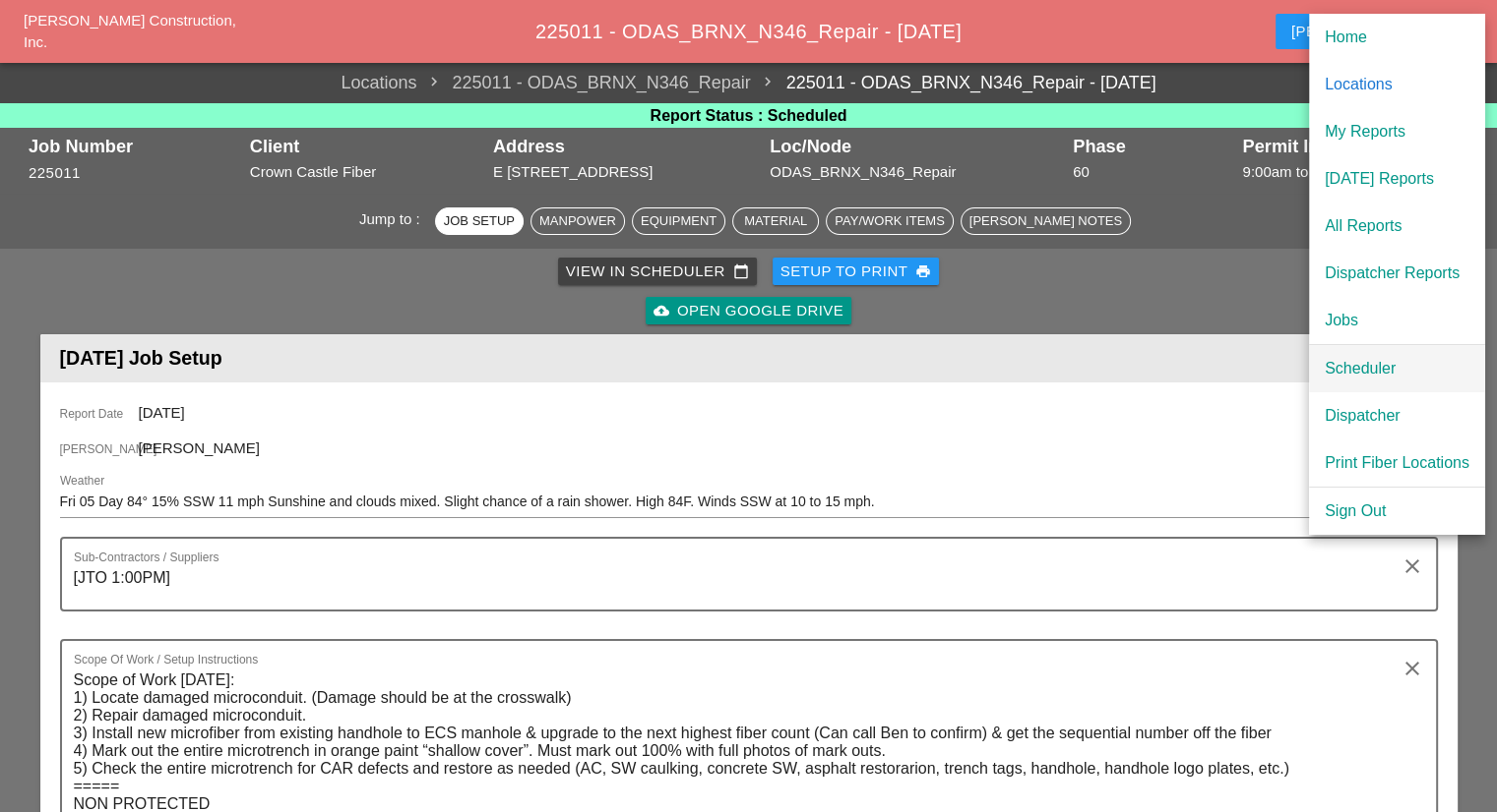
click at [1343, 374] on div "Scheduler" at bounding box center [1396, 369] width 145 height 24
